Goal: Information Seeking & Learning: Learn about a topic

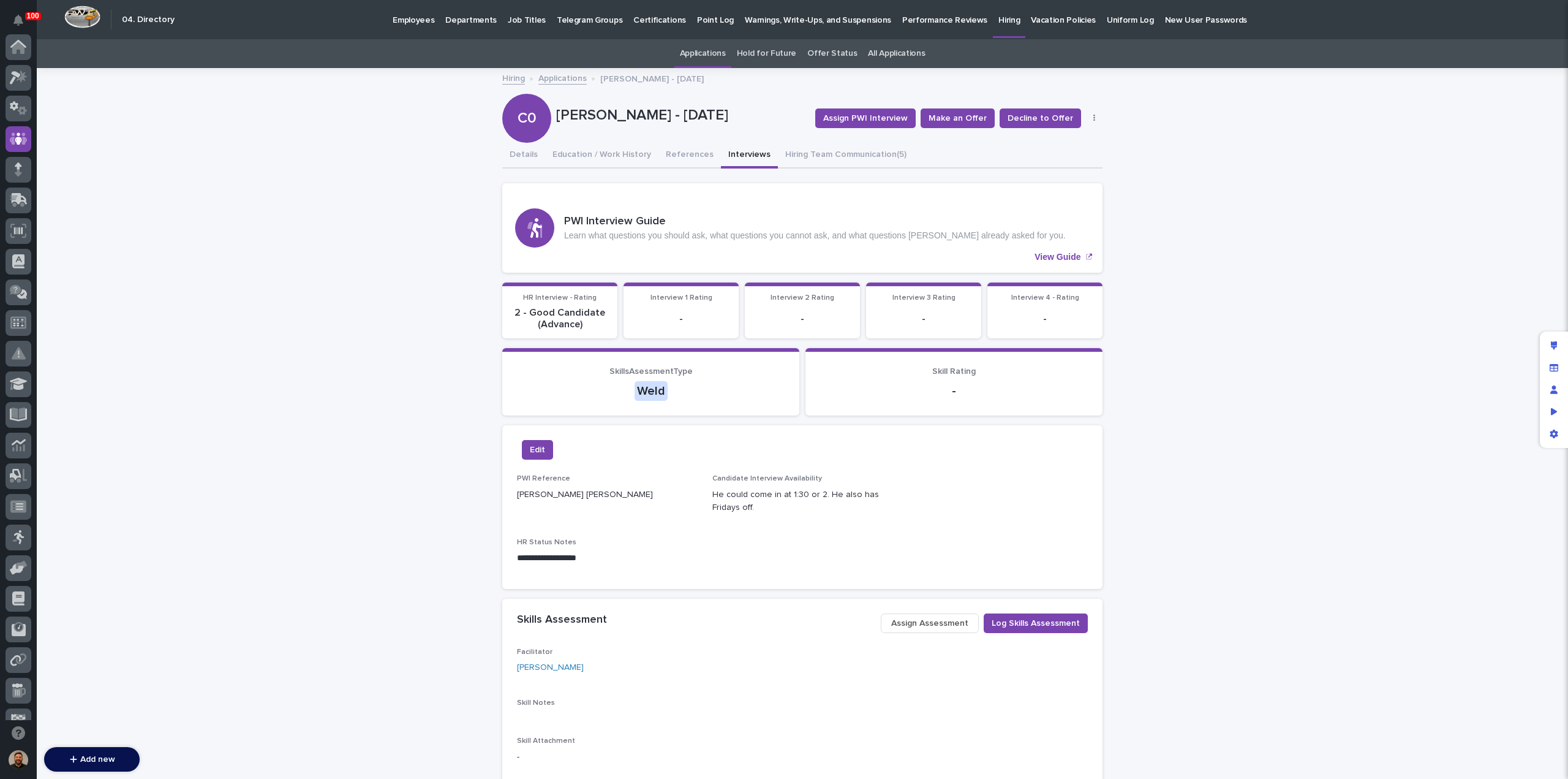
scroll to position [92, 0]
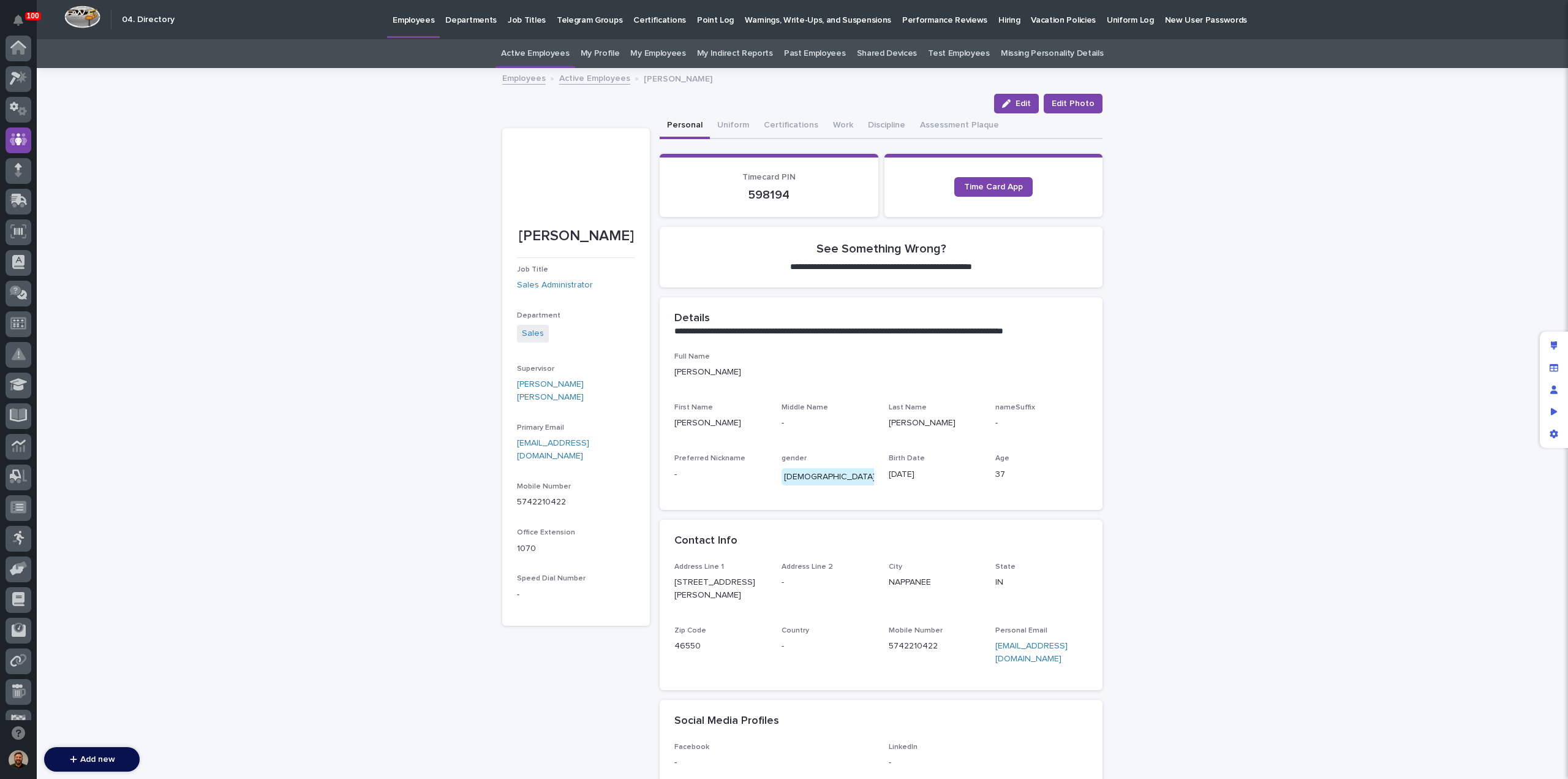
scroll to position [92, 0]
click at [21, 384] on icon at bounding box center [18, 384] width 18 height 14
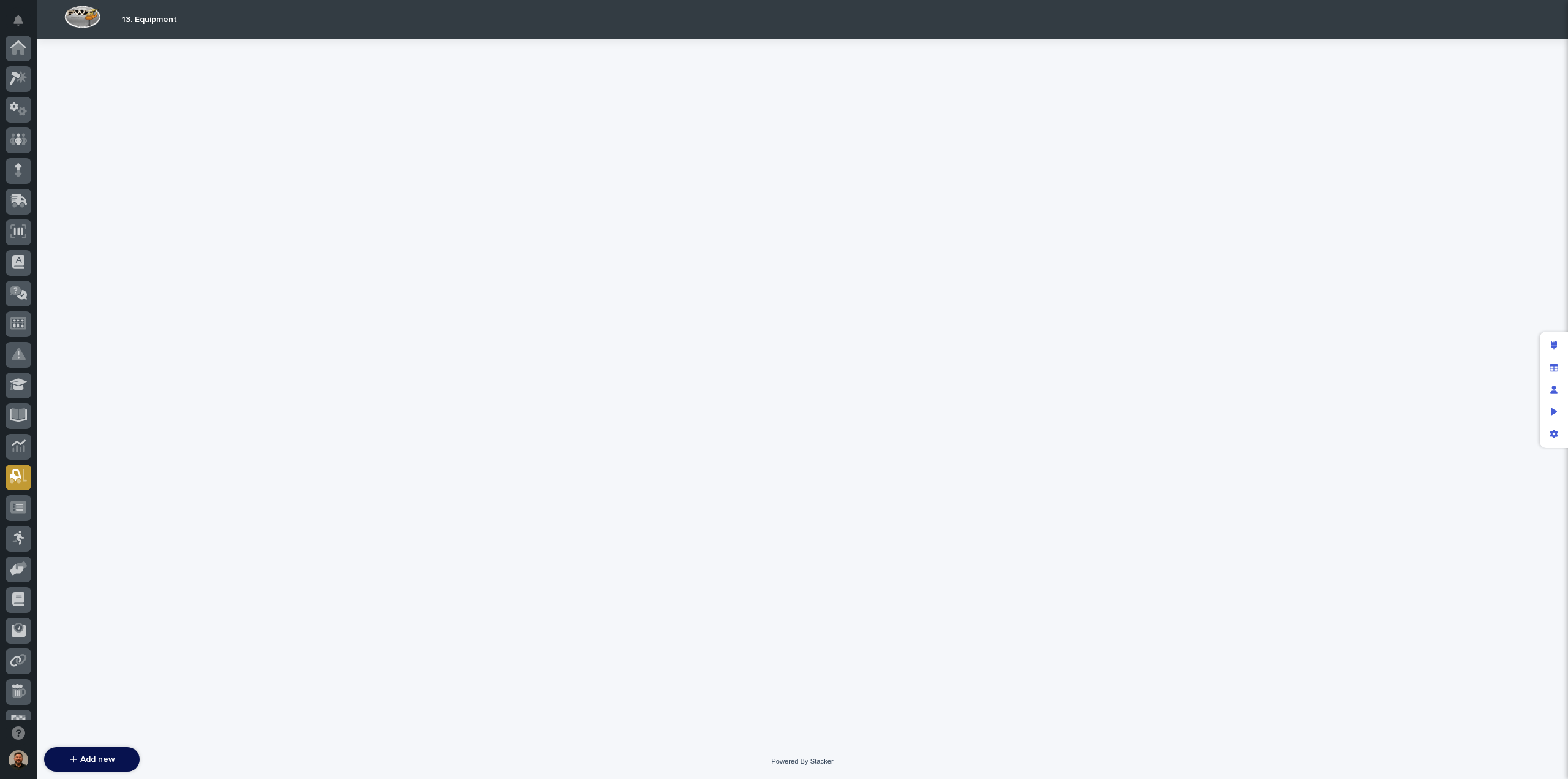
scroll to position [112, 0]
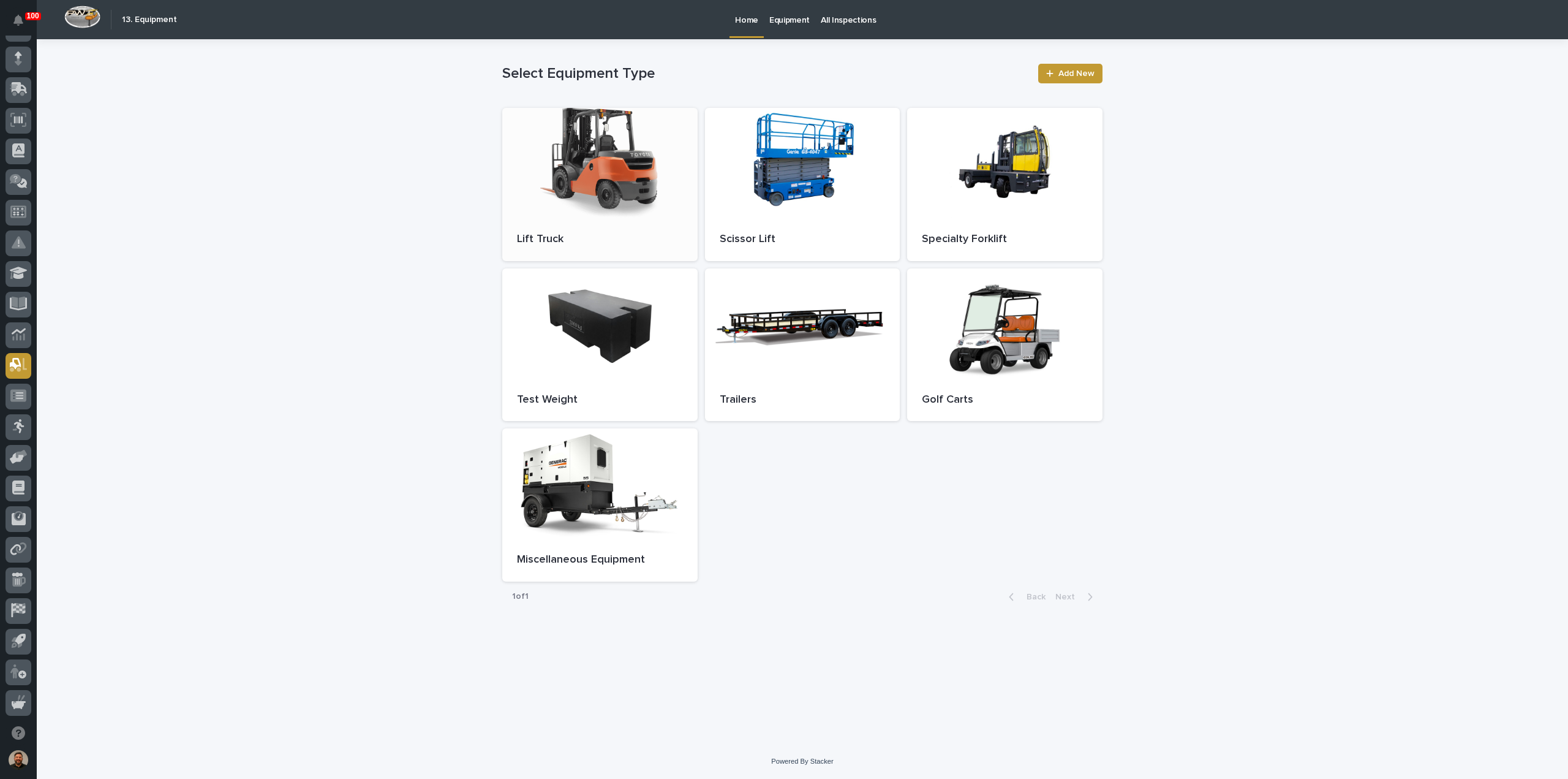
click at [620, 195] on div at bounding box center [600, 163] width 195 height 110
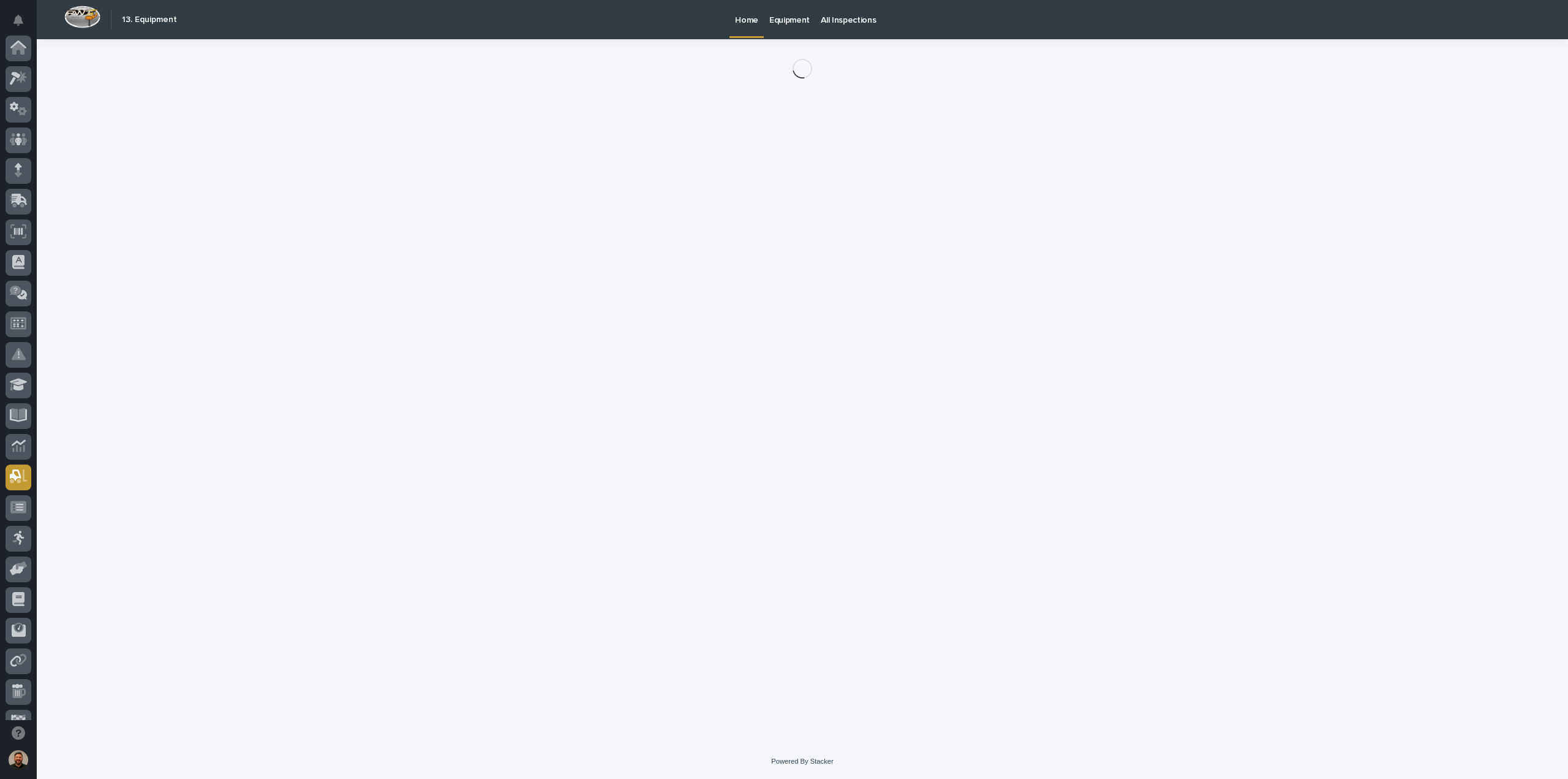
scroll to position [112, 0]
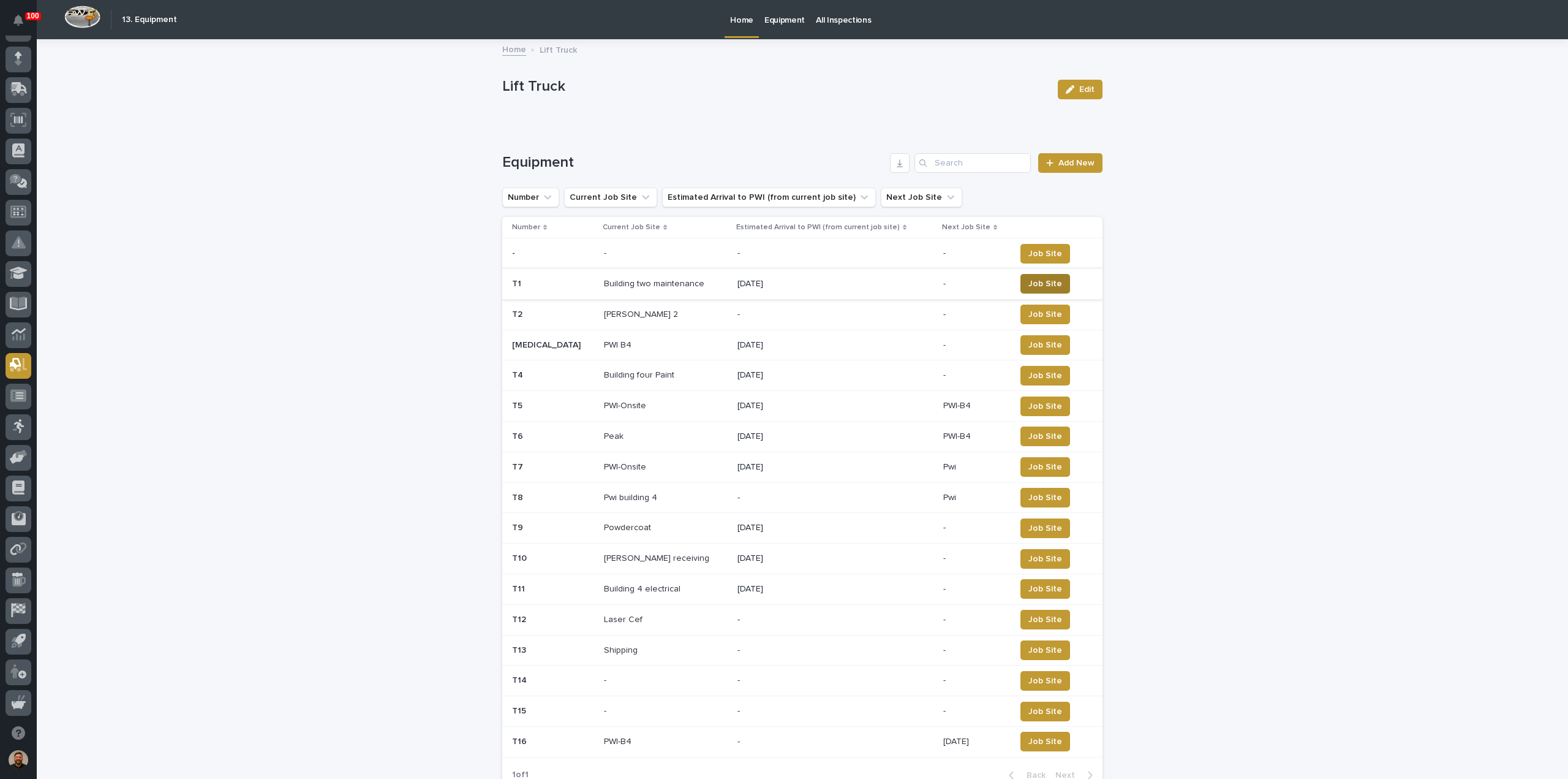
click at [1033, 283] on span "Job Site" at bounding box center [1045, 283] width 34 height 12
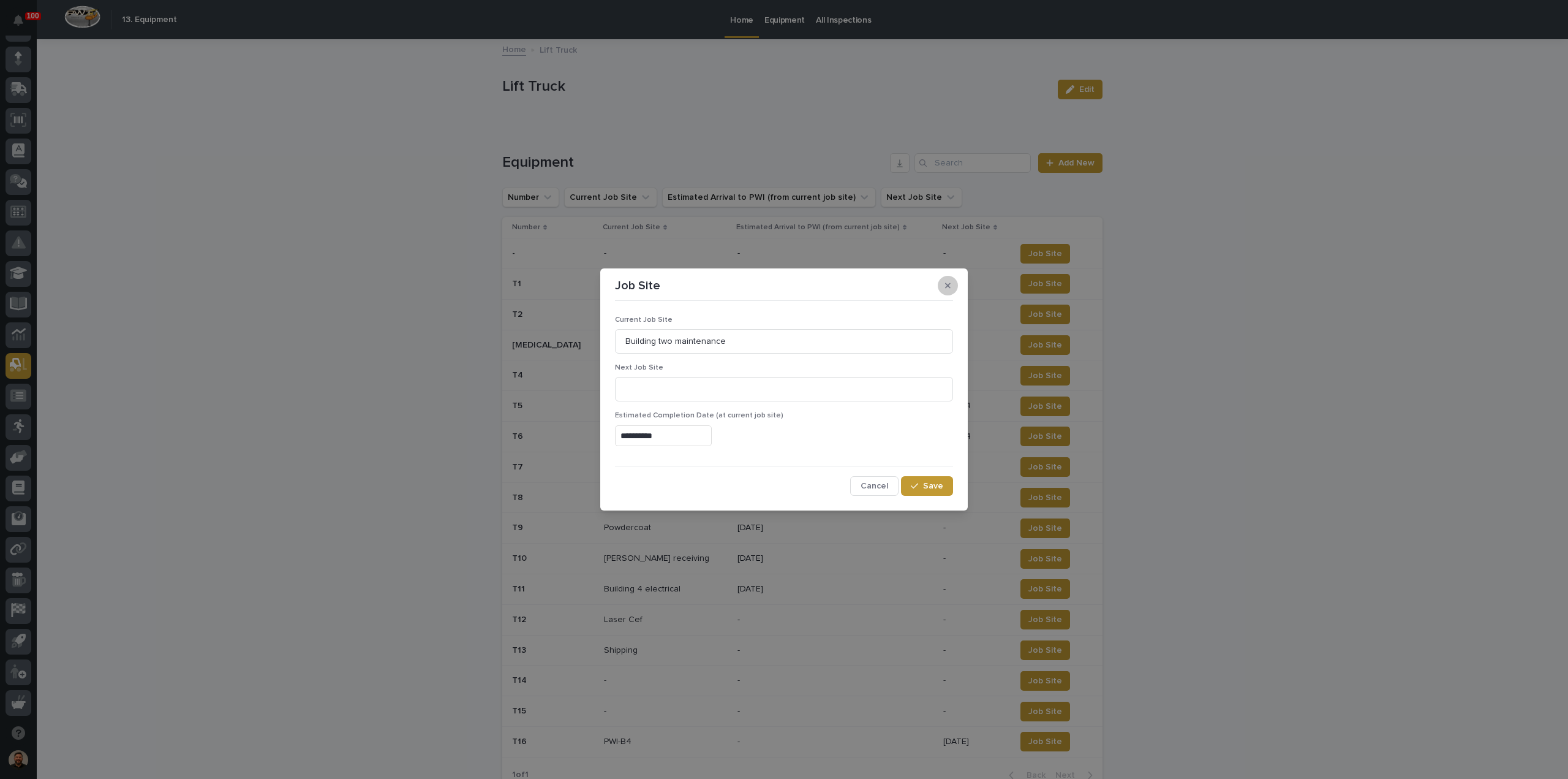
click at [945, 285] on icon "button" at bounding box center [948, 286] width 6 height 9
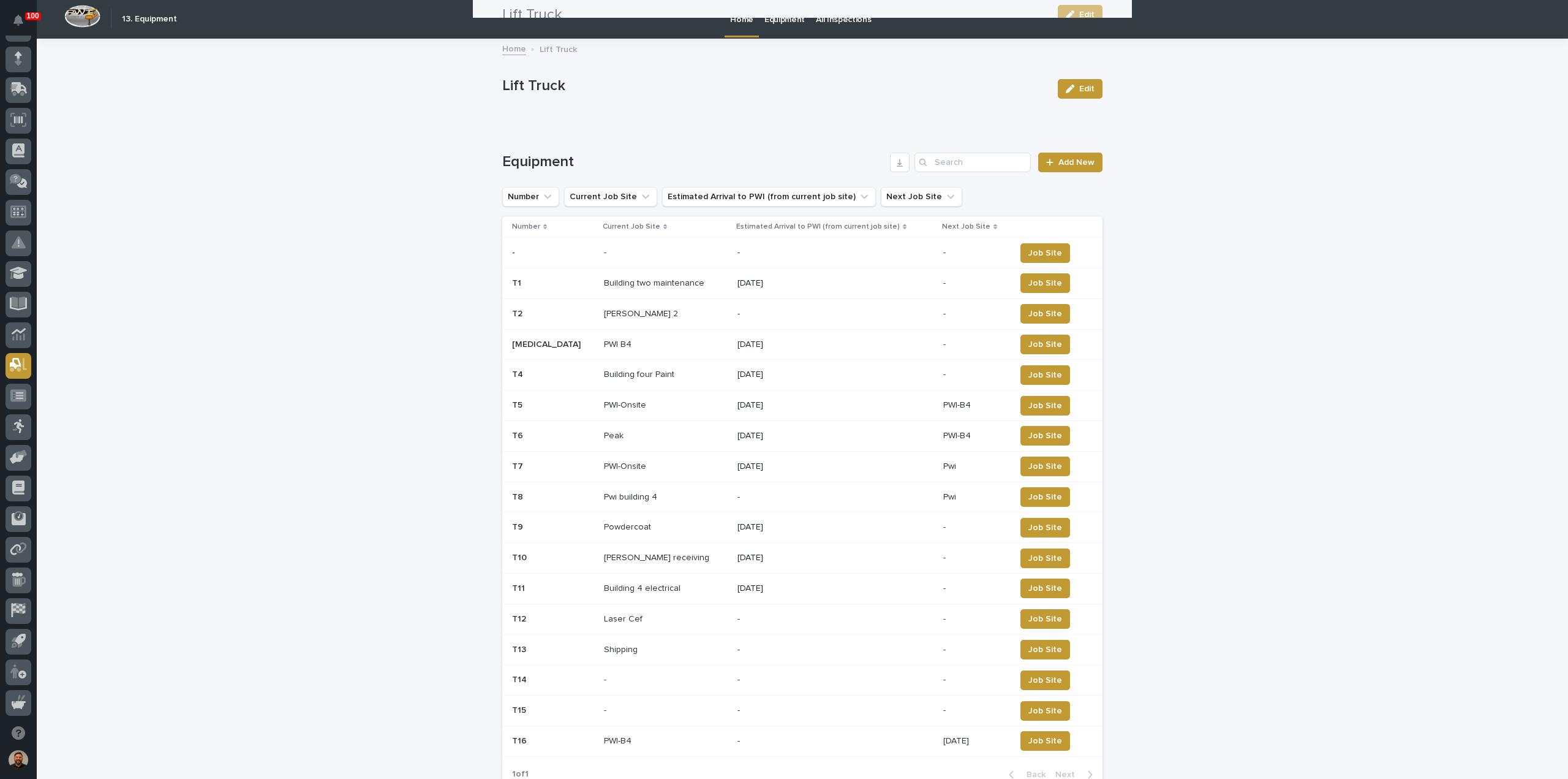
scroll to position [0, 0]
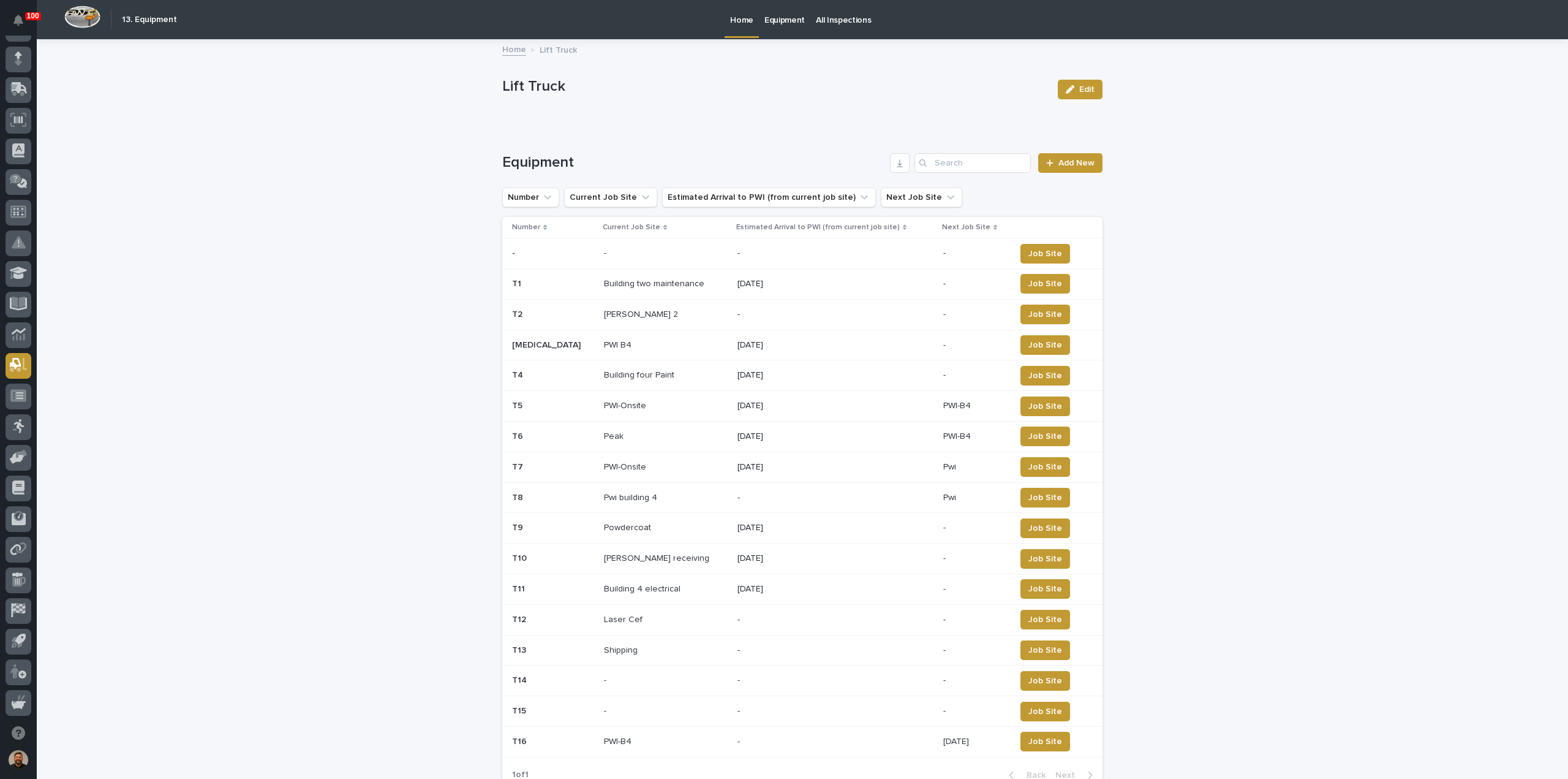
click at [794, 24] on p "Equipment" at bounding box center [784, 12] width 40 height 26
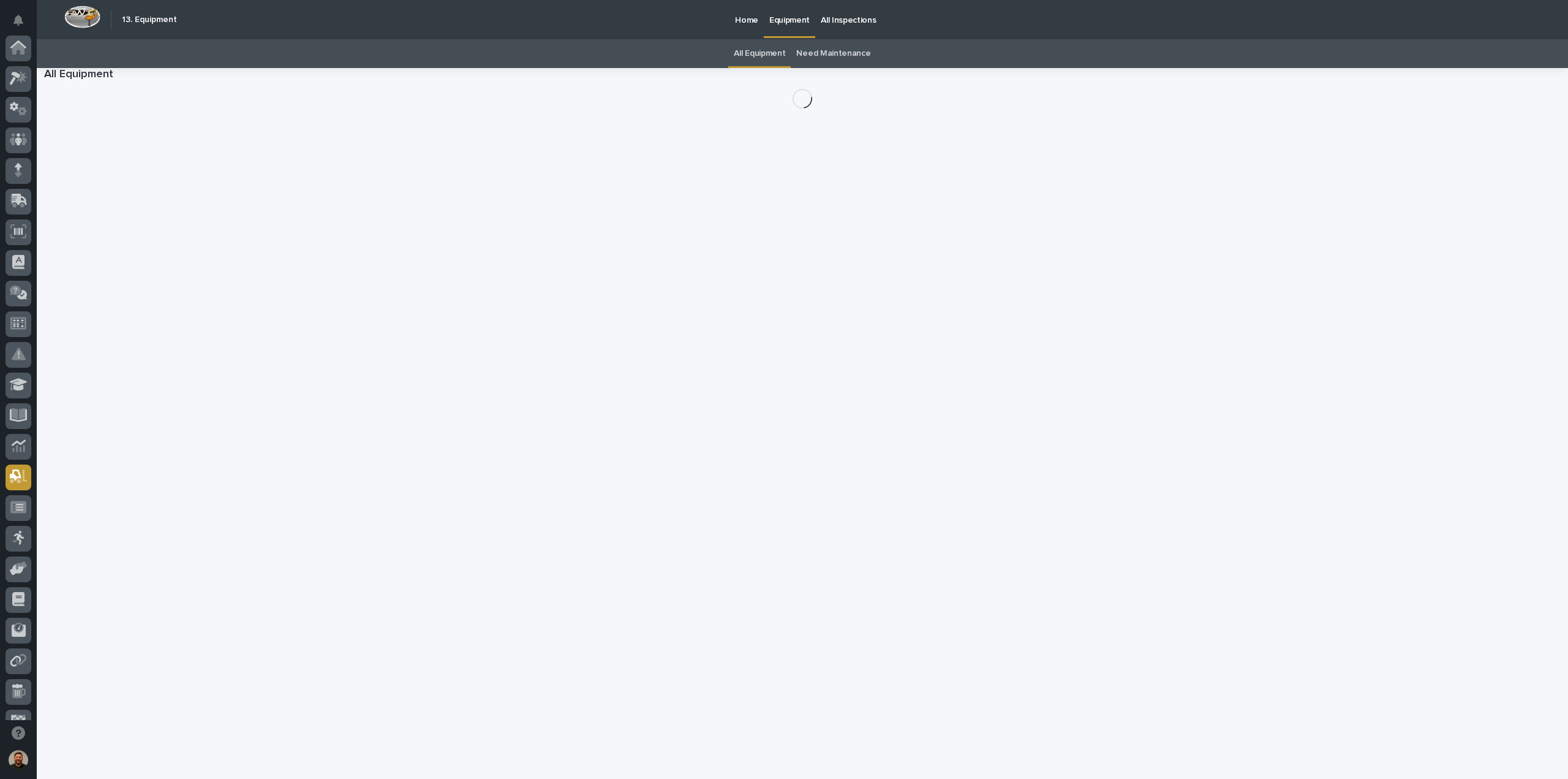
scroll to position [112, 0]
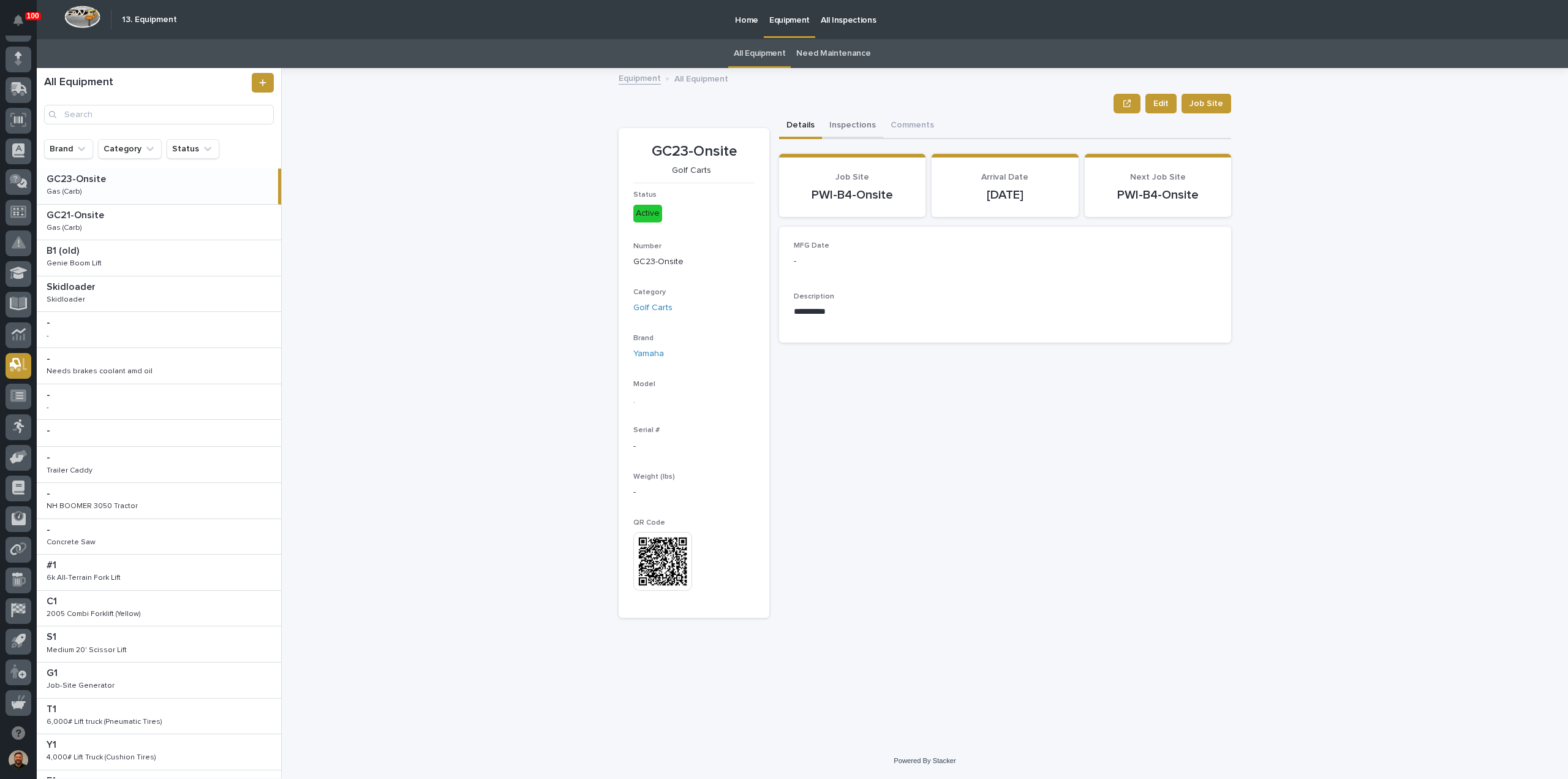
click at [839, 124] on button "Inspections" at bounding box center [852, 126] width 61 height 26
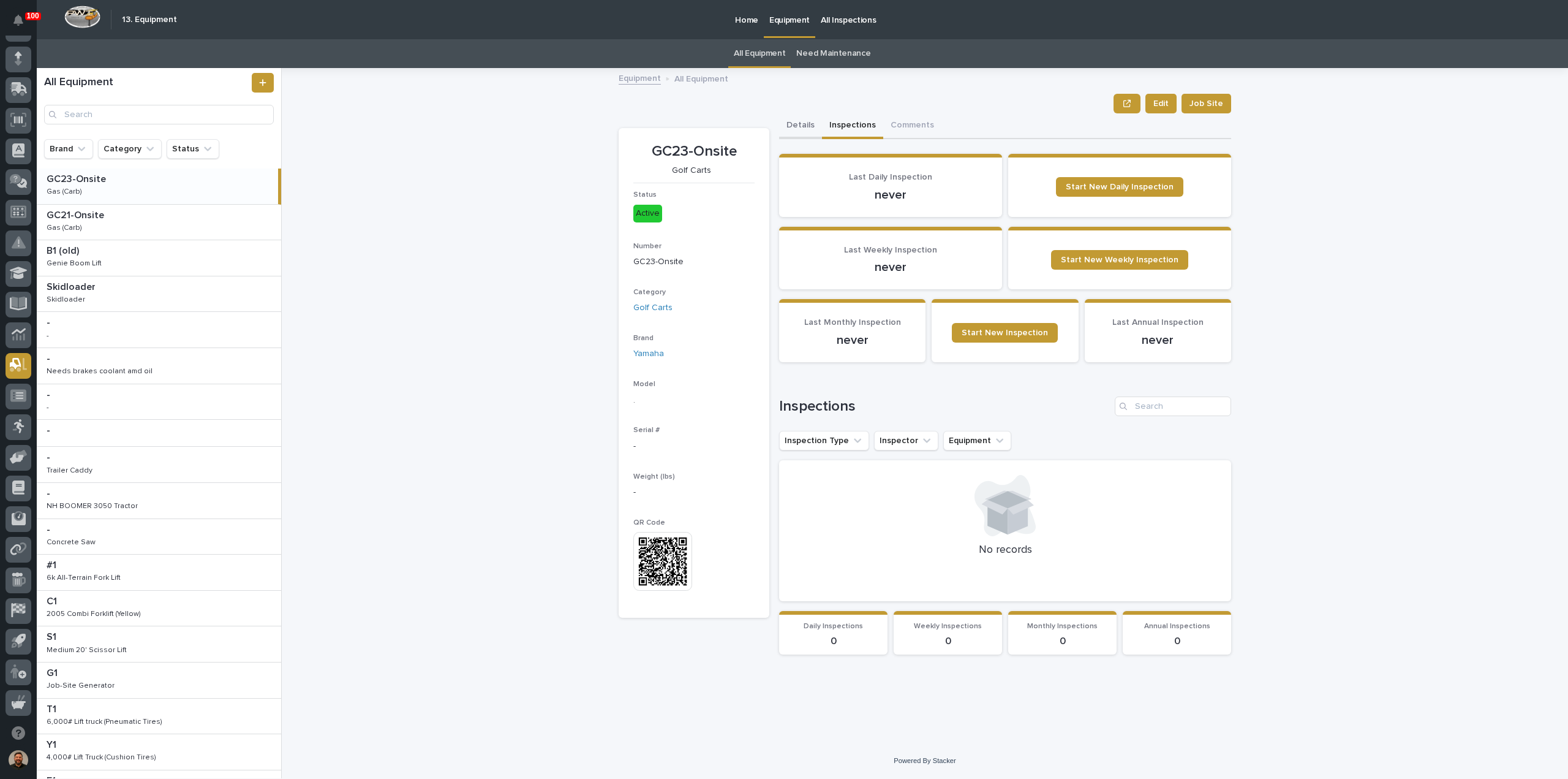
click at [805, 126] on button "Details" at bounding box center [801, 126] width 43 height 26
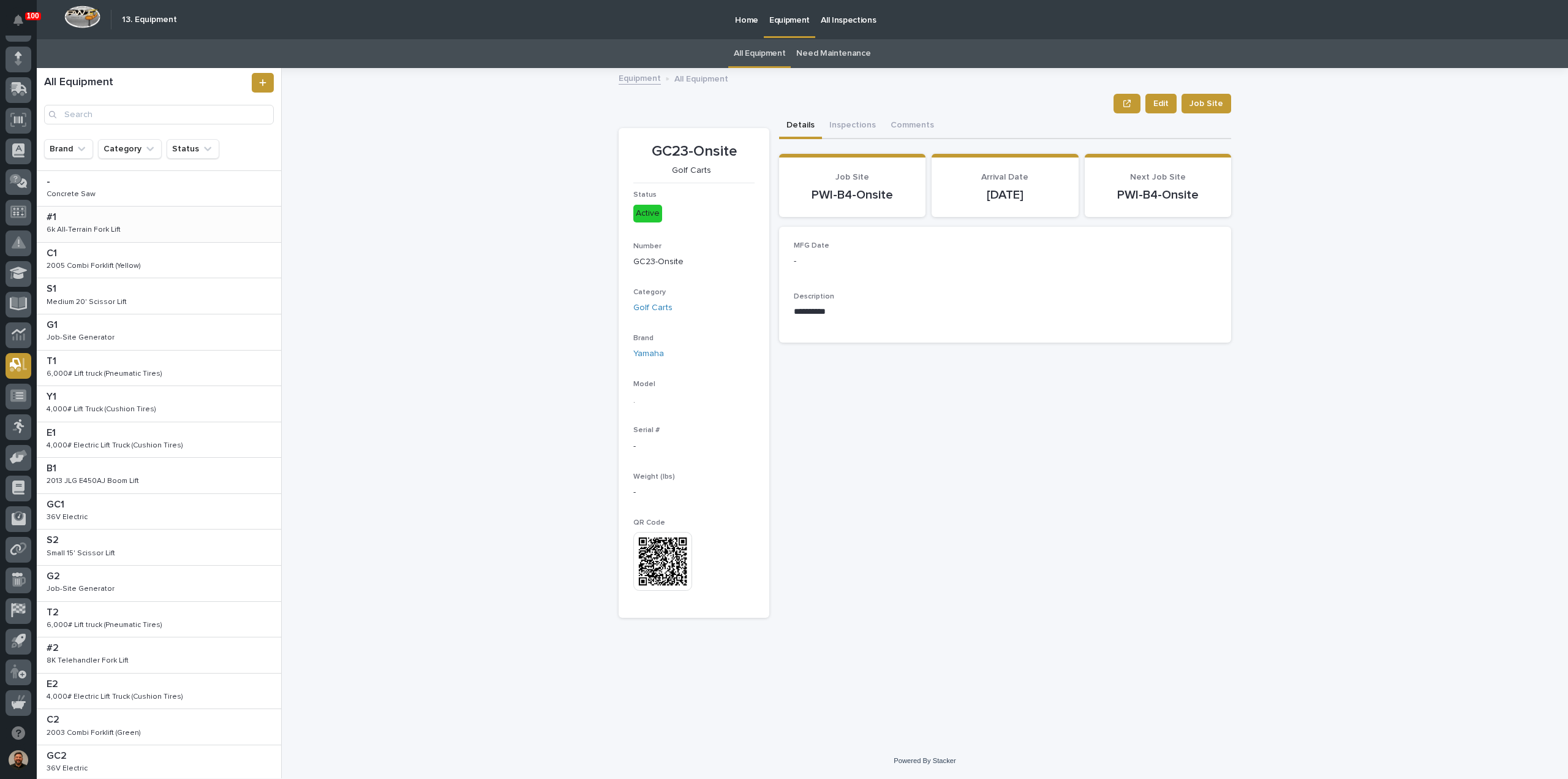
scroll to position [349, 0]
click at [133, 148] on button "Category" at bounding box center [130, 148] width 64 height 20
click at [146, 247] on p "Lift Truck" at bounding box center [175, 250] width 130 height 9
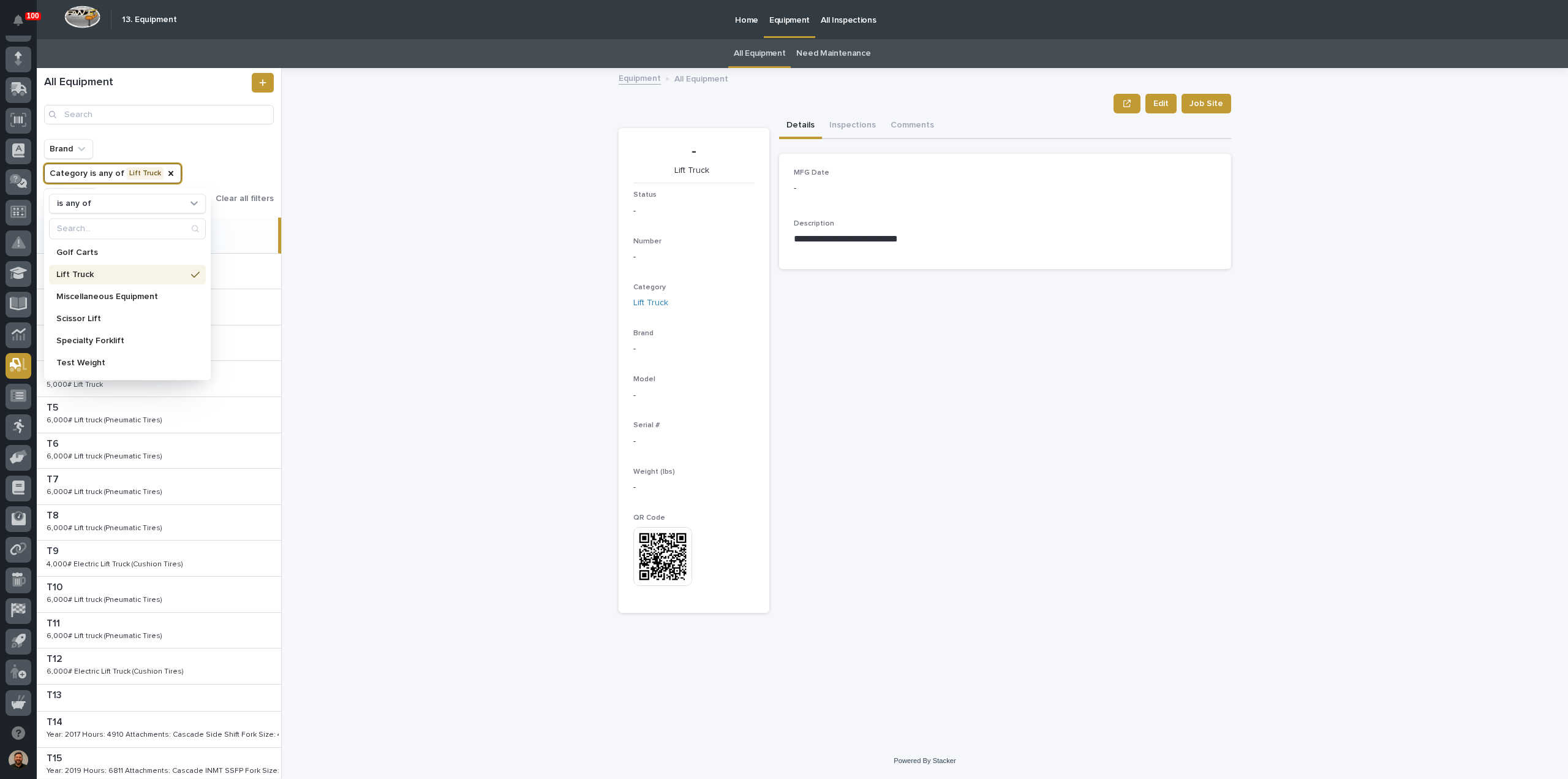
click at [454, 394] on div "**********" at bounding box center [932, 423] width 1271 height 710
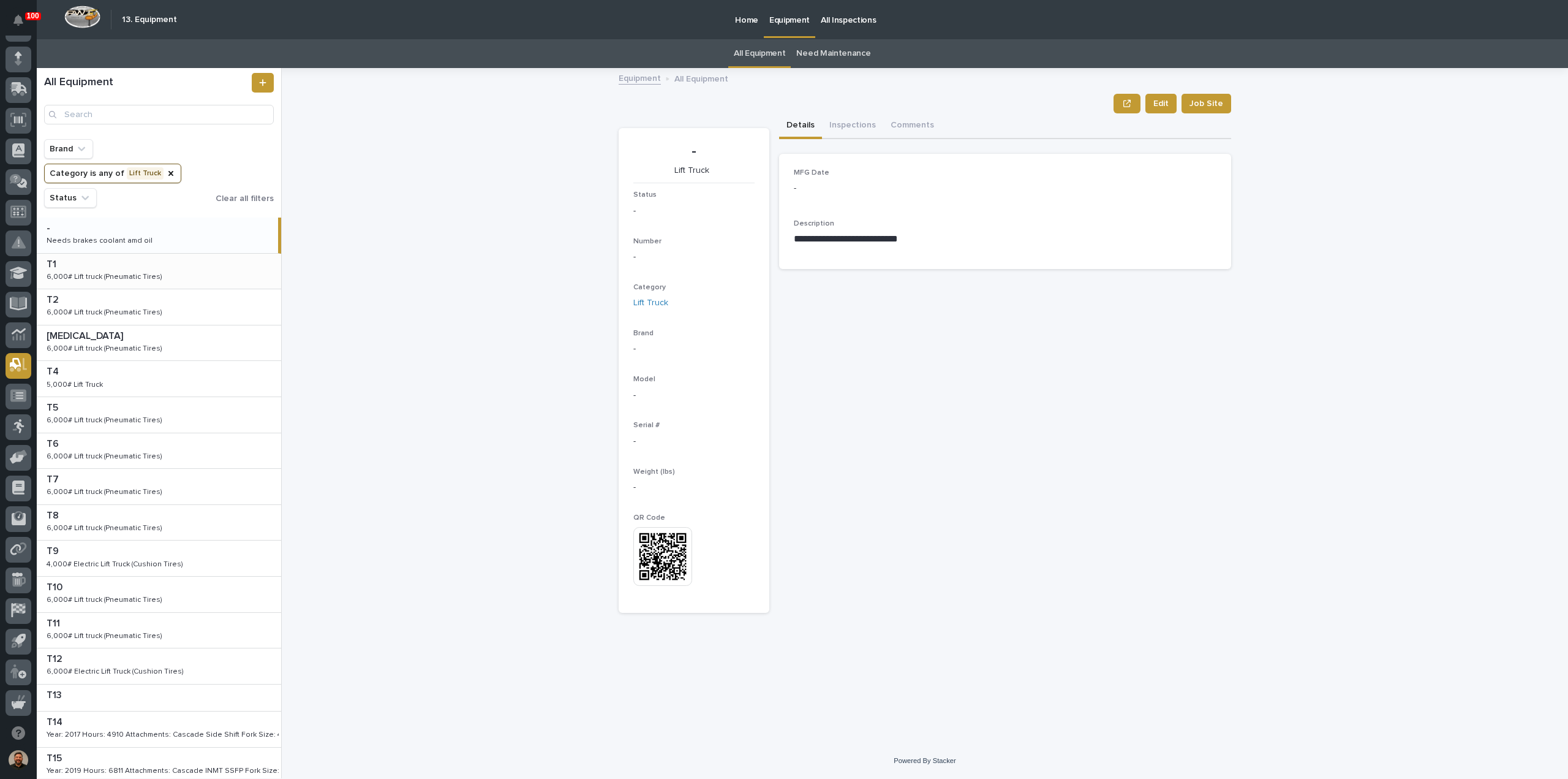
click at [118, 276] on div "6,000# Lift truck (Pneumatic Tires)" at bounding box center [104, 277] width 116 height 9
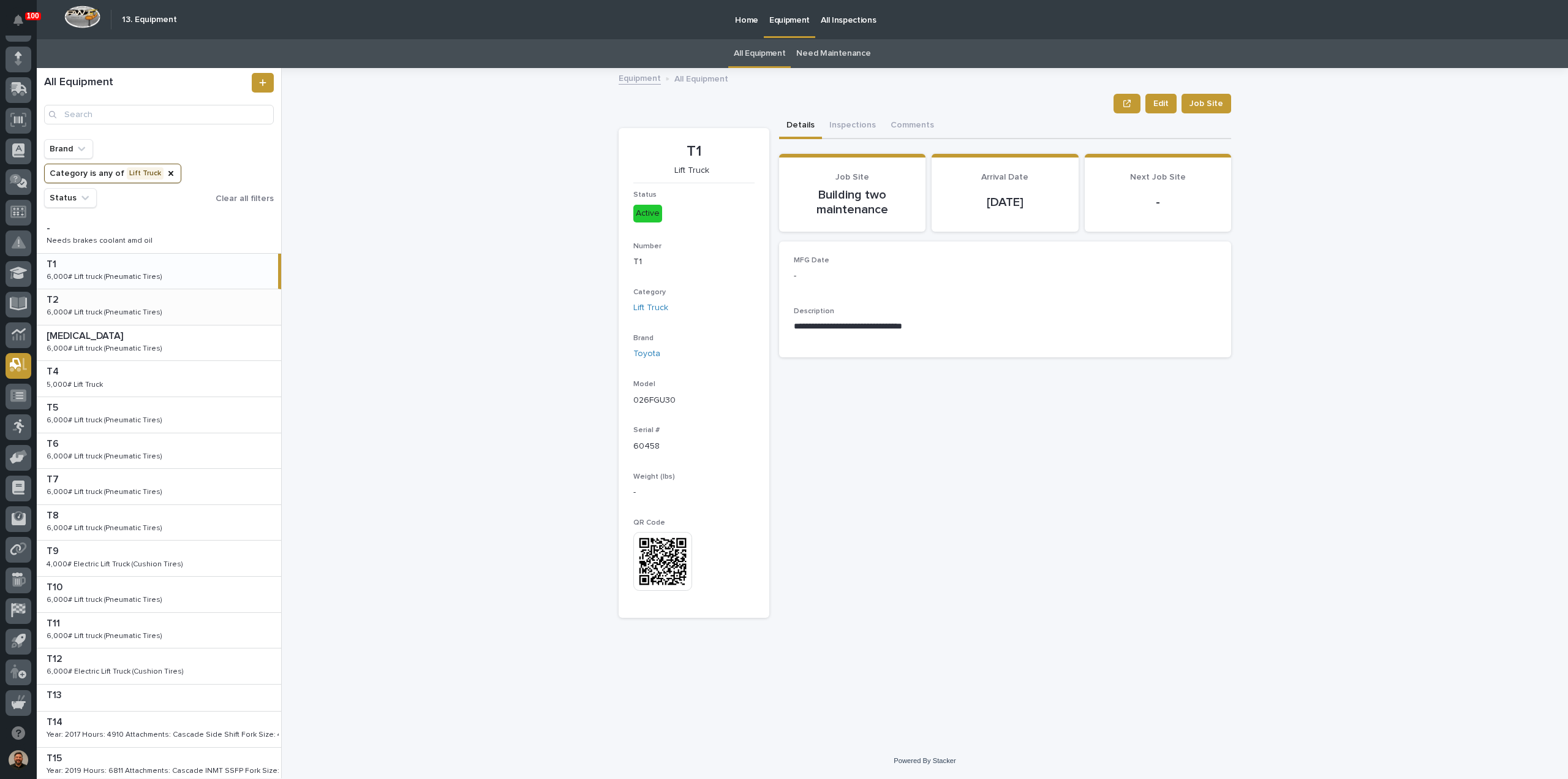
click at [117, 308] on p "6,000# Lift truck (Pneumatic Tires)" at bounding box center [105, 311] width 118 height 11
click at [120, 345] on div "6,000# Lift truck (Pneumatic Tires)" at bounding box center [104, 349] width 116 height 9
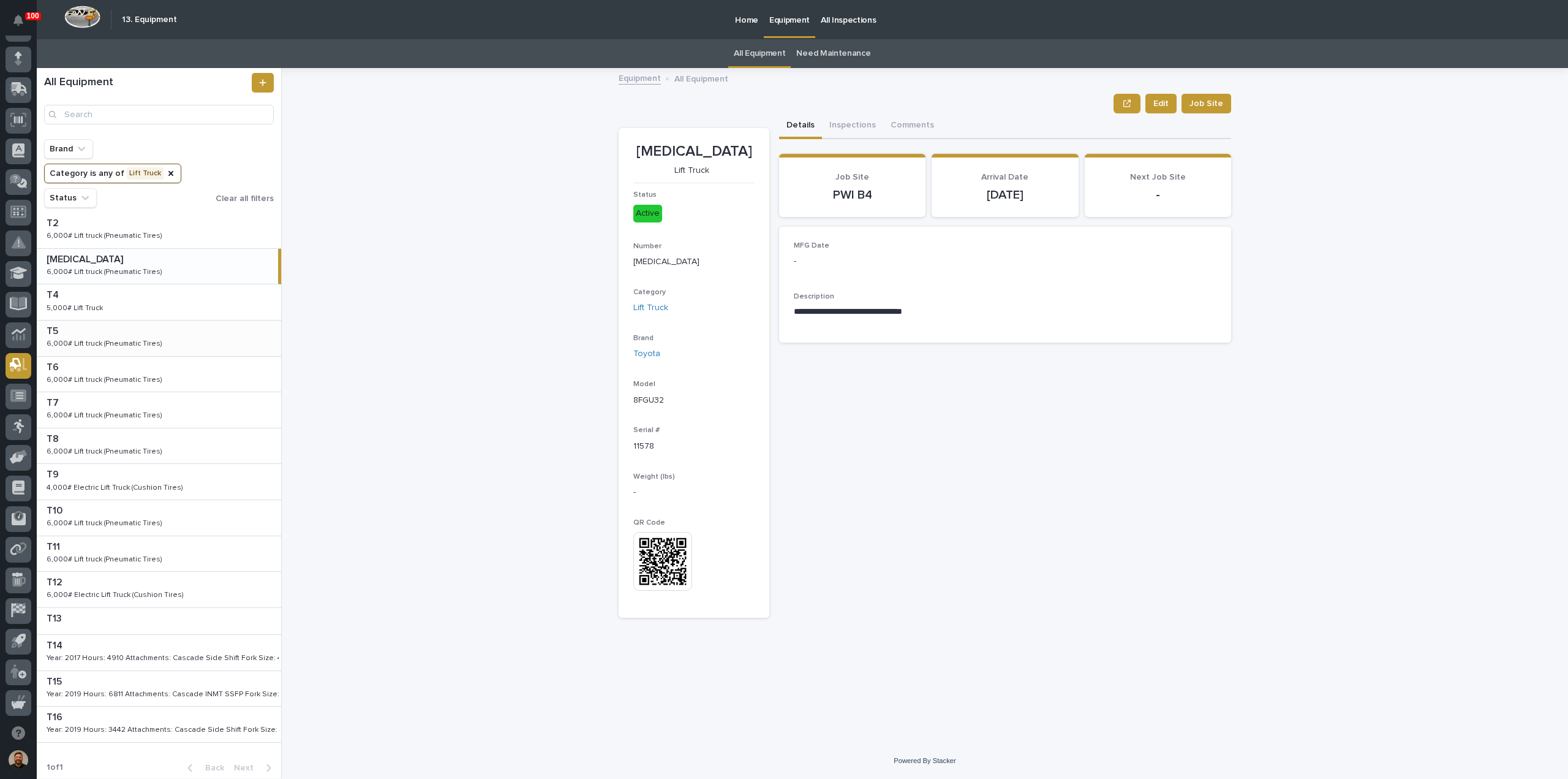
scroll to position [79, 0]
click at [157, 652] on div "Year: 2017 Hours: 4910 Attachments: Cascade Side Shift Fork Size: 48" Mast: 189…" at bounding box center [161, 656] width 230 height 9
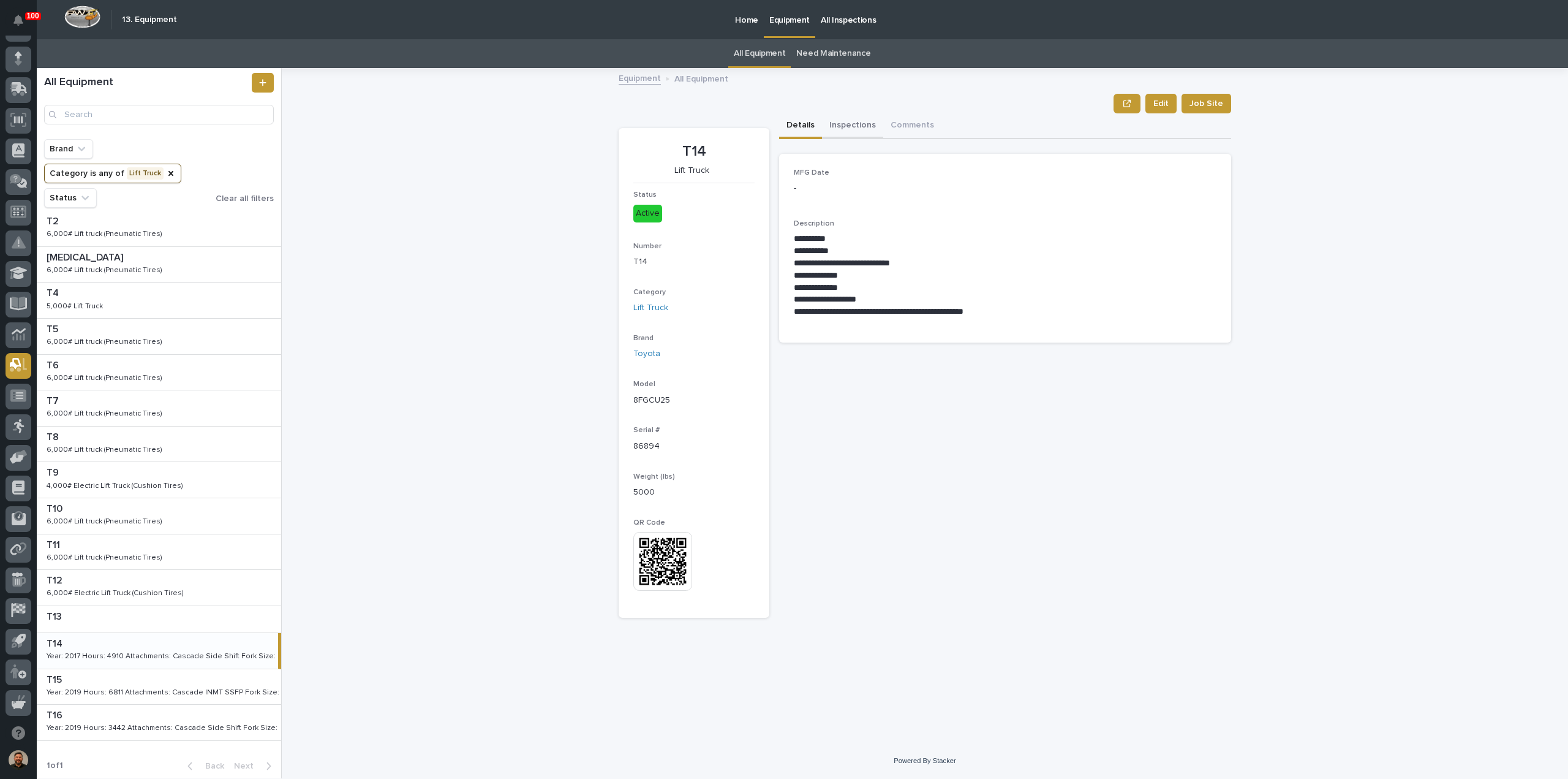
click at [853, 123] on button "Inspections" at bounding box center [852, 126] width 61 height 26
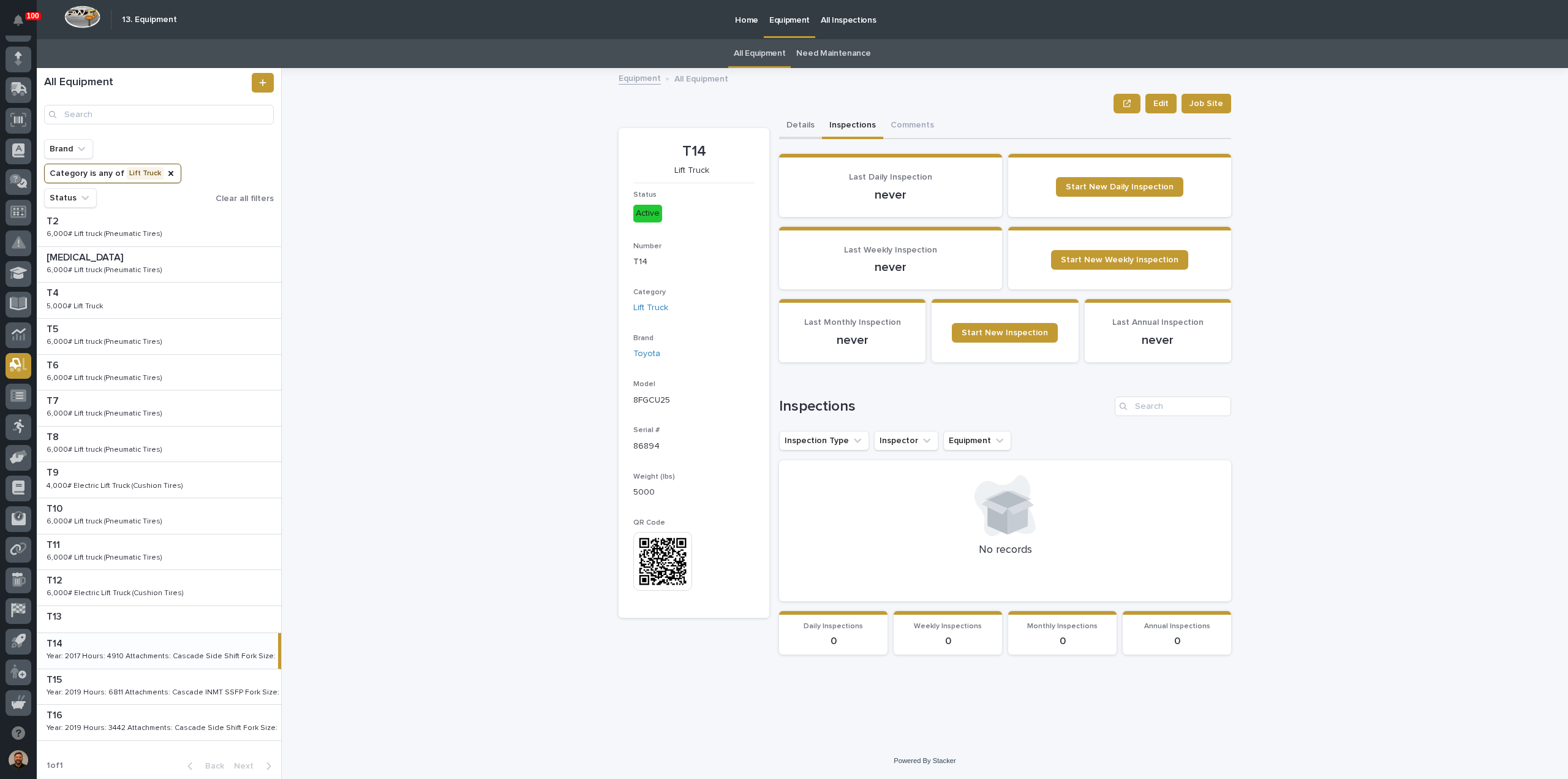
click at [802, 124] on button "Details" at bounding box center [801, 126] width 43 height 26
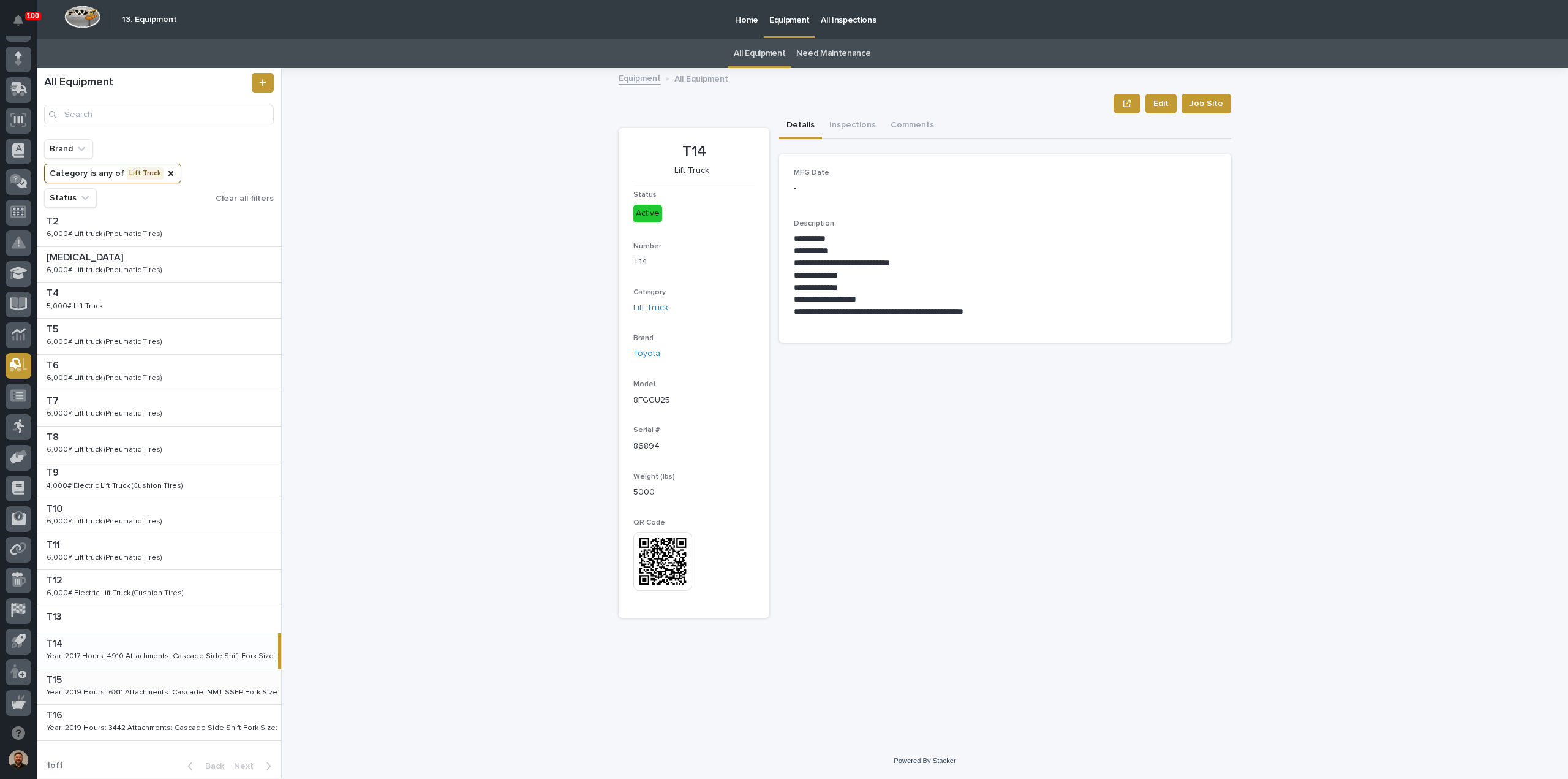
click at [115, 686] on p "Year: 2019 Hours: 6811 Attachments: Cascade INMT SSFP Fork Size: 48" Mast: 218"…" at bounding box center [162, 691] width 232 height 11
click at [108, 724] on div "Year: 2019 Hours: 3442 Attachments: Cascade Side Shift Fork Size: 60" Mast: 189…" at bounding box center [161, 728] width 230 height 9
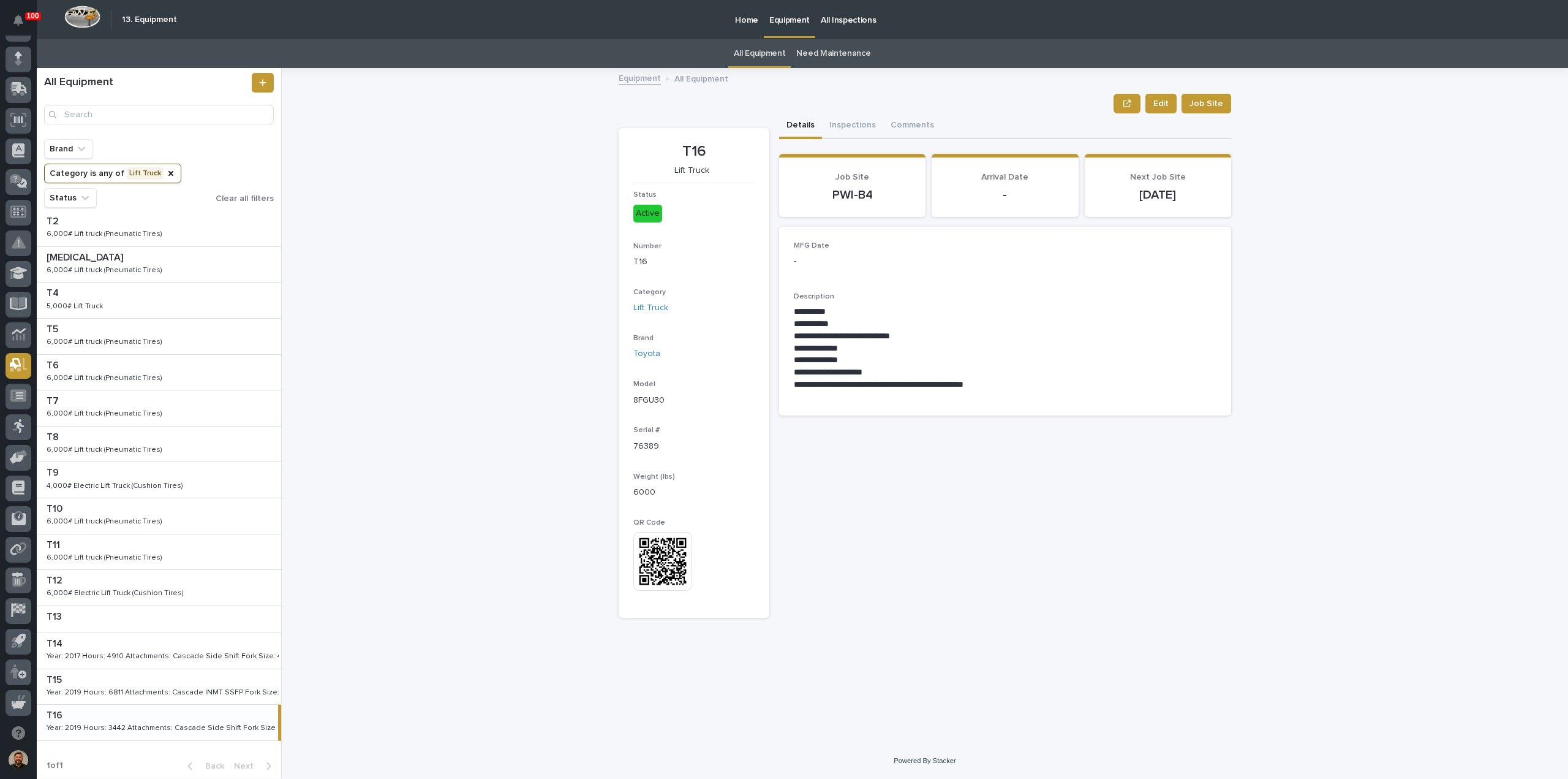
click at [152, 176] on button "Category is any of Lift Truck" at bounding box center [112, 173] width 137 height 20
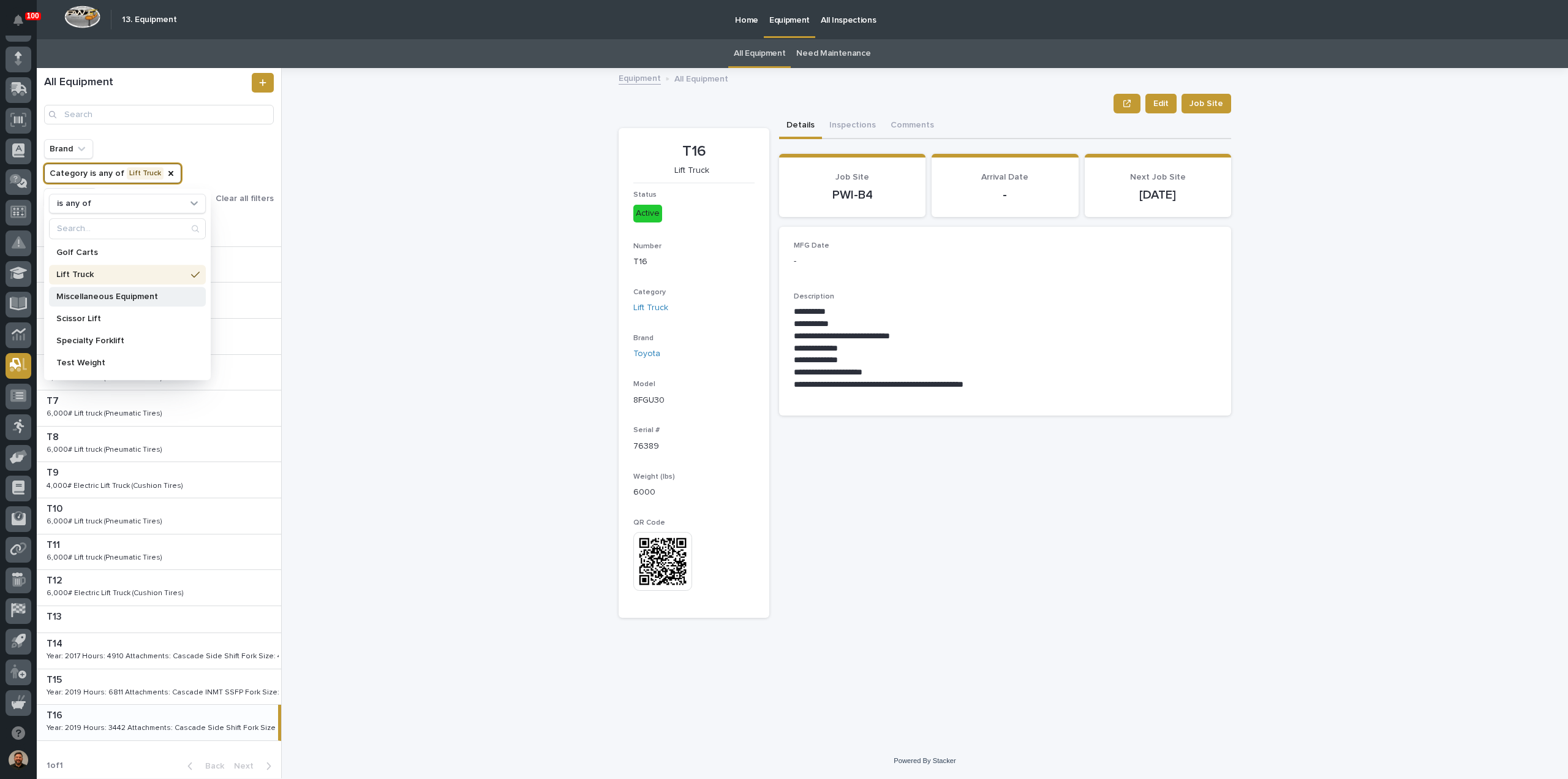
click at [130, 294] on p "Miscellaneous Equipment" at bounding box center [121, 297] width 130 height 9
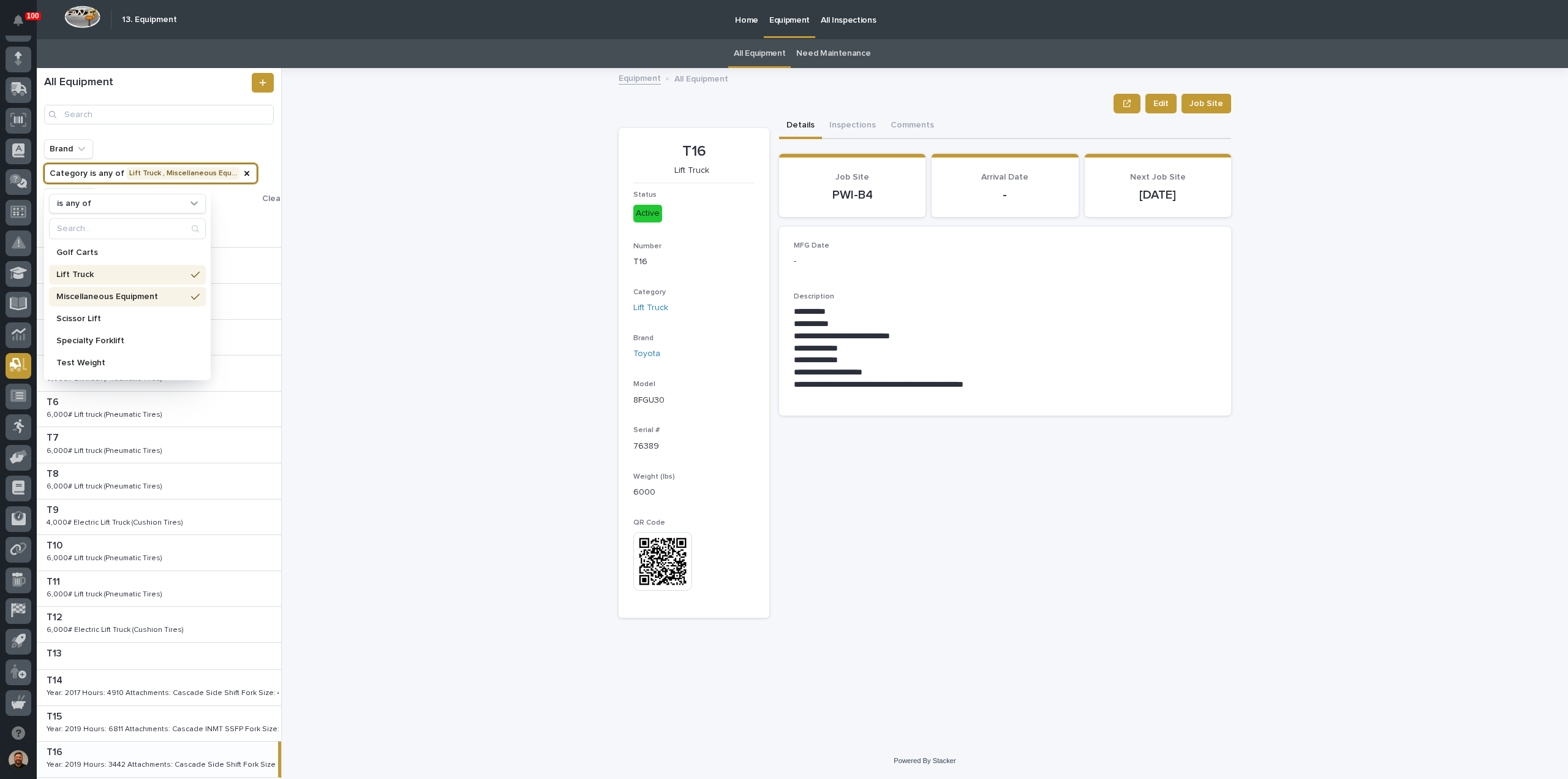
click at [180, 272] on div "Lift Truck" at bounding box center [128, 275] width 157 height 20
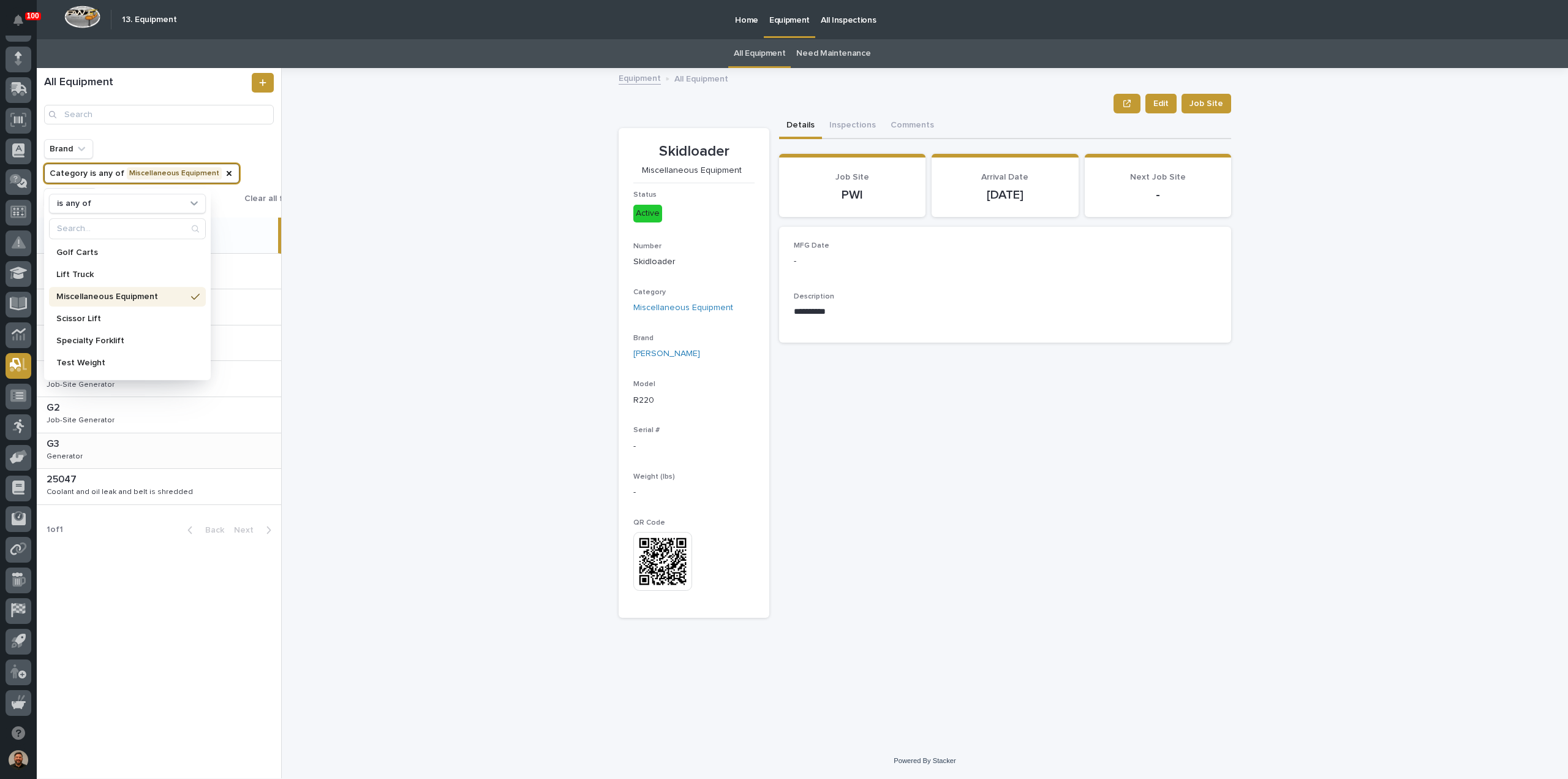
click at [394, 363] on div "**********" at bounding box center [932, 423] width 1271 height 710
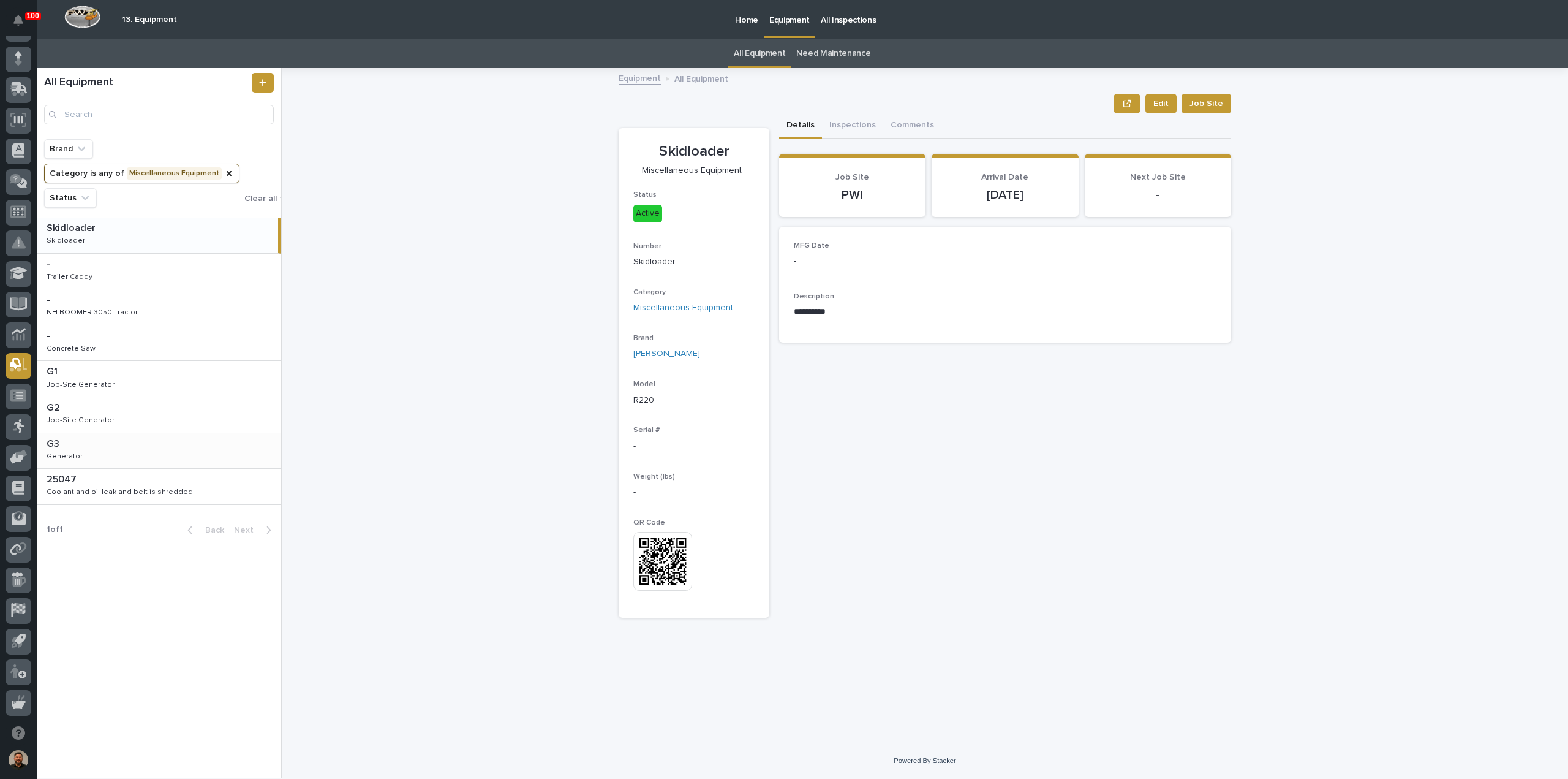
click at [131, 239] on div "Skidloader Skidloader Skidloader Skidloader" at bounding box center [157, 235] width 242 height 35
click at [120, 279] on div "- - Trailer Caddy Trailer Caddy" at bounding box center [159, 271] width 244 height 35
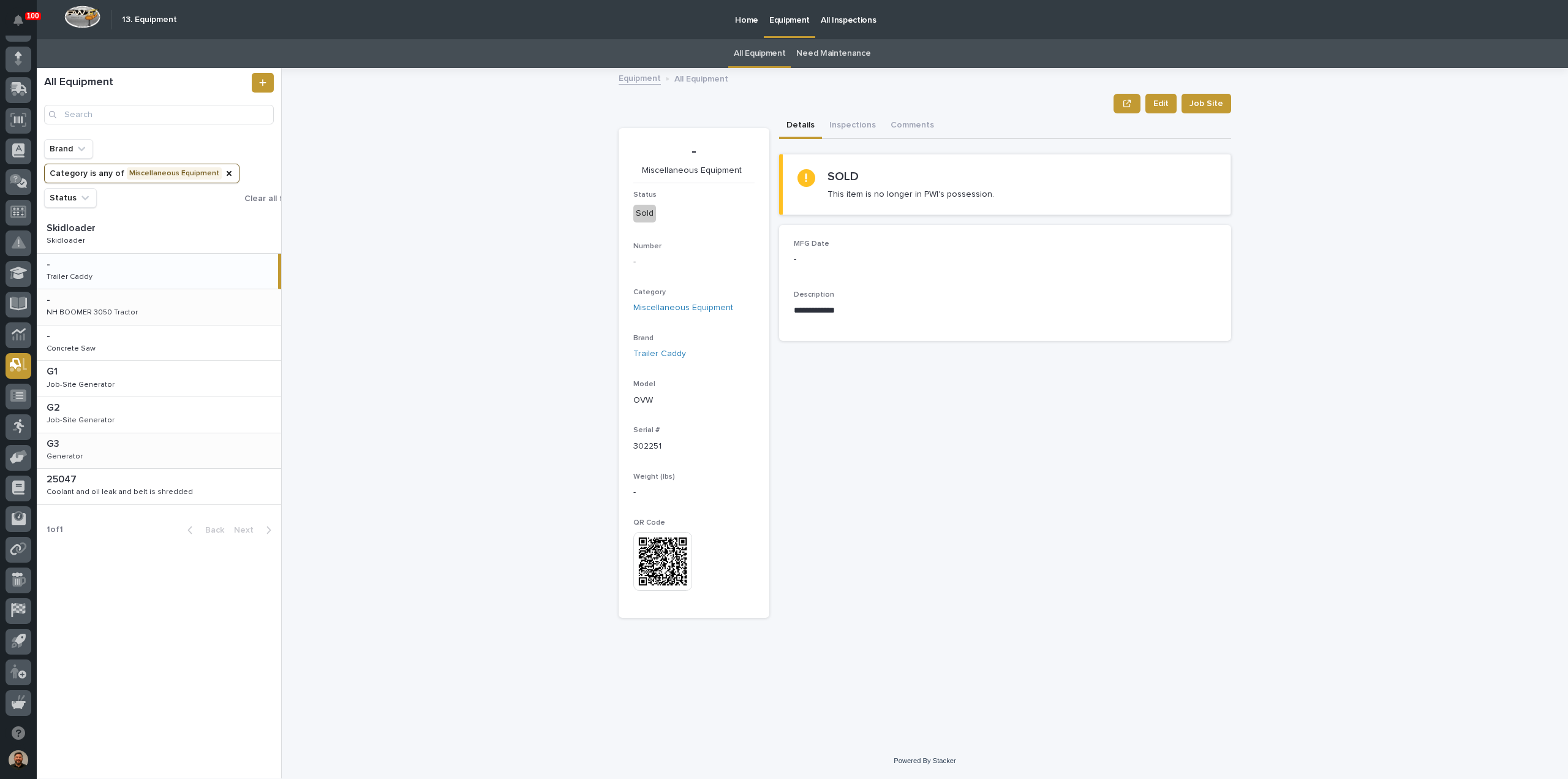
click at [121, 310] on div "NH BOOMER 3050 Tractor" at bounding box center [92, 313] width 91 height 9
click at [119, 346] on div "- - Concrete Saw Concrete Saw" at bounding box center [159, 343] width 244 height 35
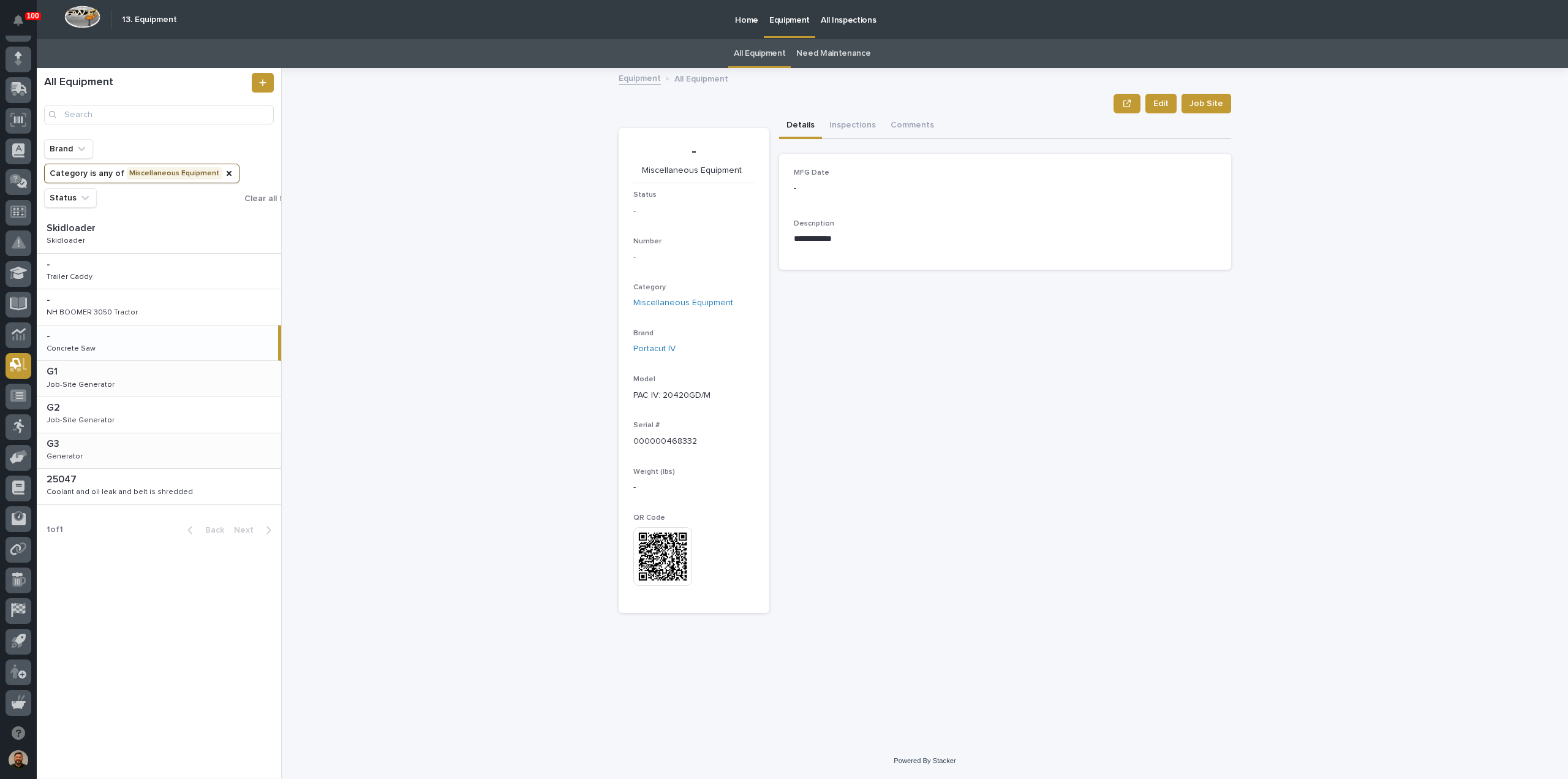
click at [114, 374] on p at bounding box center [161, 372] width 230 height 12
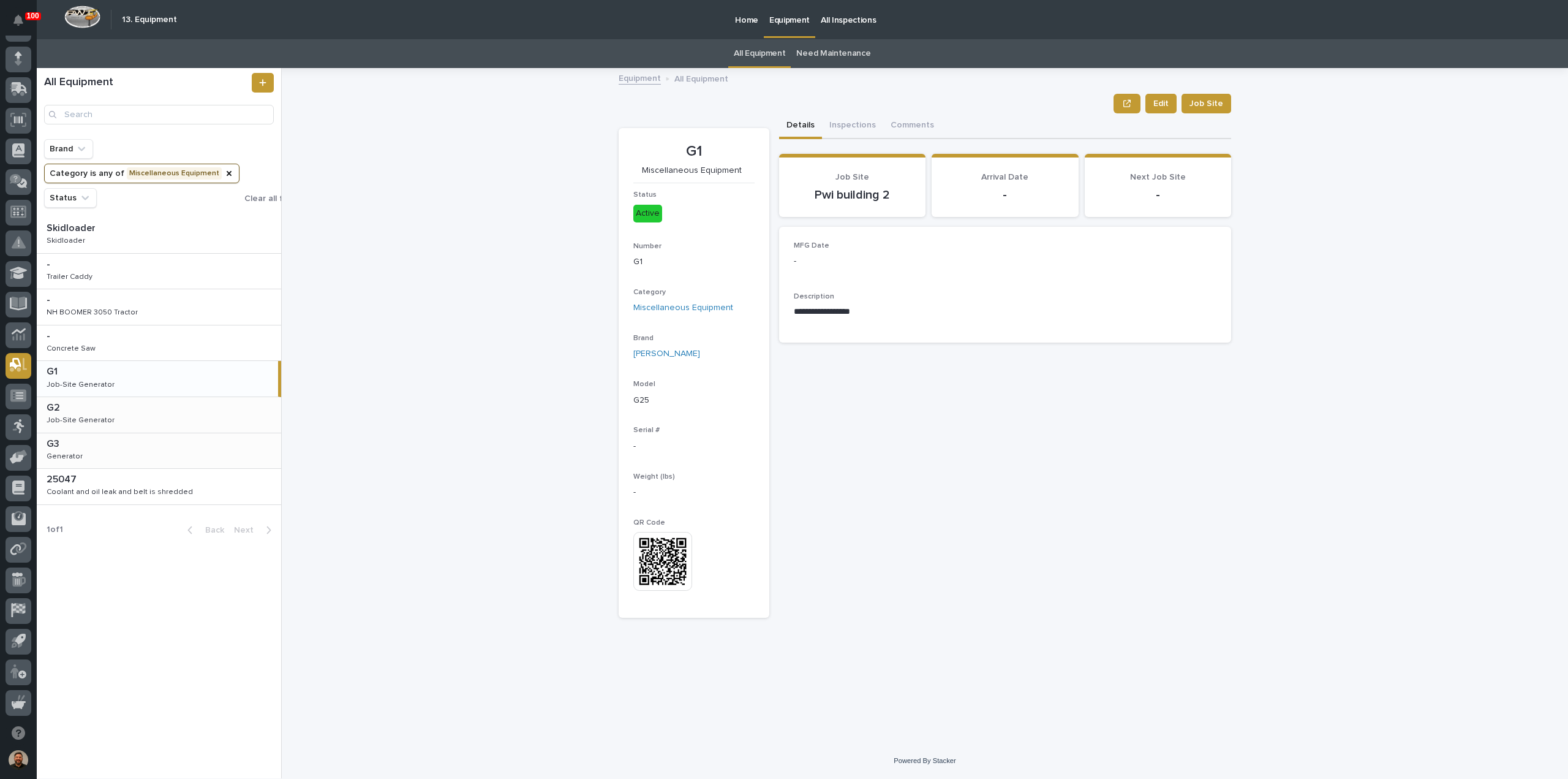
click at [127, 415] on div "G2 G2 Job-Site Generator Job-Site Generator" at bounding box center [159, 415] width 244 height 35
click at [124, 449] on p at bounding box center [161, 444] width 230 height 12
click at [101, 490] on div "Coolant and oil leak and belt is shredded" at bounding box center [119, 492] width 146 height 9
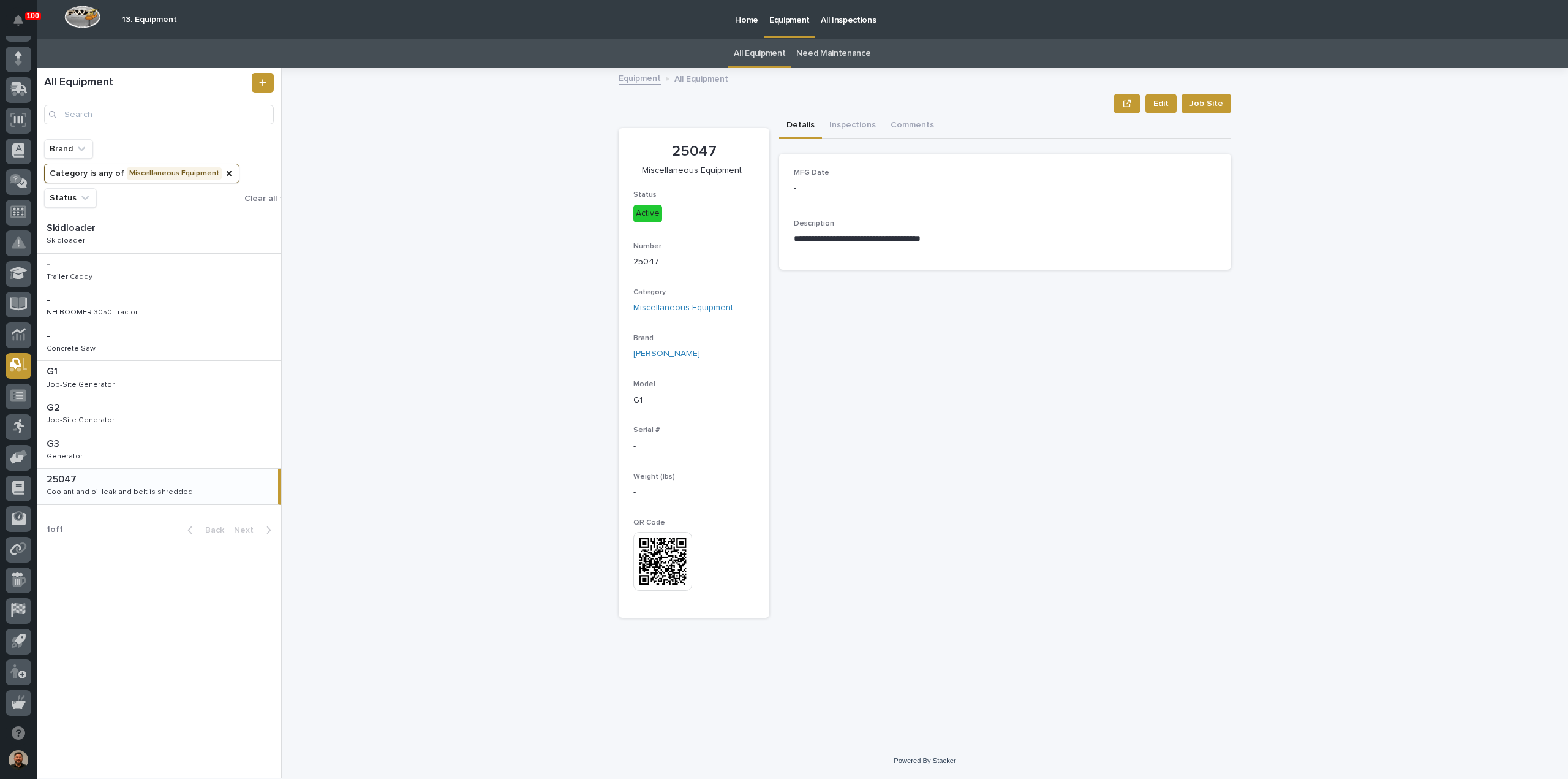
click at [195, 180] on button "Category is any of Miscellaneous Equipment" at bounding box center [142, 173] width 195 height 20
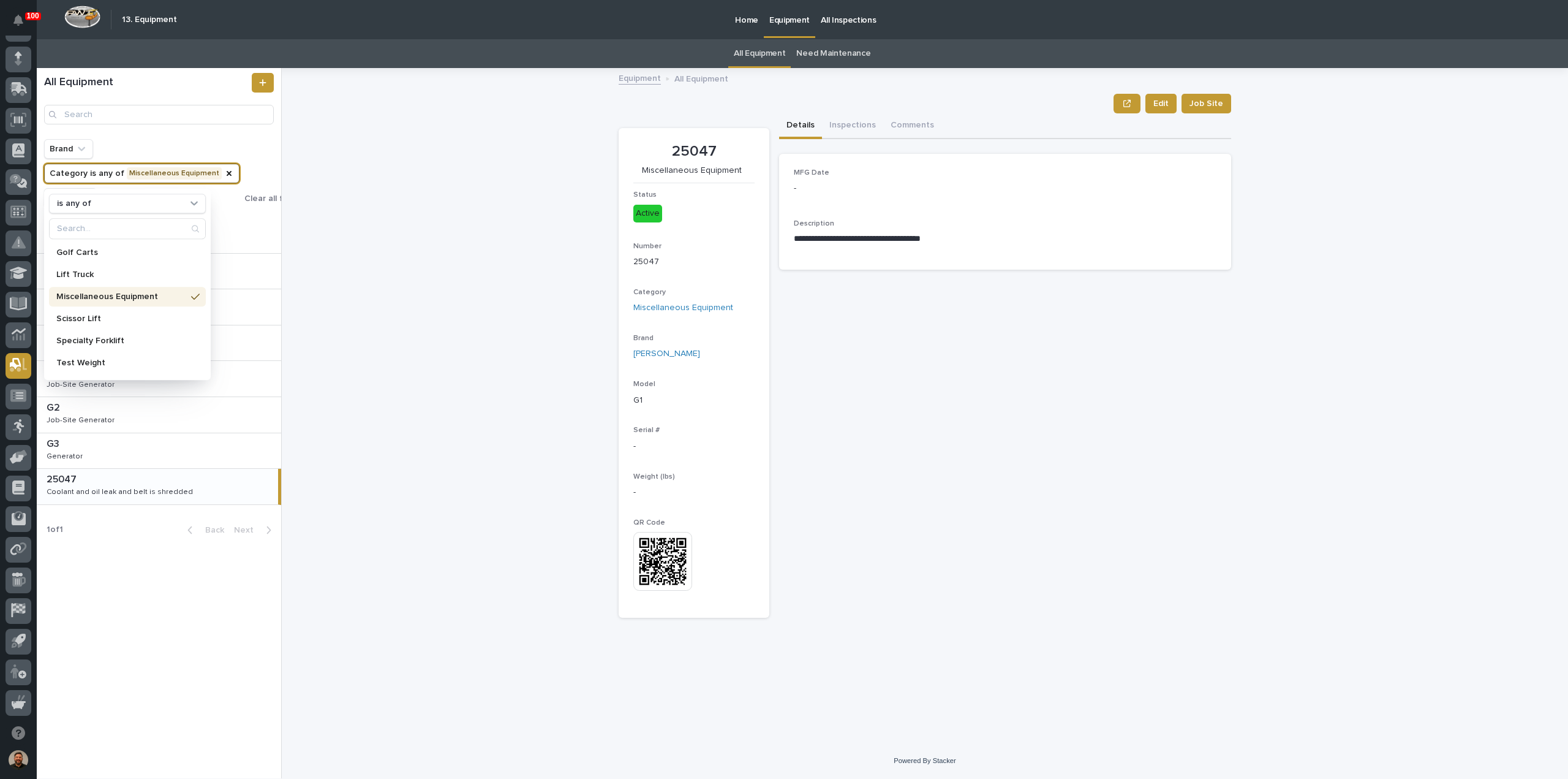
click at [164, 295] on p "Miscellaneous Equipment" at bounding box center [121, 297] width 130 height 9
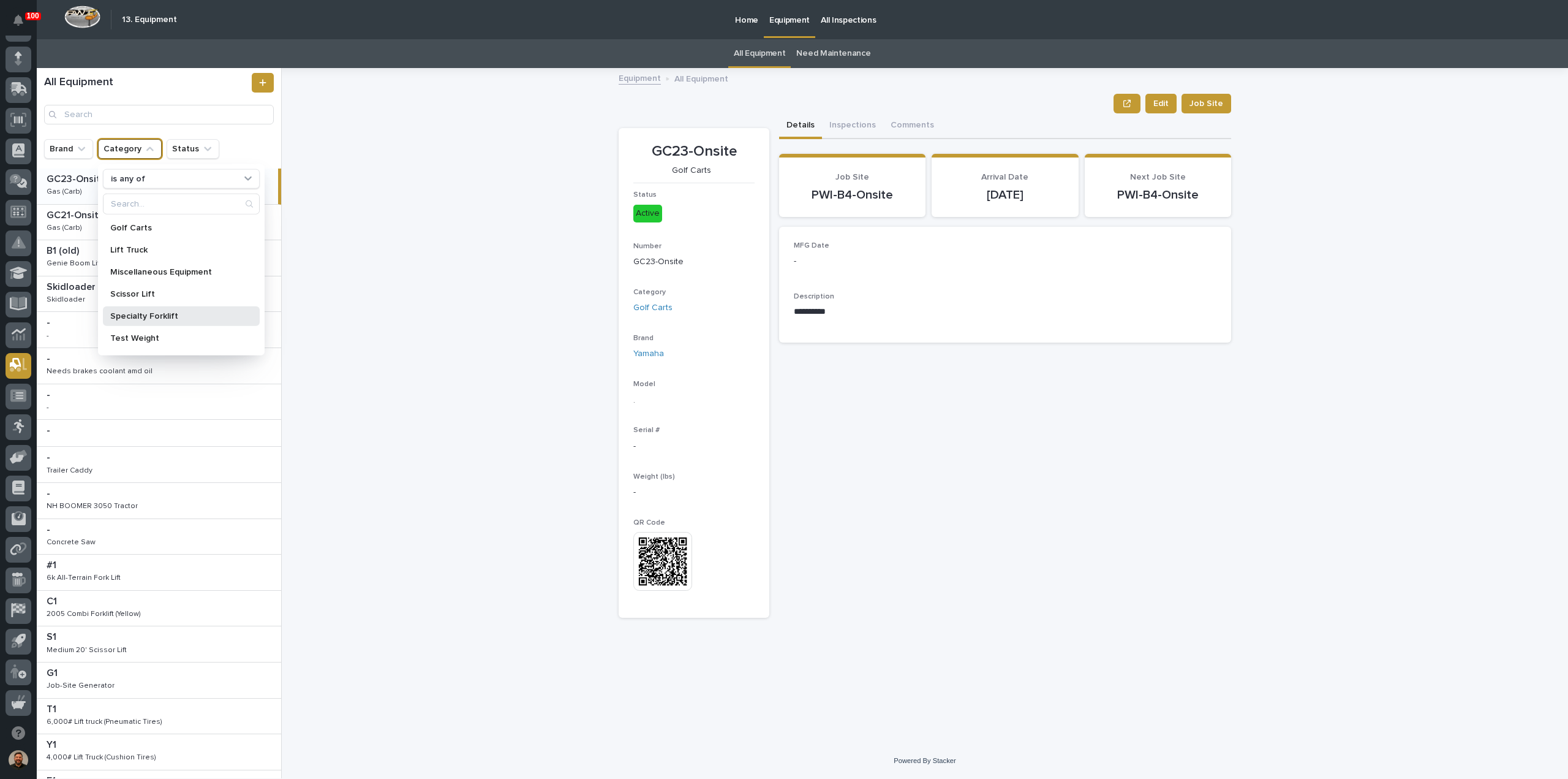
click at [149, 314] on p "Specialty Forklift" at bounding box center [175, 316] width 130 height 9
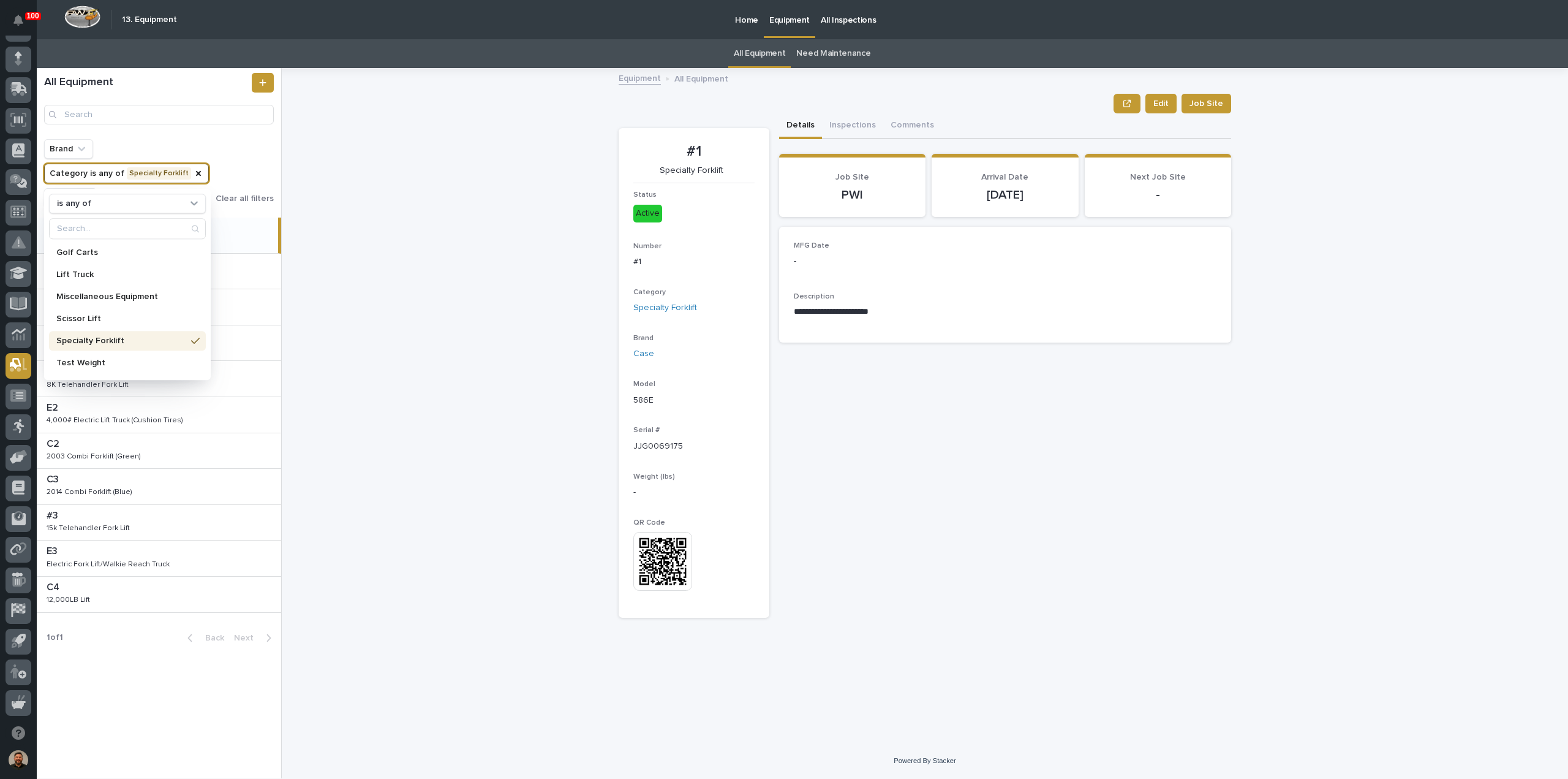
click at [363, 219] on div "**********" at bounding box center [932, 423] width 1271 height 710
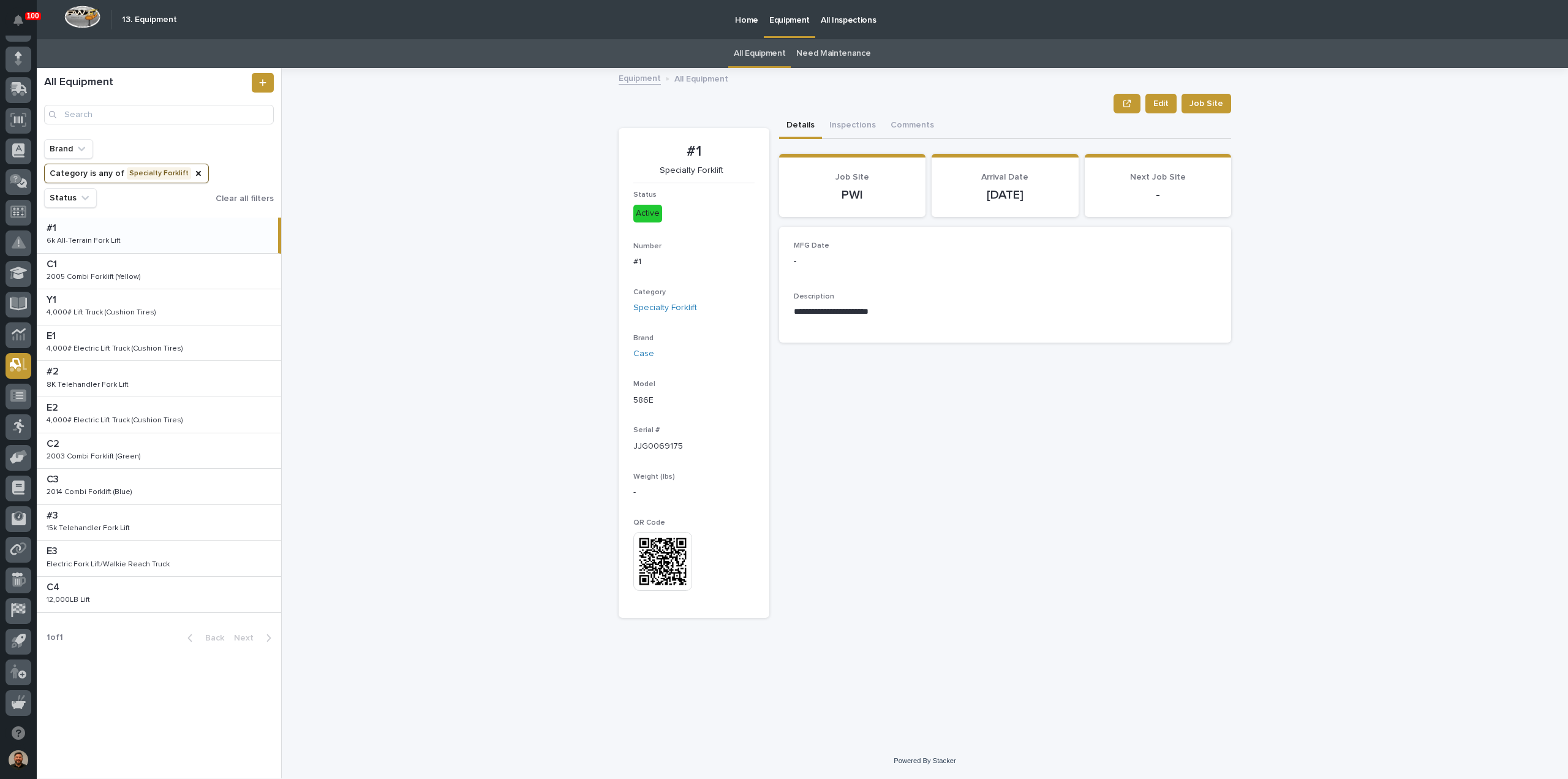
click at [137, 239] on div "#1 #1 6k All-Terrain Fork Lift 6k All-Terrain Fork Lift" at bounding box center [157, 235] width 242 height 35
click at [131, 269] on p at bounding box center [161, 264] width 230 height 12
click at [131, 311] on div "4,000# Lift Truck (Cushion Tires)" at bounding box center [101, 313] width 109 height 9
click at [135, 351] on div "4,000# Electric Lift Truck (Cushion Tires)" at bounding box center [115, 349] width 137 height 9
click at [157, 443] on p at bounding box center [161, 444] width 230 height 12
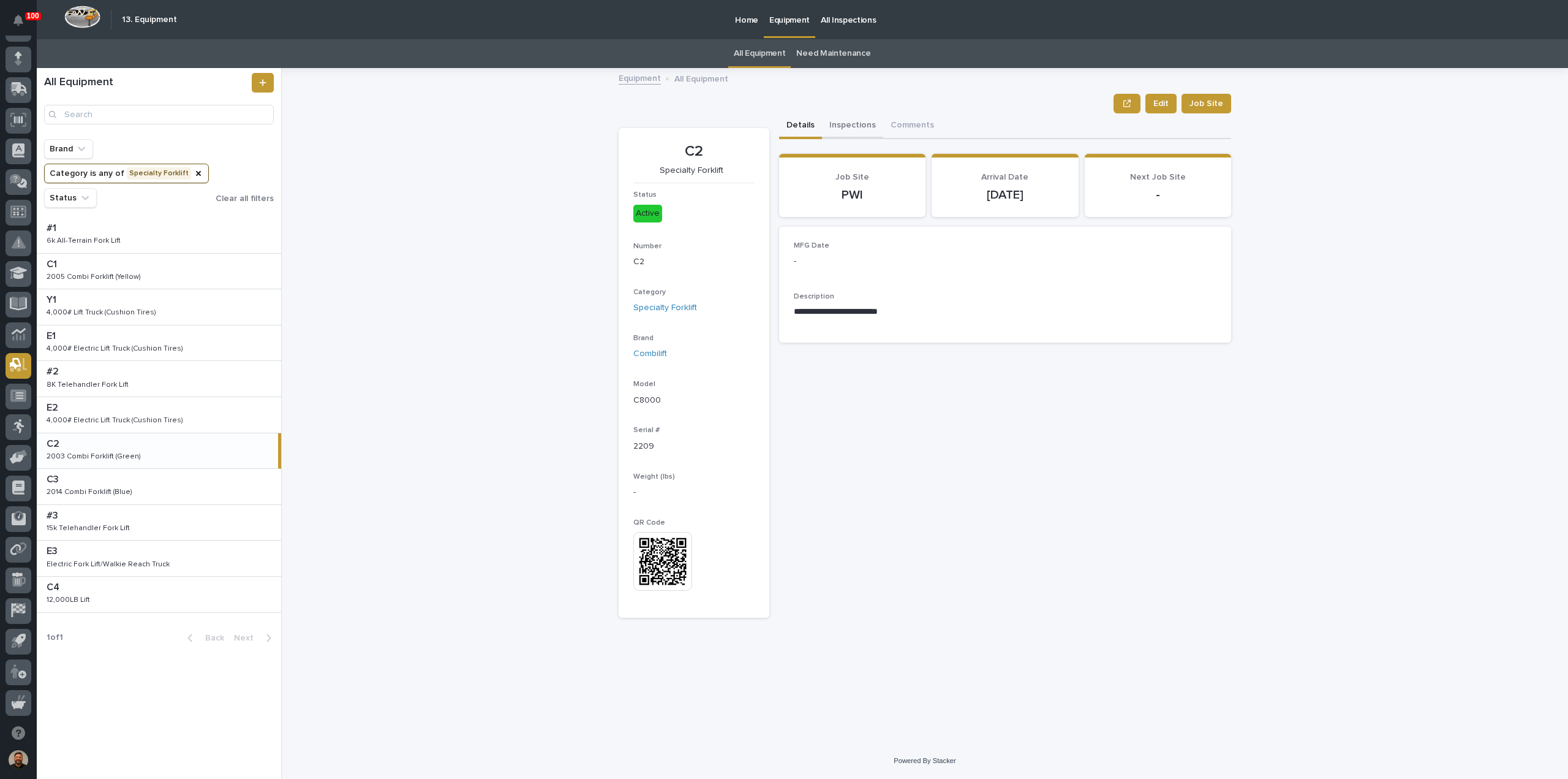
click at [853, 126] on button "Inspections" at bounding box center [852, 126] width 61 height 26
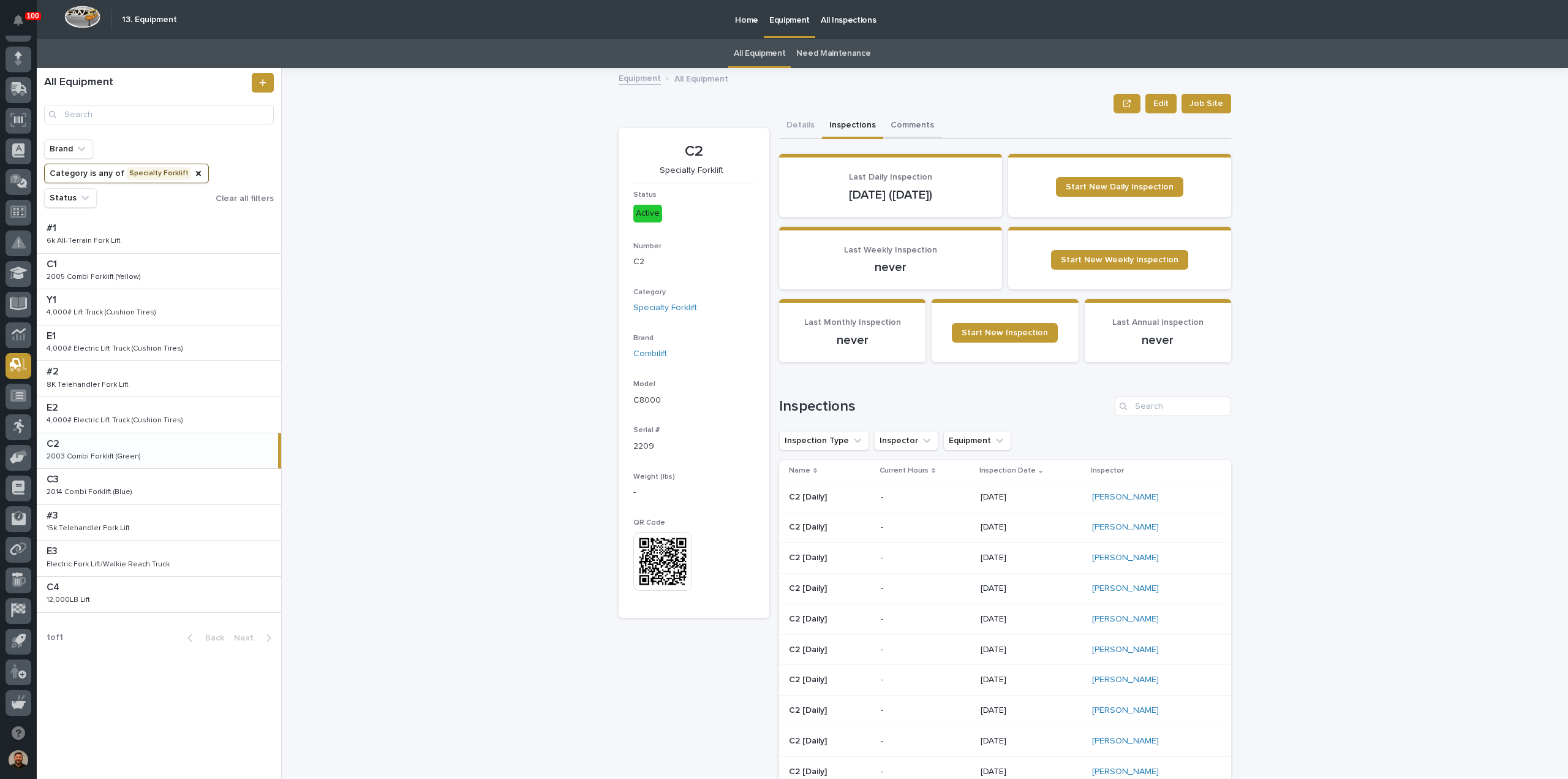
click at [904, 128] on button "Comments" at bounding box center [912, 126] width 58 height 26
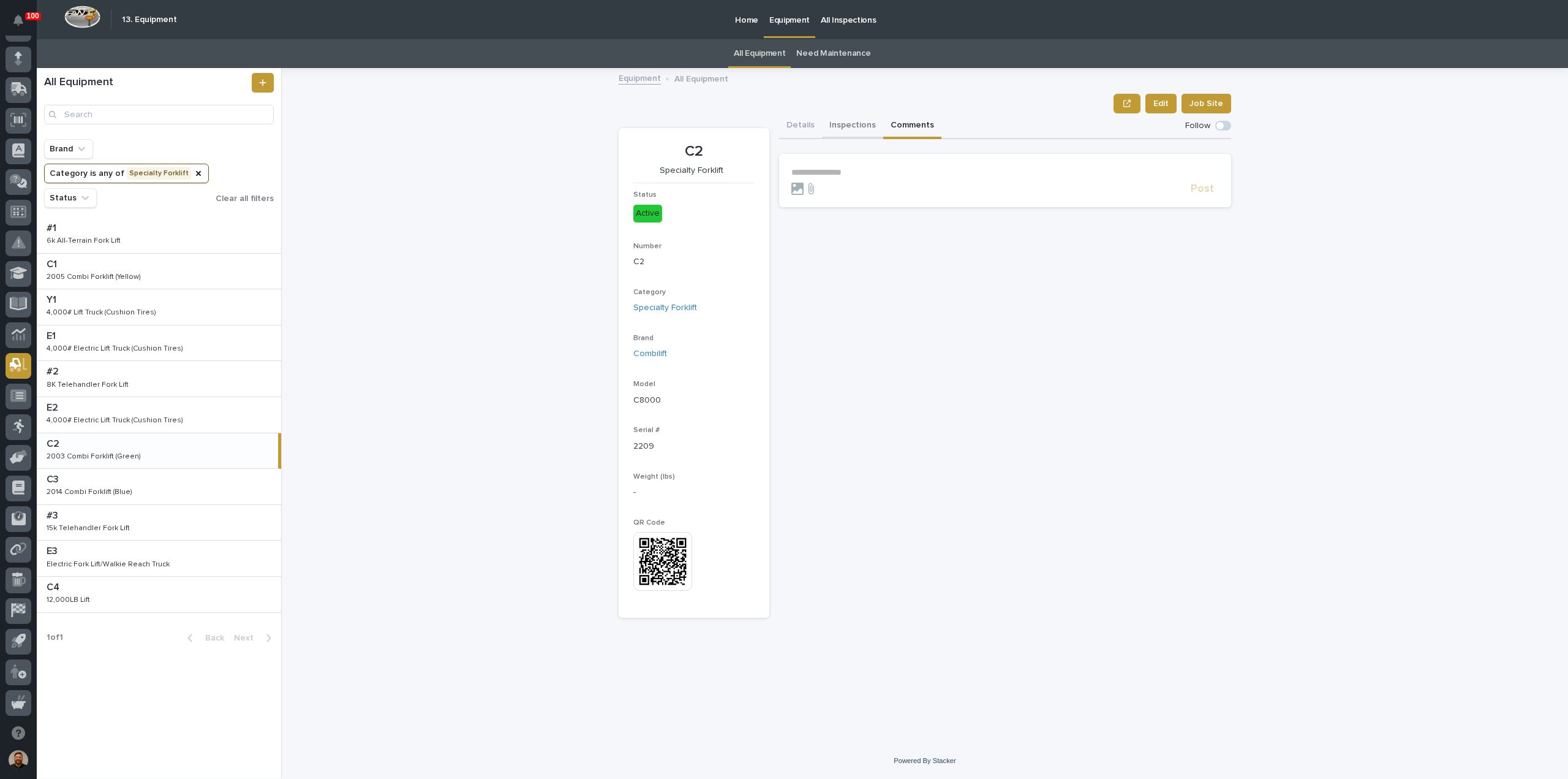
click at [835, 128] on button "Inspections" at bounding box center [852, 126] width 61 height 26
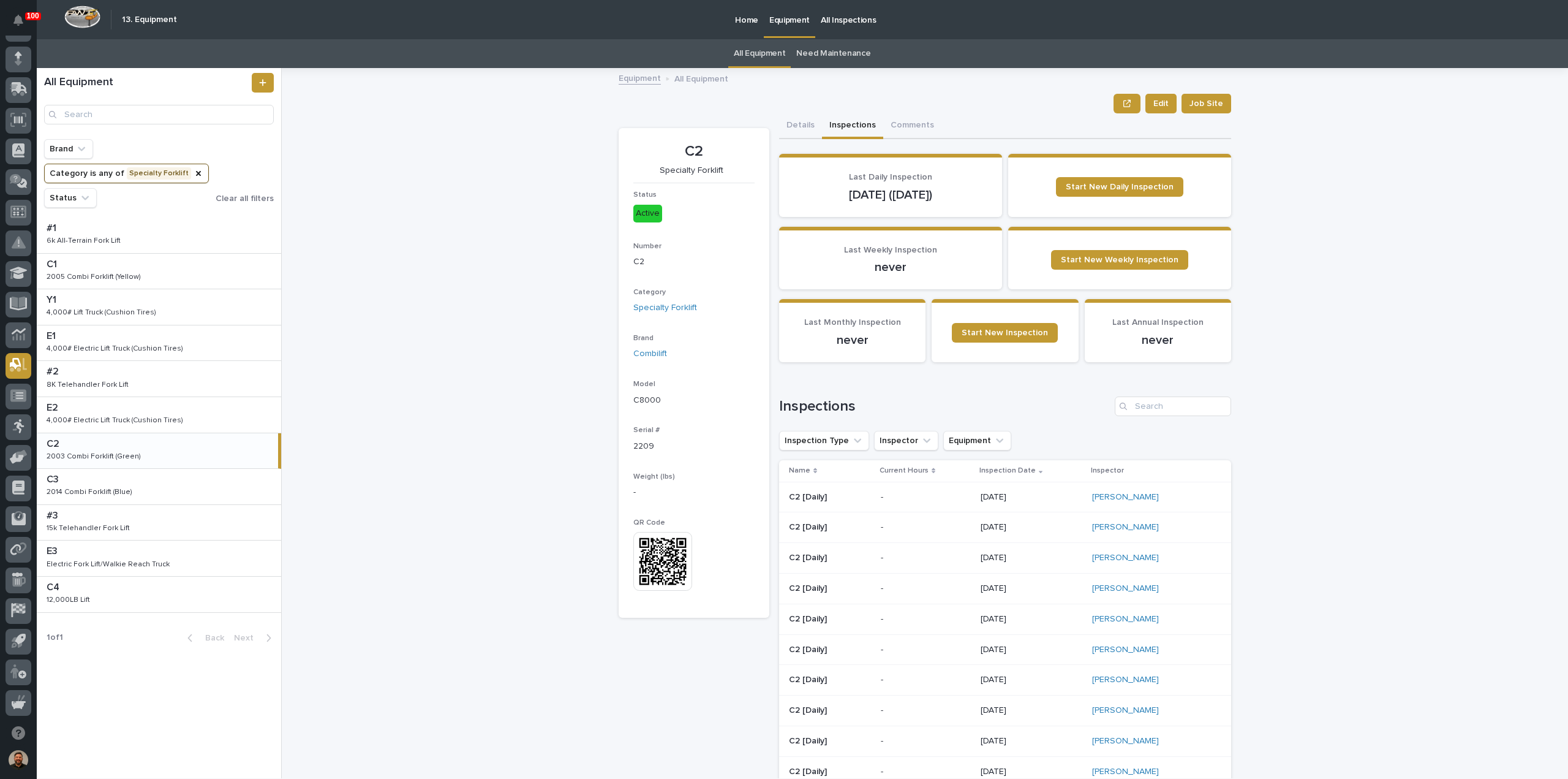
click at [850, 498] on p at bounding box center [830, 497] width 82 height 10
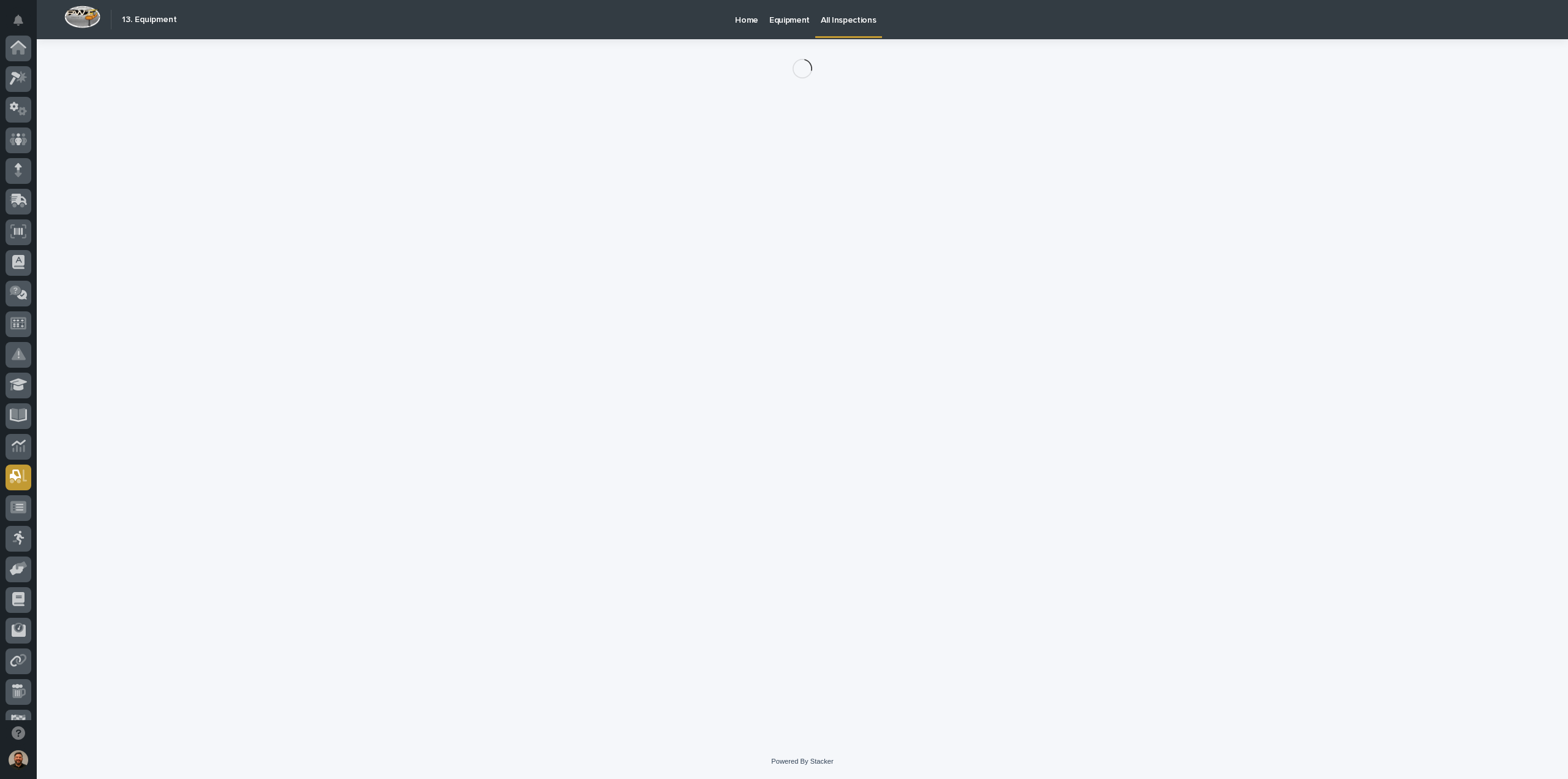
scroll to position [112, 0]
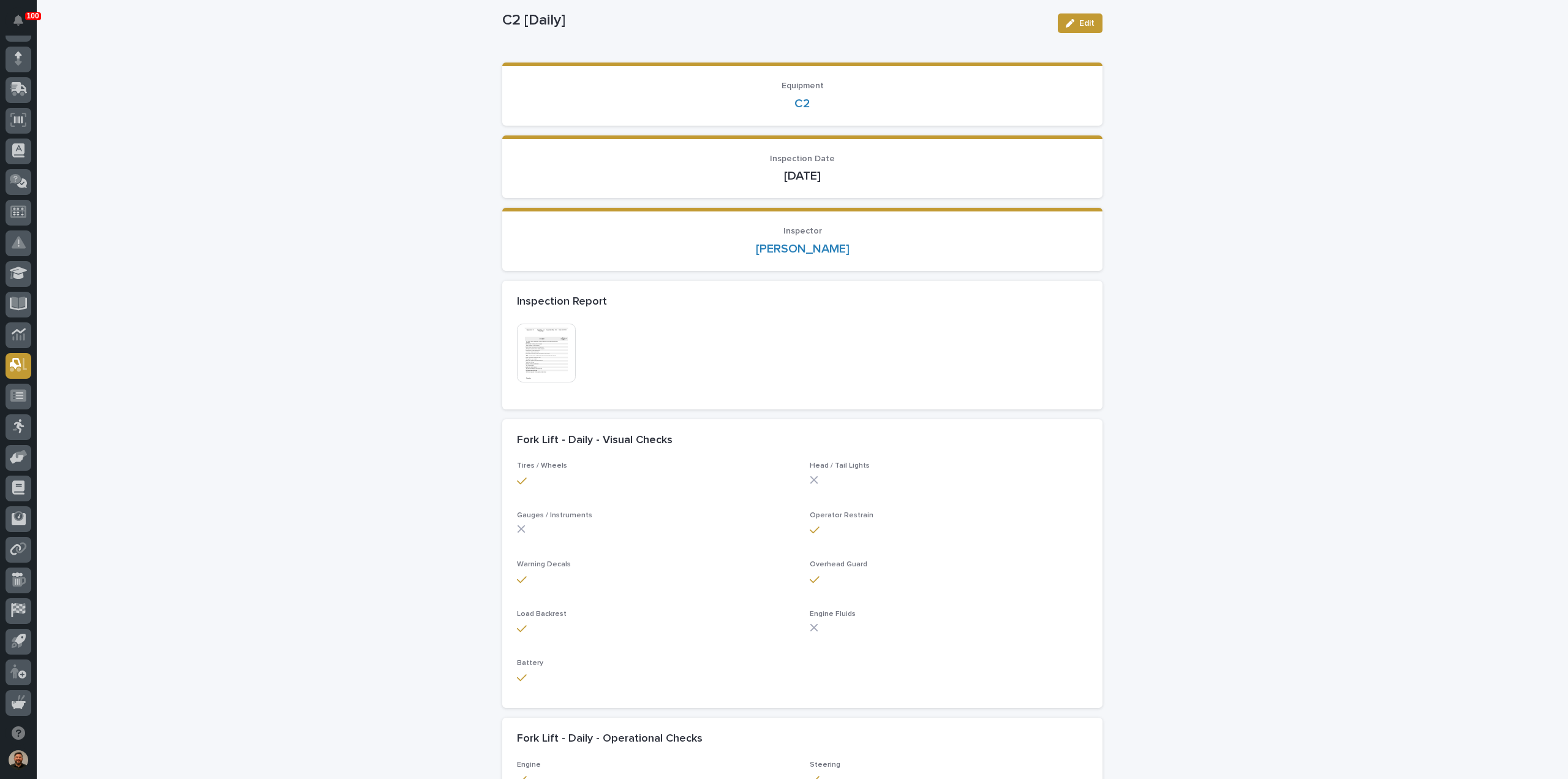
click at [553, 349] on img at bounding box center [546, 353] width 59 height 59
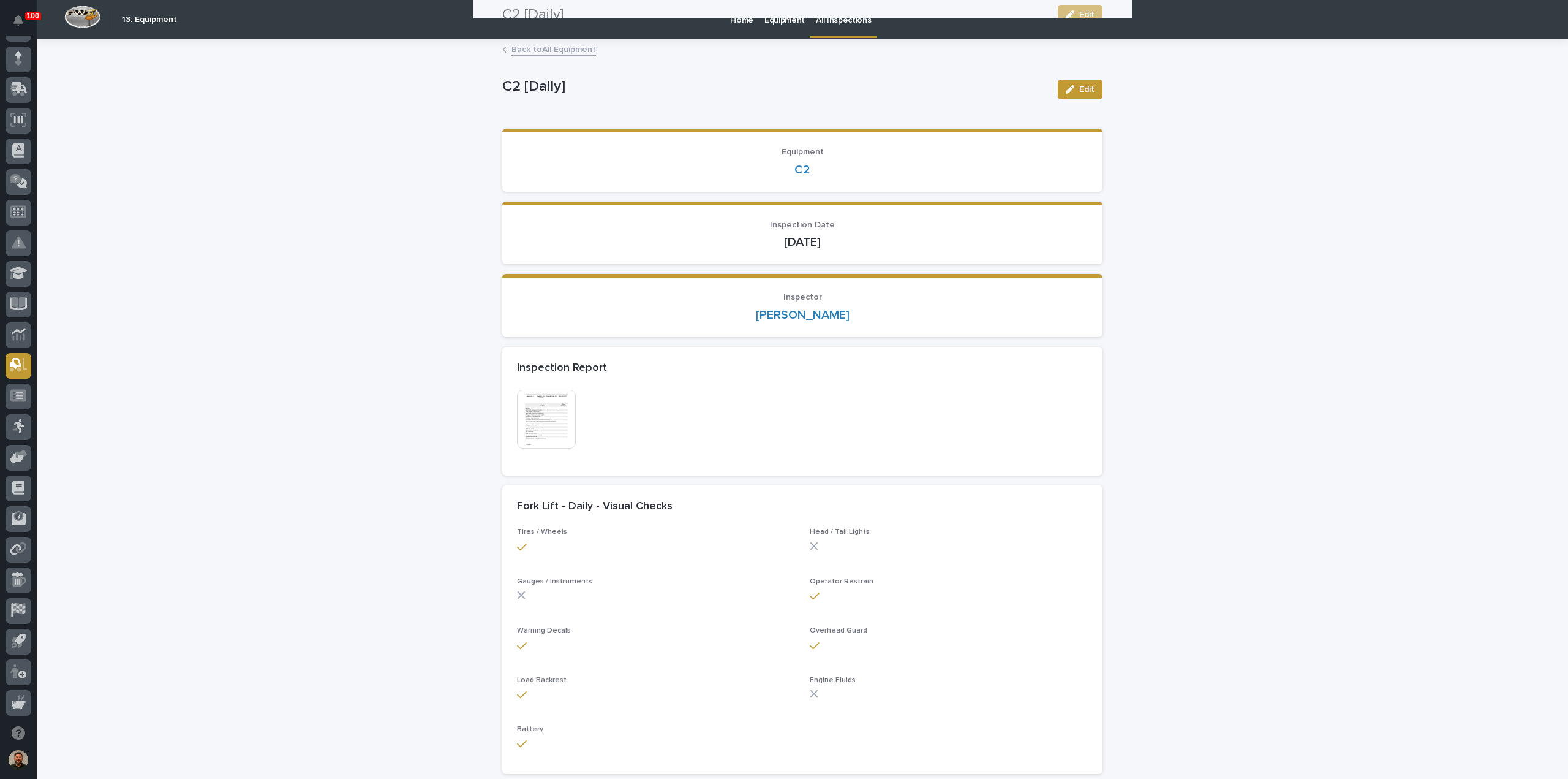
scroll to position [0, 0]
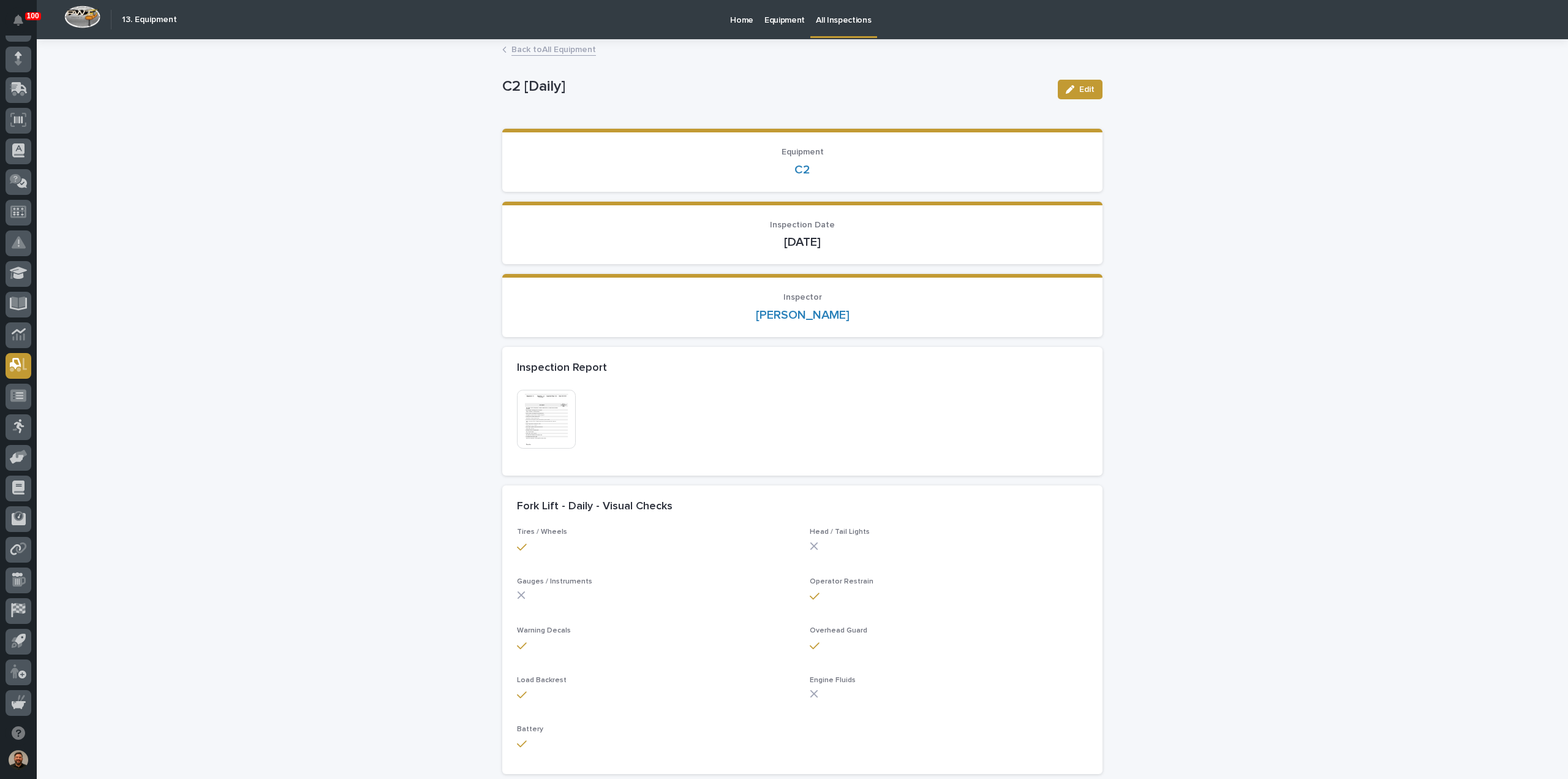
click at [546, 52] on link "Back to All Equipment" at bounding box center [553, 48] width 84 height 14
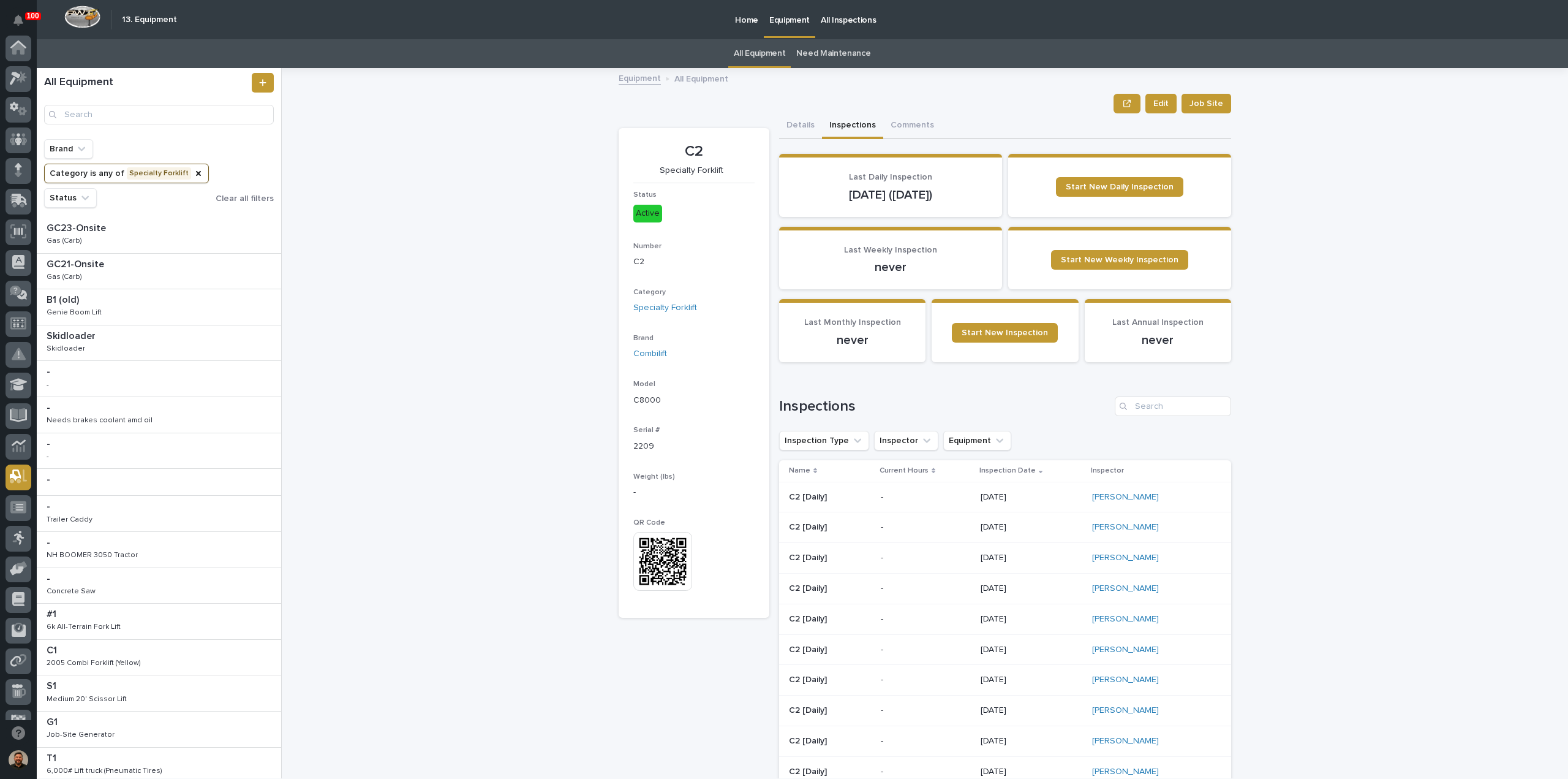
scroll to position [112, 0]
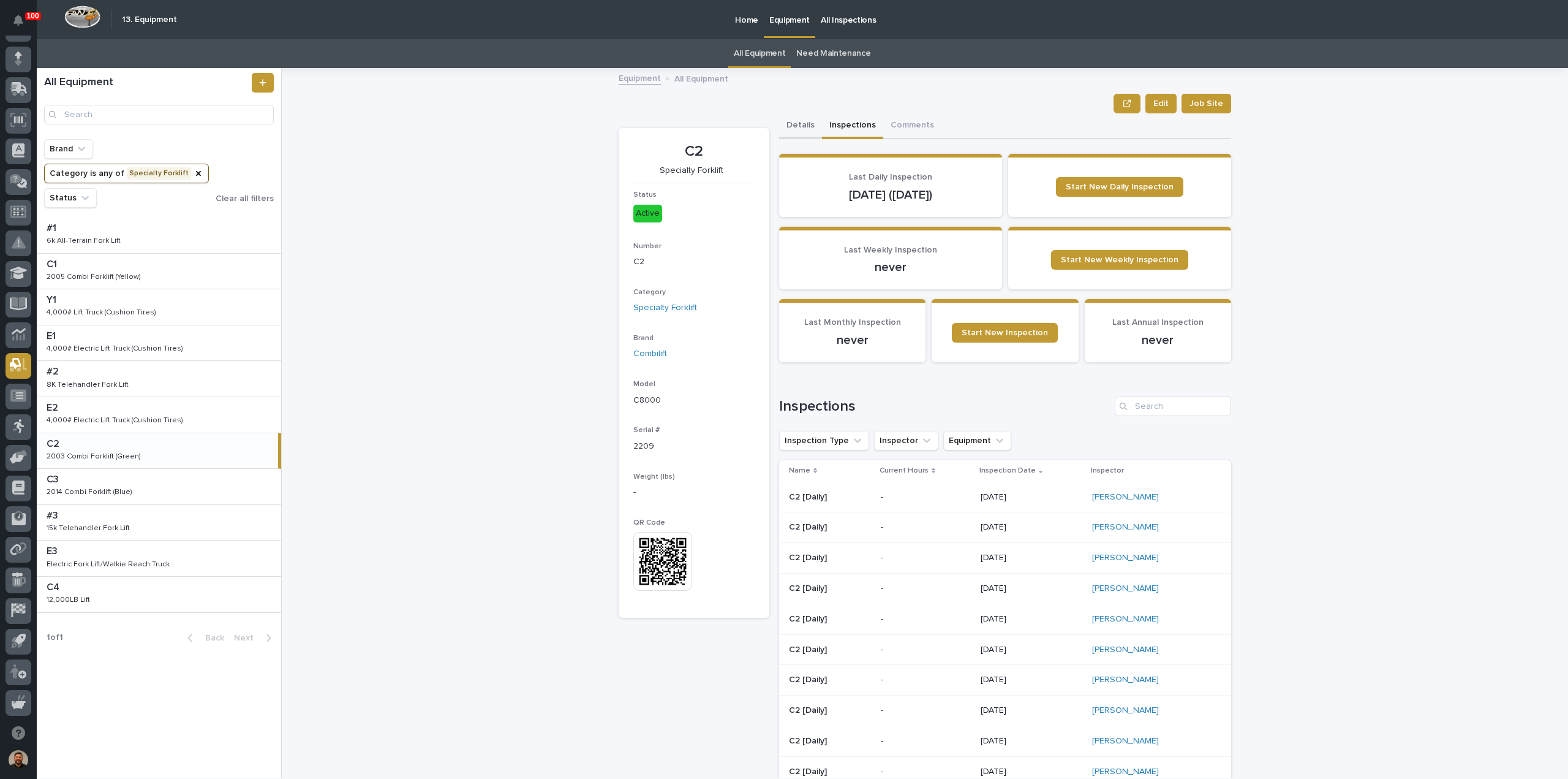
click at [794, 126] on button "Details" at bounding box center [801, 126] width 43 height 26
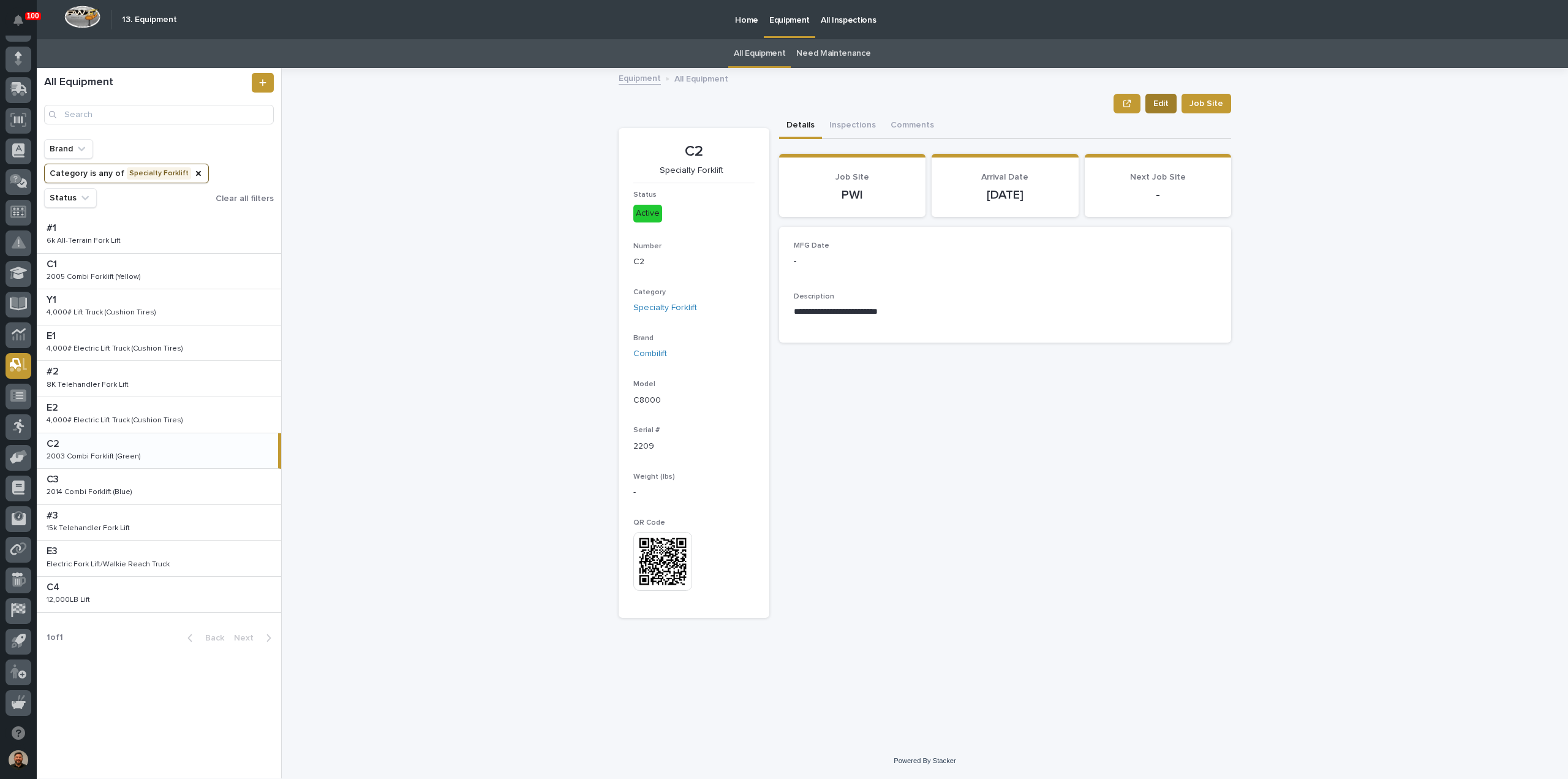
click at [1163, 104] on span "Edit" at bounding box center [1161, 104] width 15 height 12
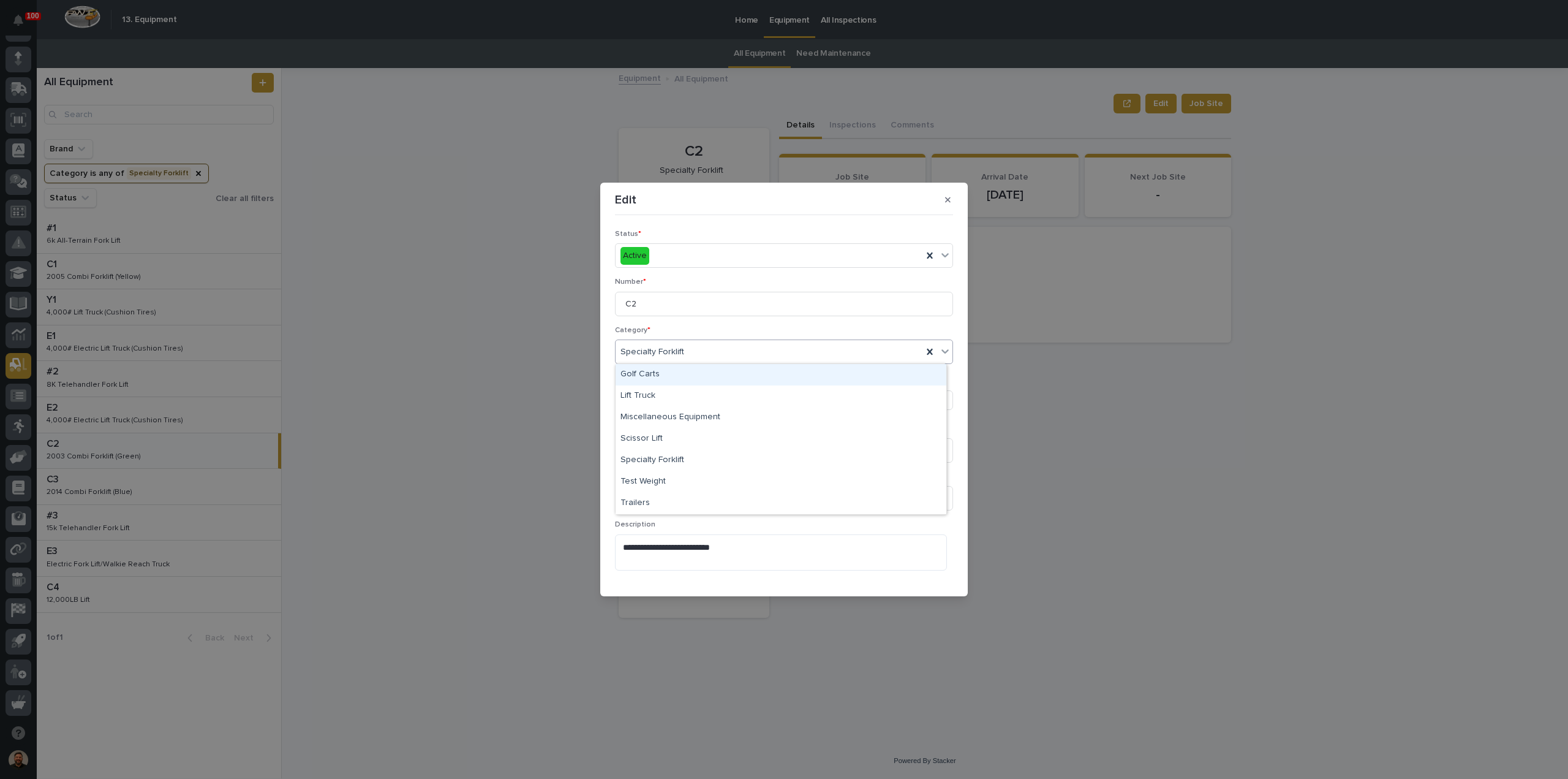
click at [785, 353] on div "Specialty Forklift" at bounding box center [769, 352] width 307 height 21
click at [951, 203] on button "button" at bounding box center [948, 200] width 21 height 20
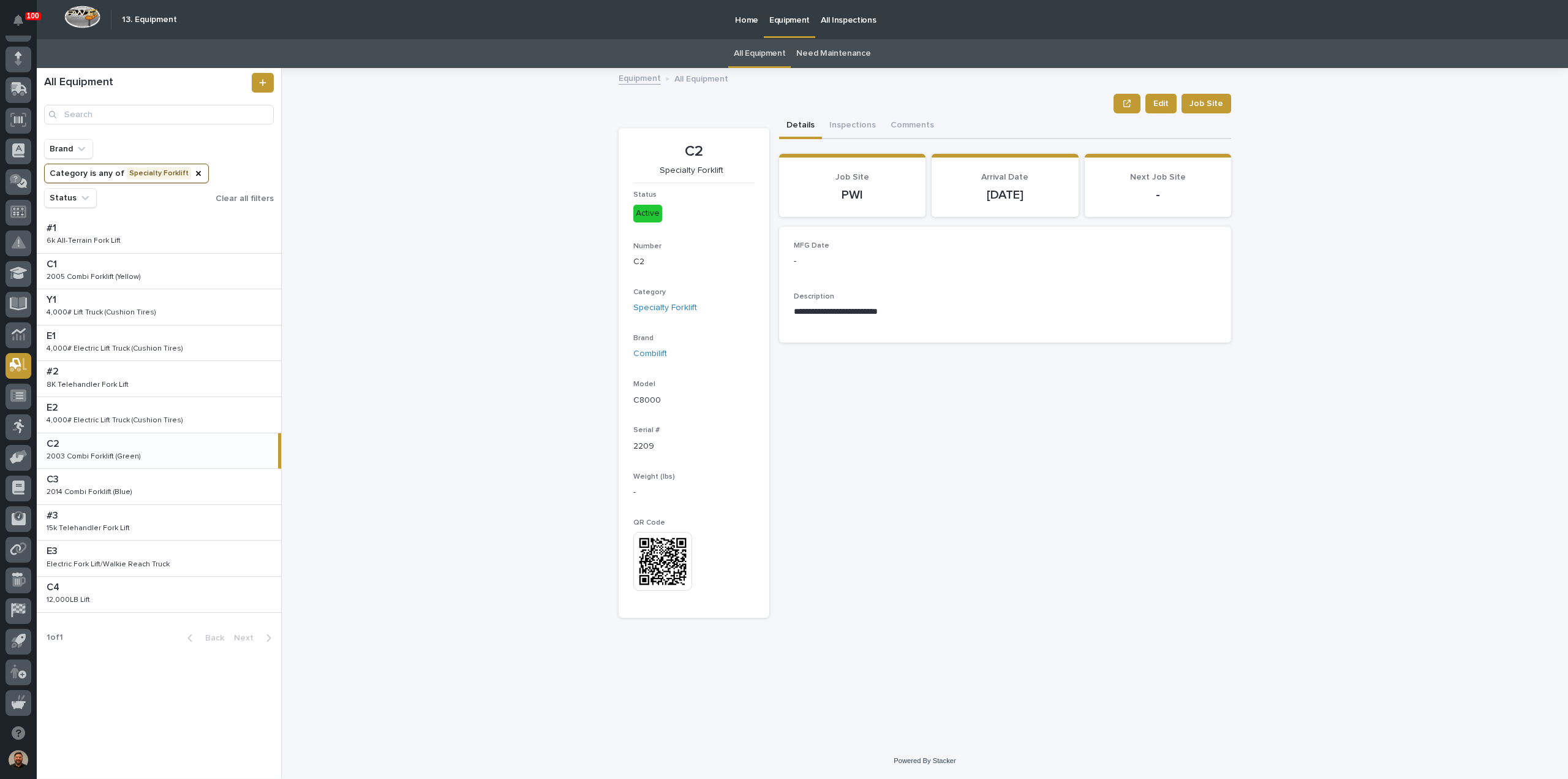
click at [846, 21] on p "All Inspections" at bounding box center [848, 12] width 55 height 26
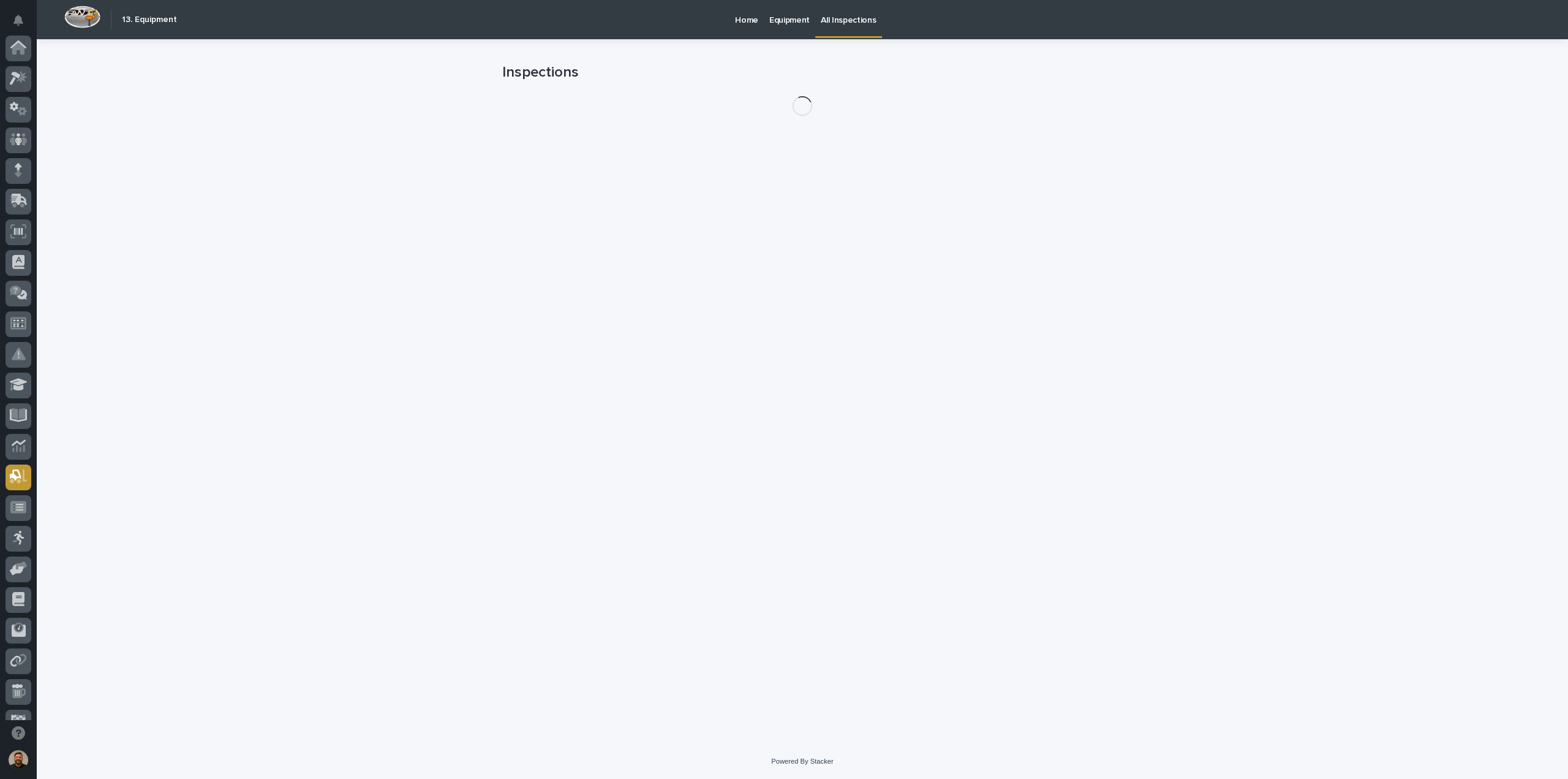
scroll to position [112, 0]
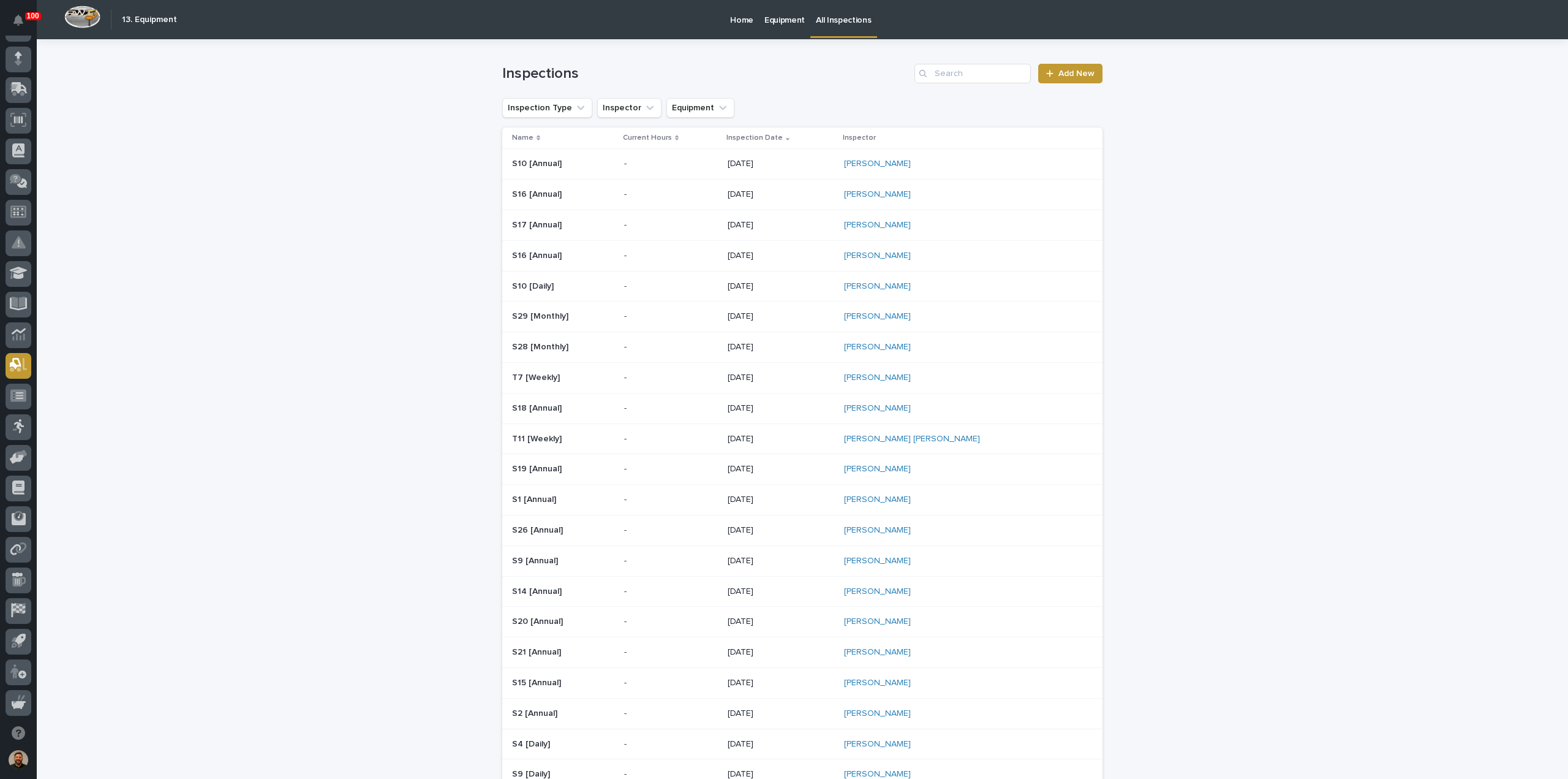
click at [776, 29] on link "Equipment" at bounding box center [785, 19] width 51 height 38
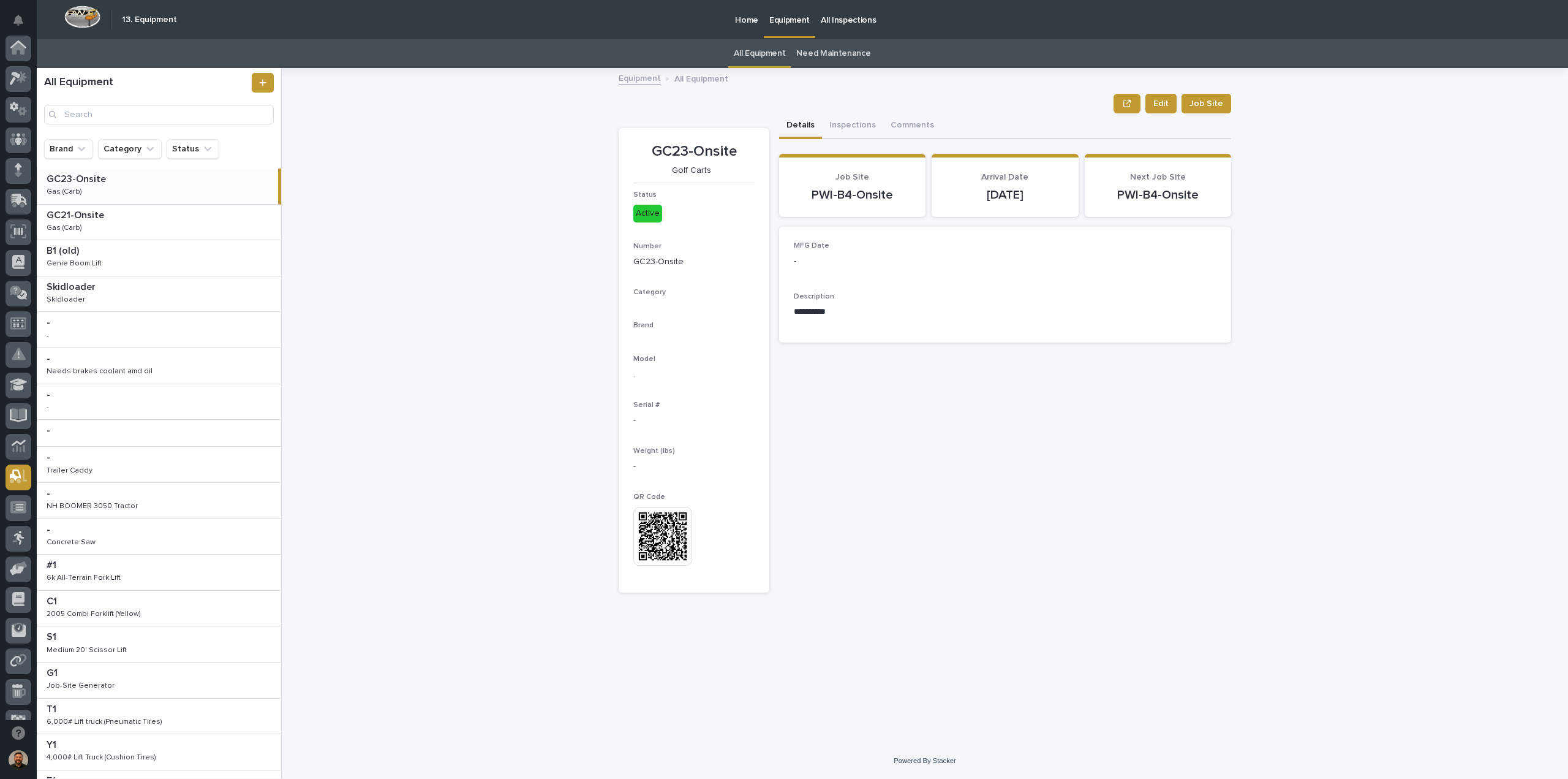
scroll to position [112, 0]
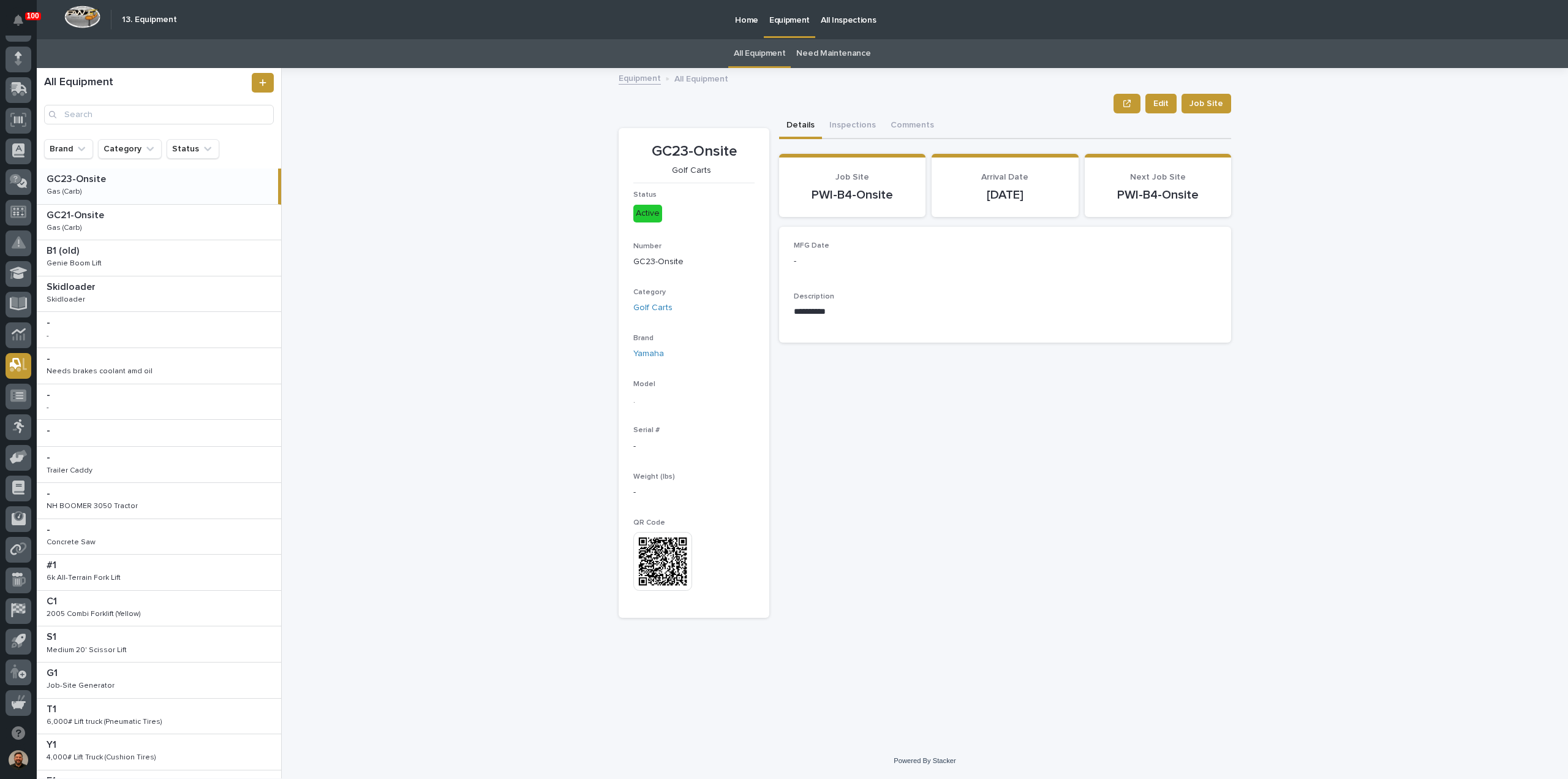
click at [830, 57] on link "Need Maintenance" at bounding box center [833, 53] width 74 height 29
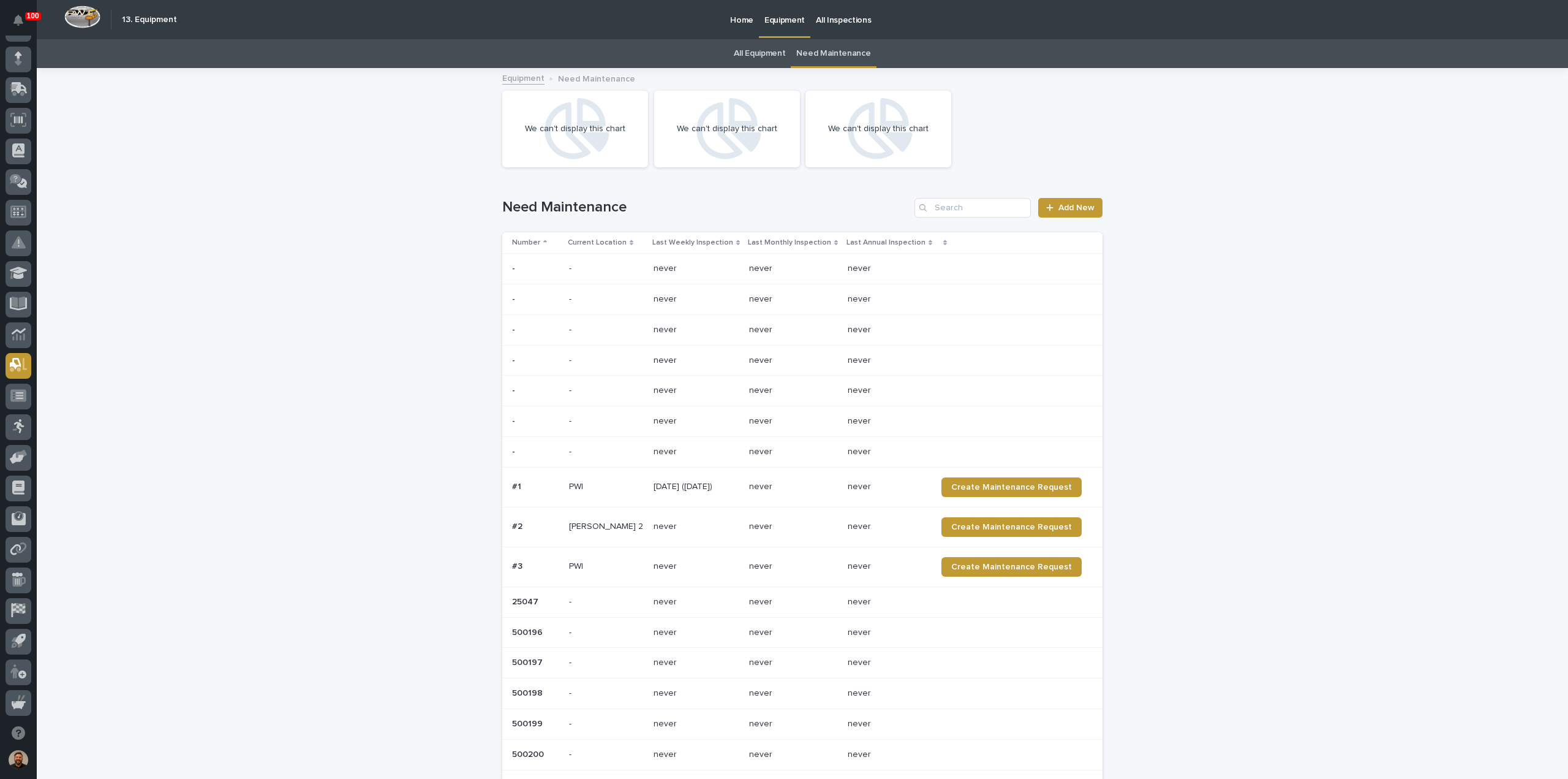
click at [769, 47] on link "All Equipment" at bounding box center [760, 53] width 51 height 29
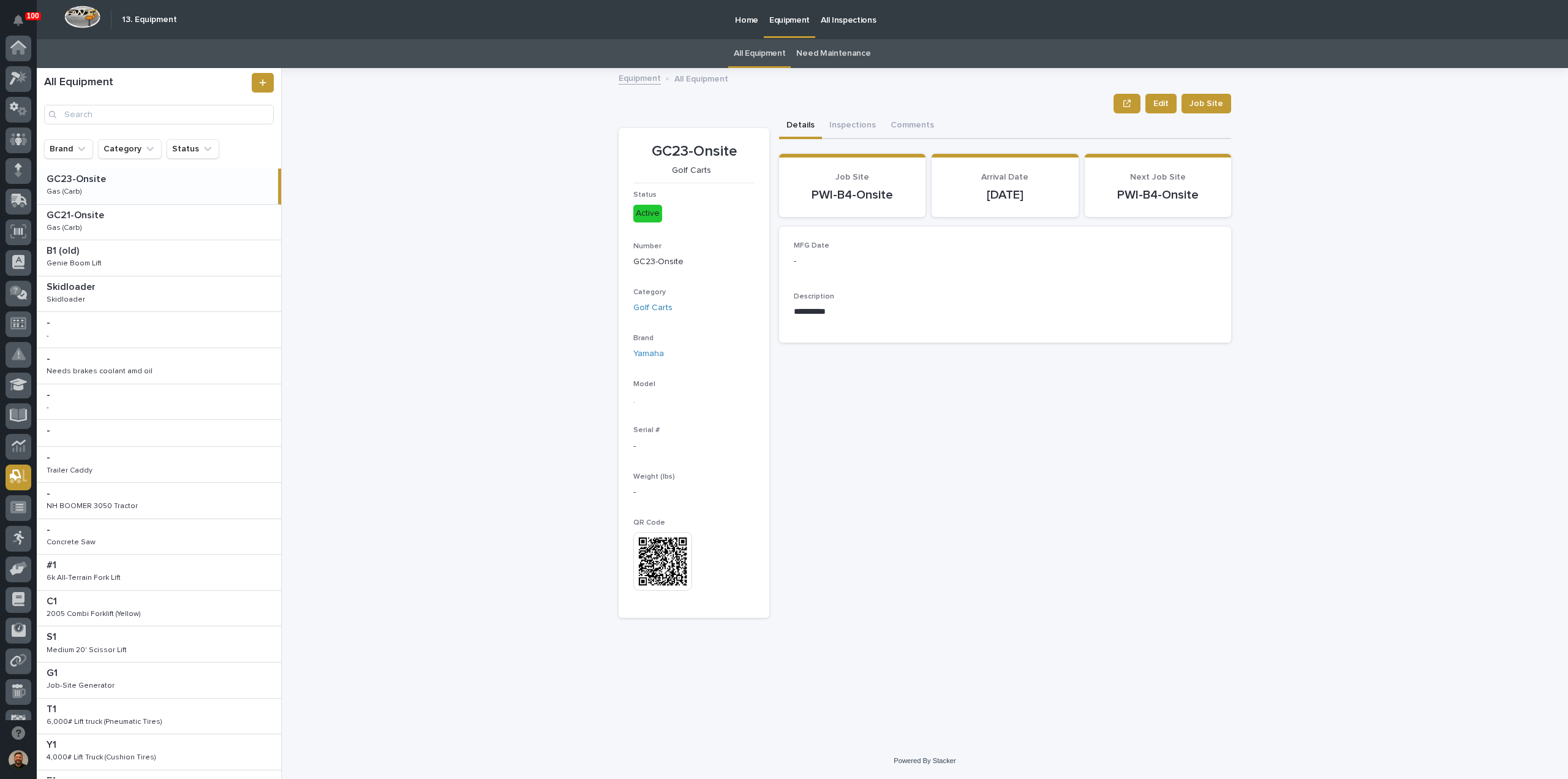
scroll to position [112, 0]
click at [848, 124] on button "Inspections" at bounding box center [852, 126] width 61 height 26
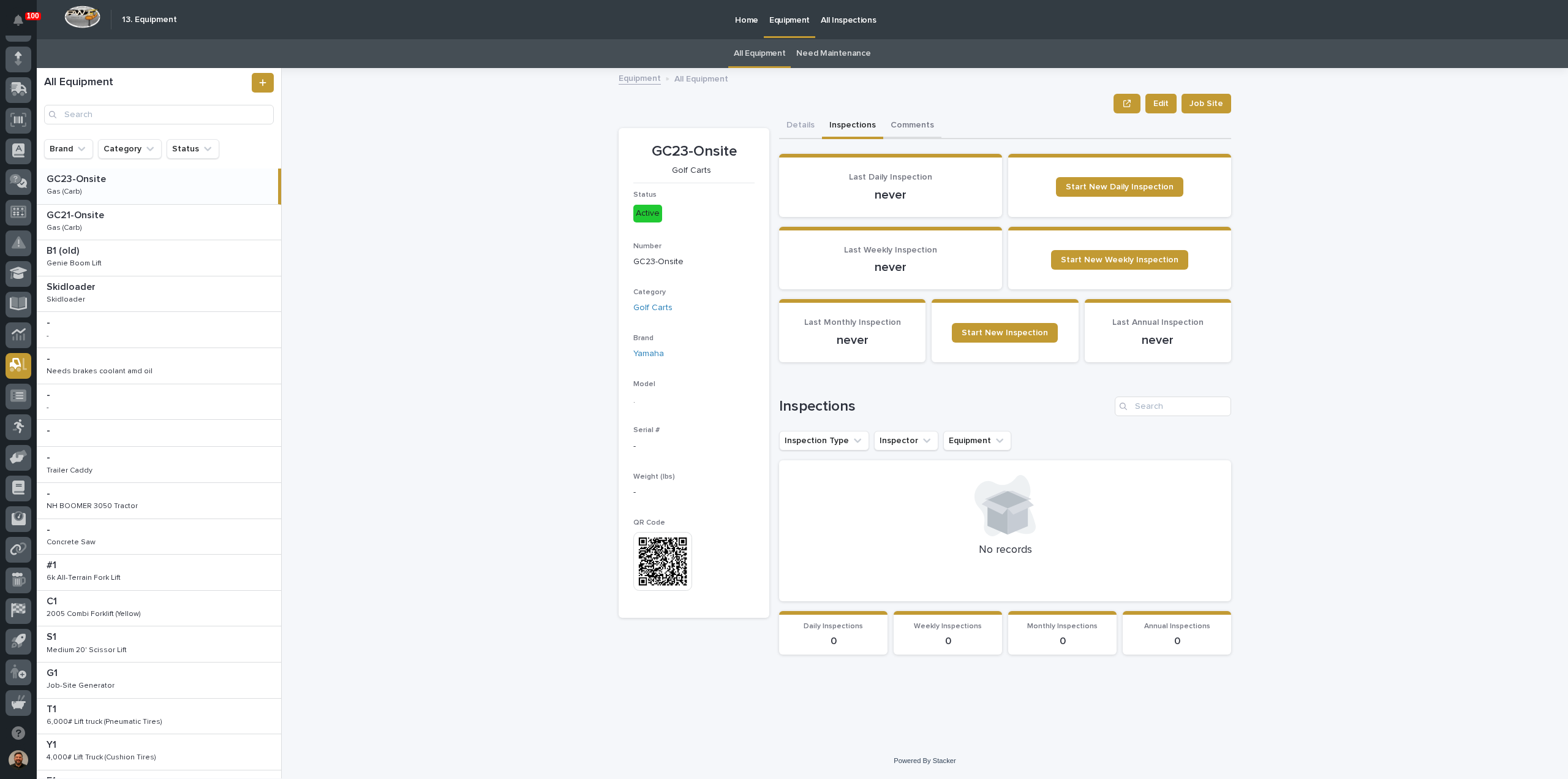
click at [898, 129] on button "Comments" at bounding box center [912, 126] width 58 height 26
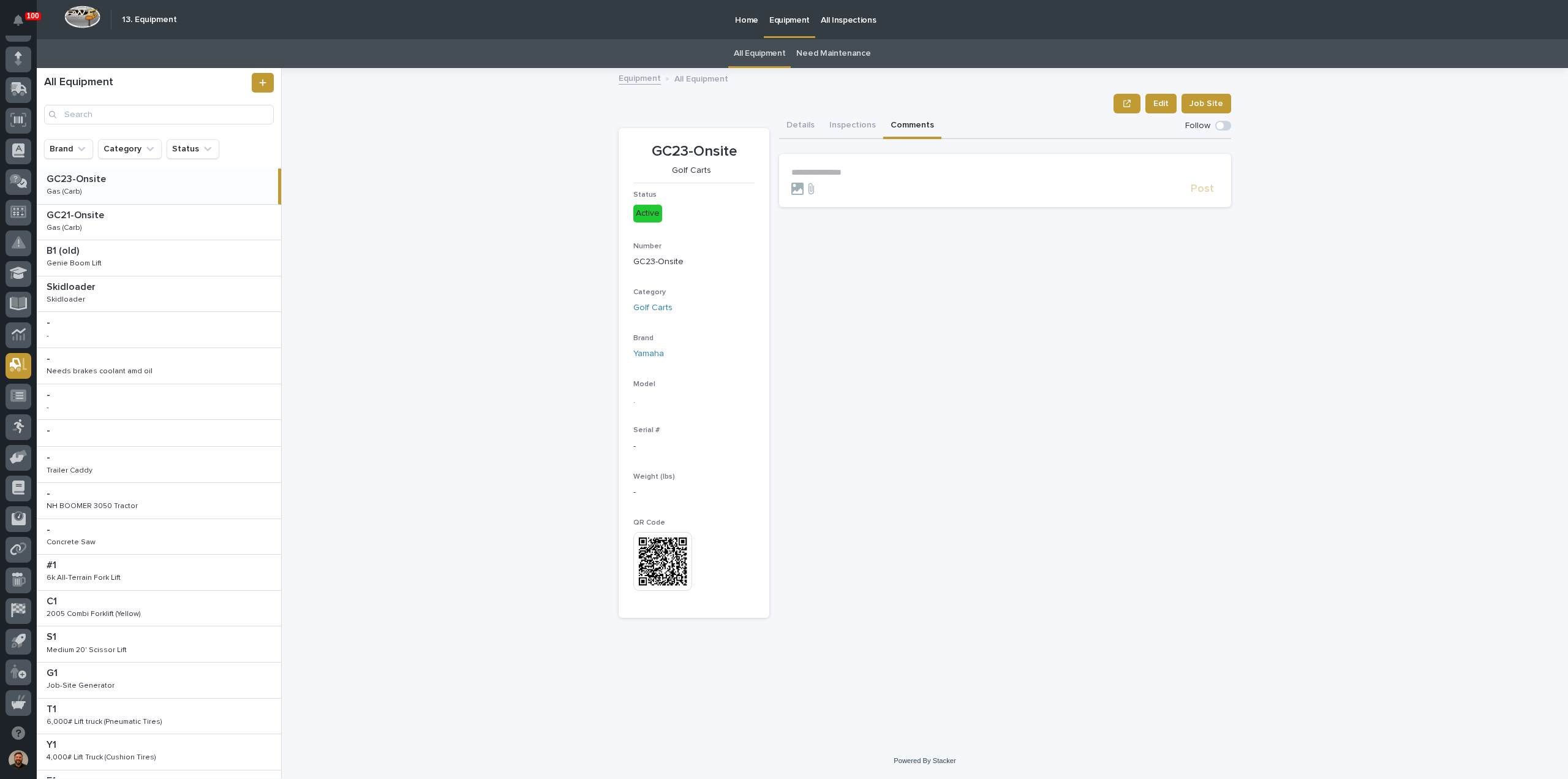
click at [824, 54] on link "Need Maintenance" at bounding box center [833, 53] width 74 height 29
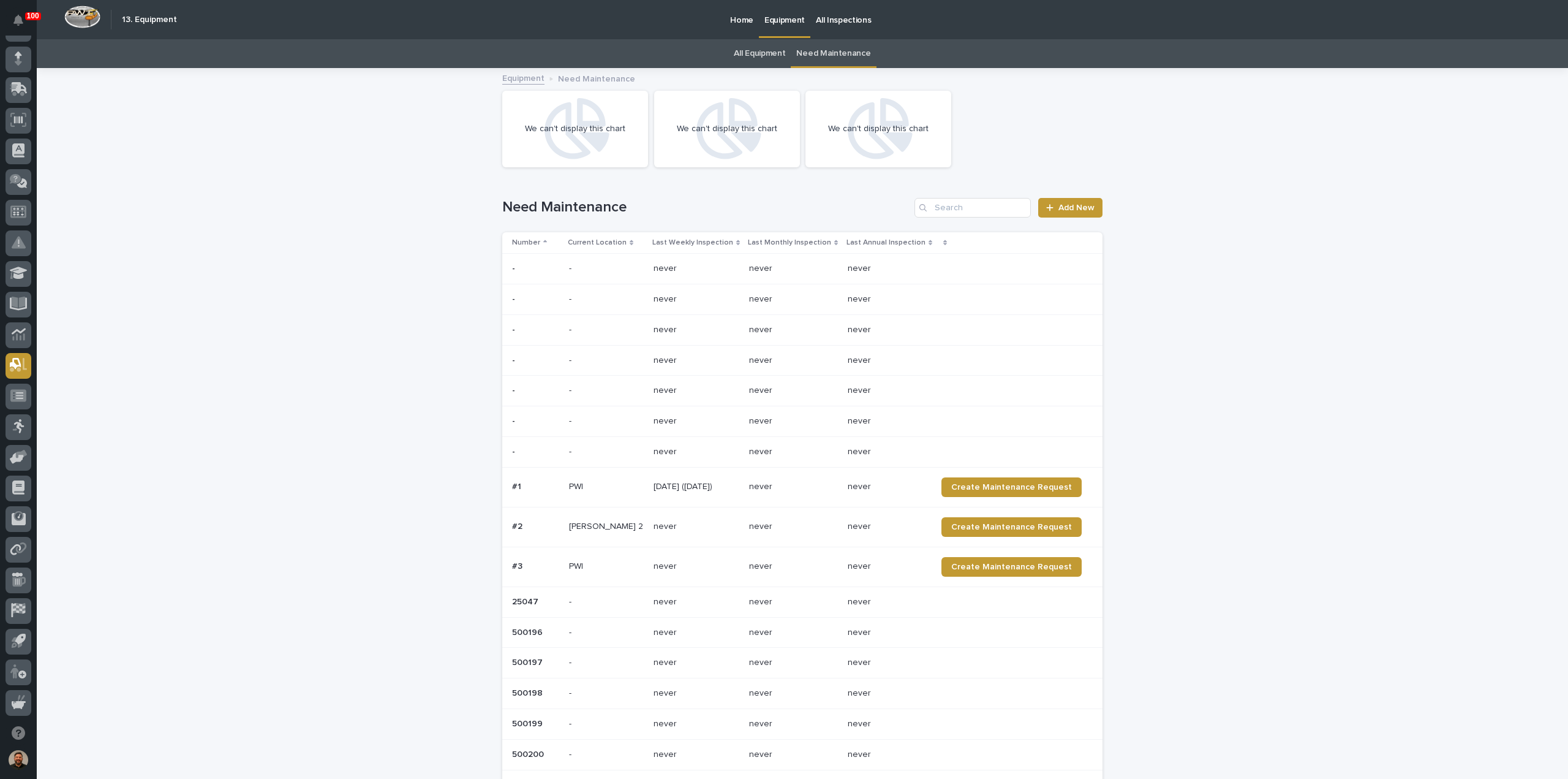
click at [763, 54] on link "All Equipment" at bounding box center [760, 53] width 51 height 29
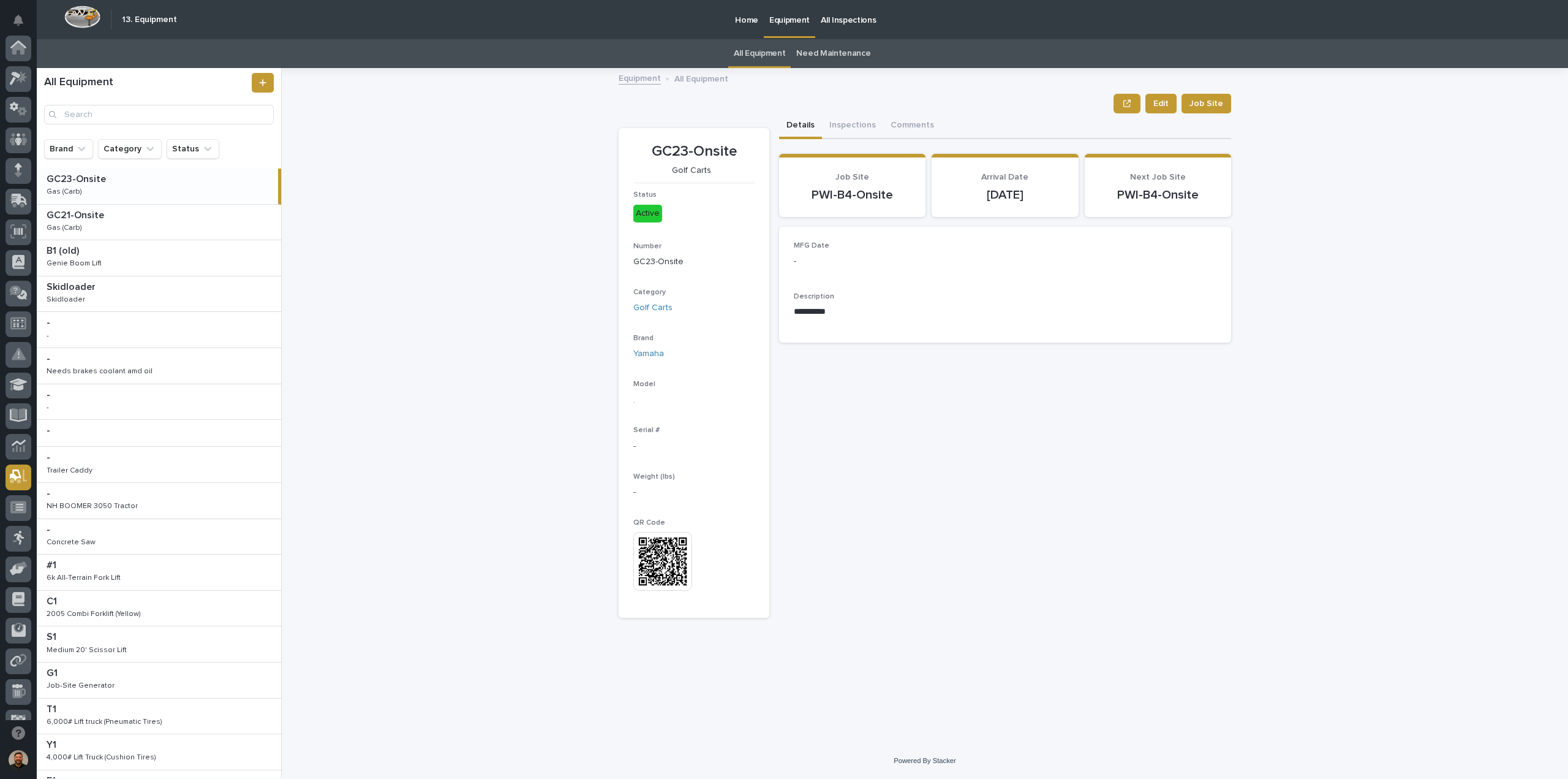
scroll to position [112, 0]
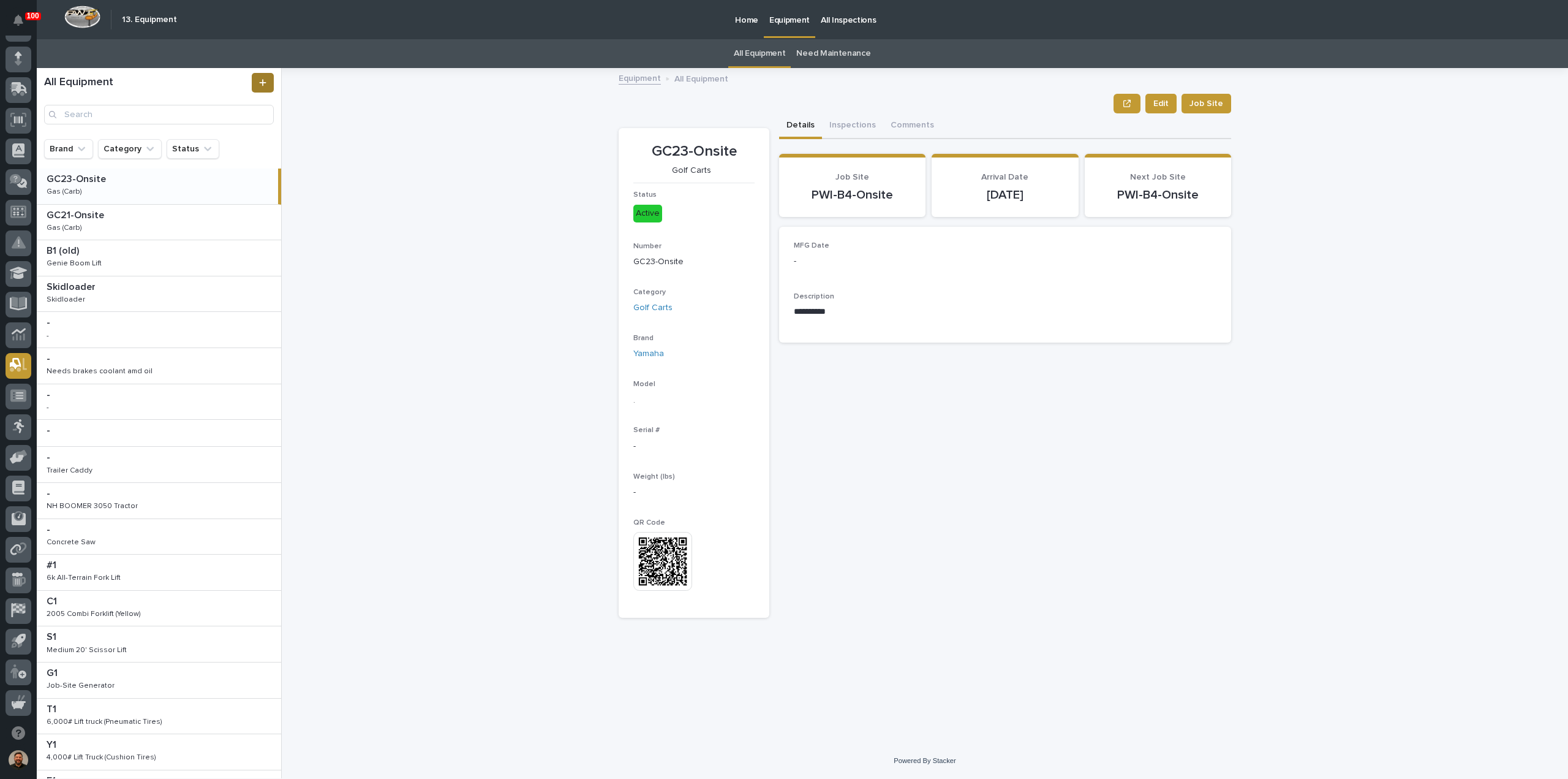
click at [261, 79] on icon at bounding box center [263, 83] width 7 height 9
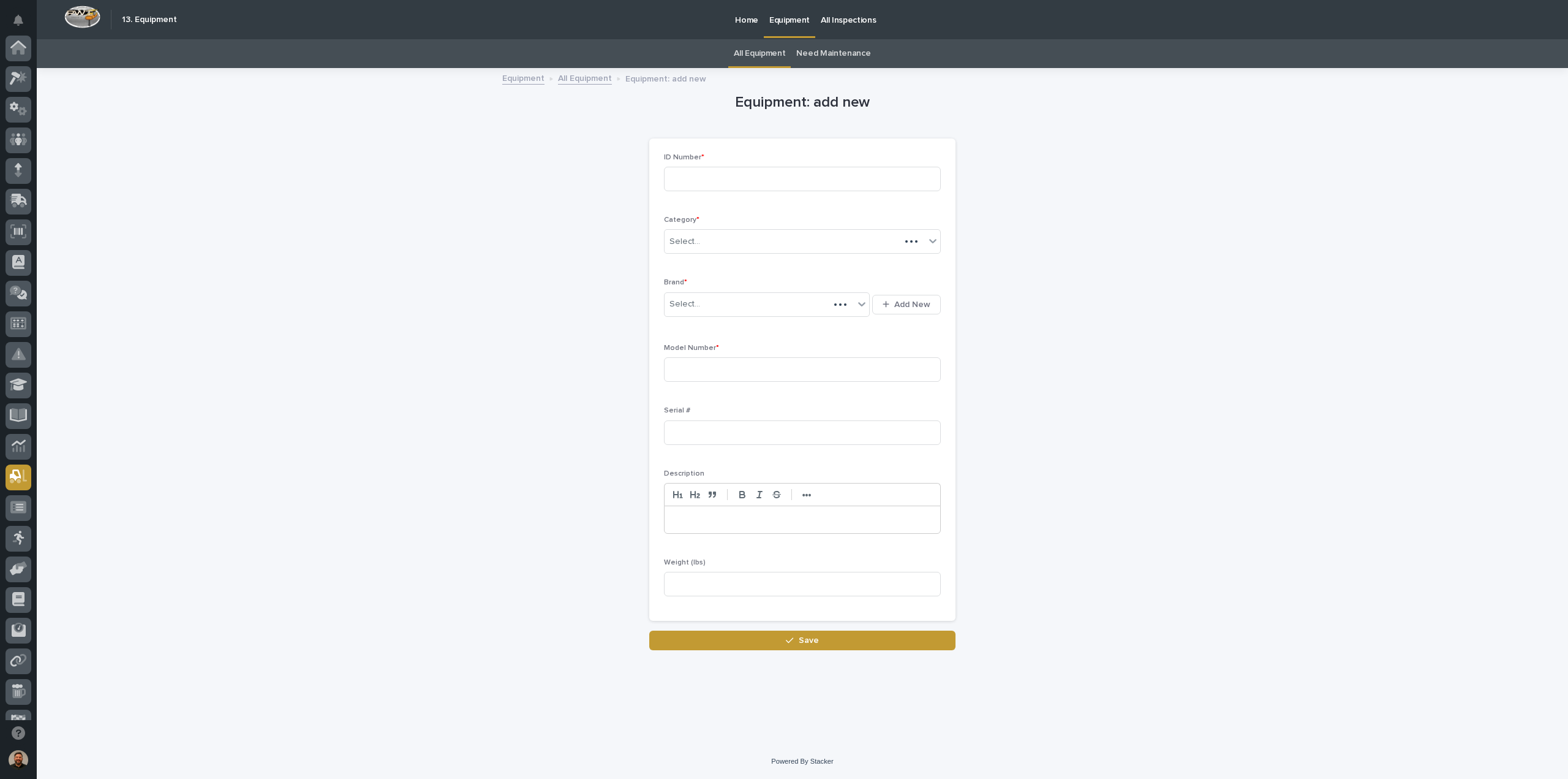
scroll to position [112, 0]
click at [738, 184] on input at bounding box center [802, 178] width 277 height 24
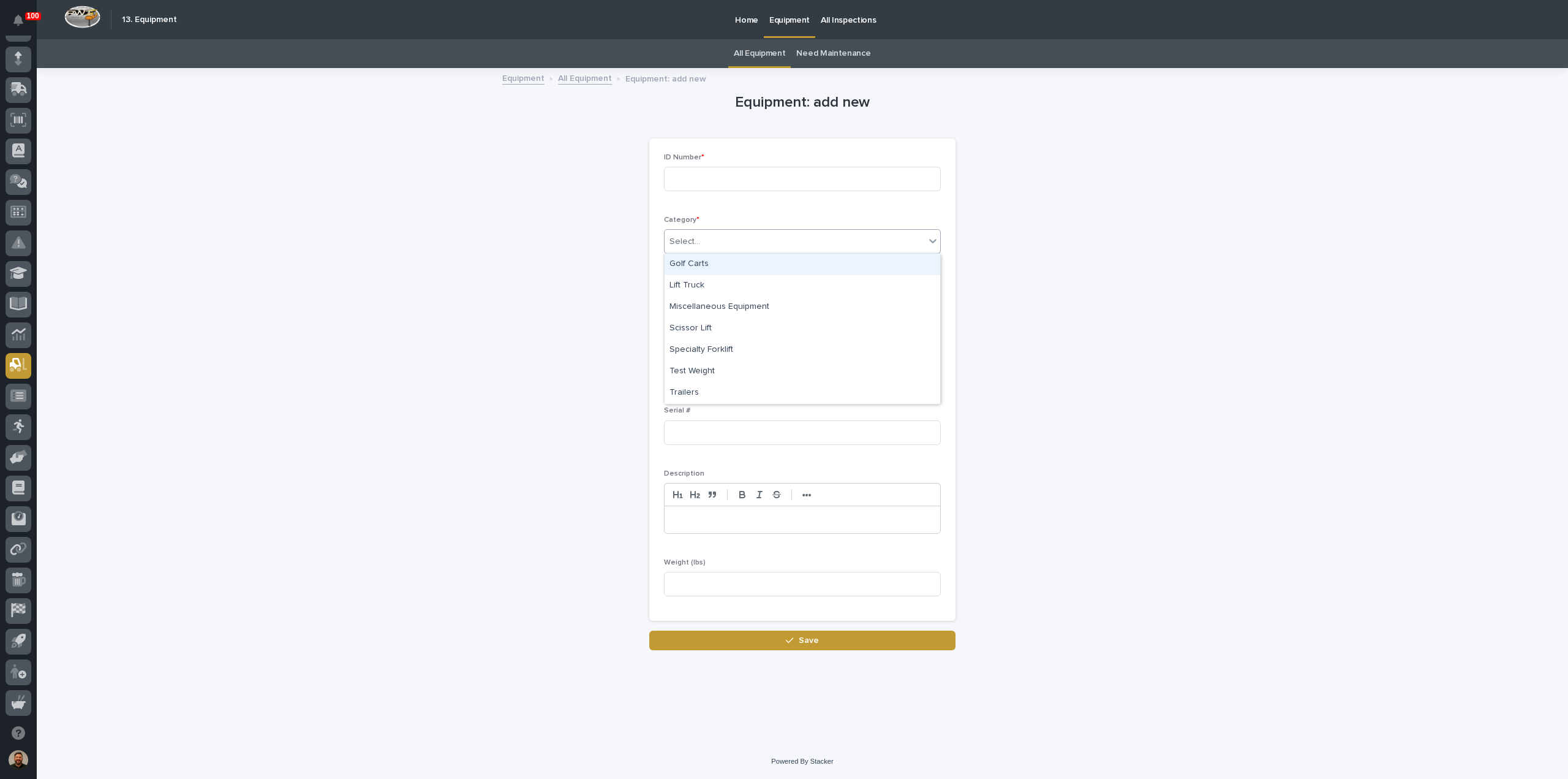
click at [736, 241] on div "Select..." at bounding box center [794, 242] width 261 height 21
click at [582, 76] on link "All Equipment" at bounding box center [584, 77] width 54 height 14
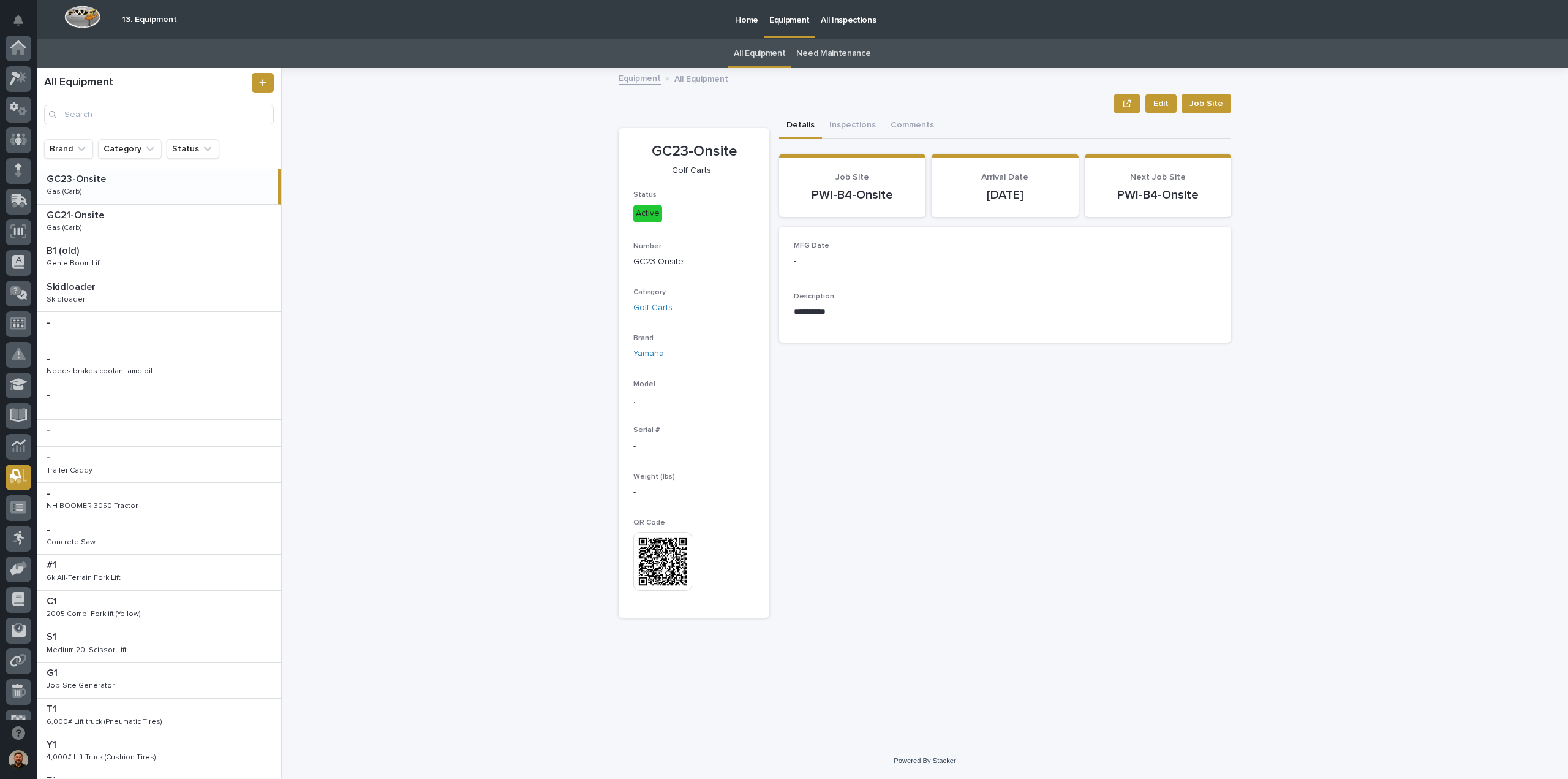
scroll to position [112, 0]
